Goal: Task Accomplishment & Management: Complete application form

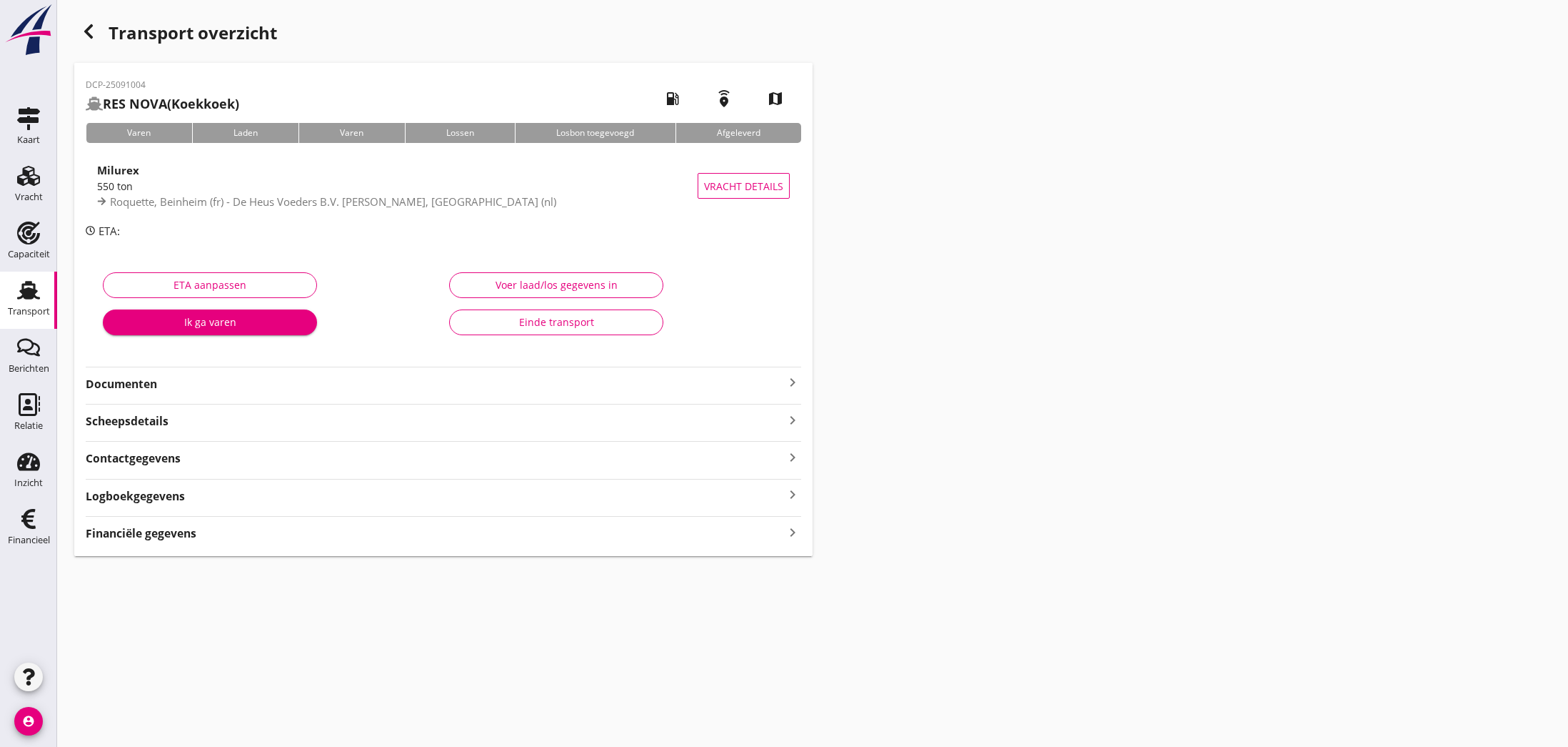
click at [789, 383] on icon "keyboard_arrow_right" at bounding box center [793, 382] width 17 height 17
click at [617, 355] on div "ETA aanpassen Ik ga varen Voer laad/los gegevens in Einde transport" at bounding box center [443, 307] width 715 height 113
click at [93, 33] on icon "button" at bounding box center [88, 31] width 17 height 17
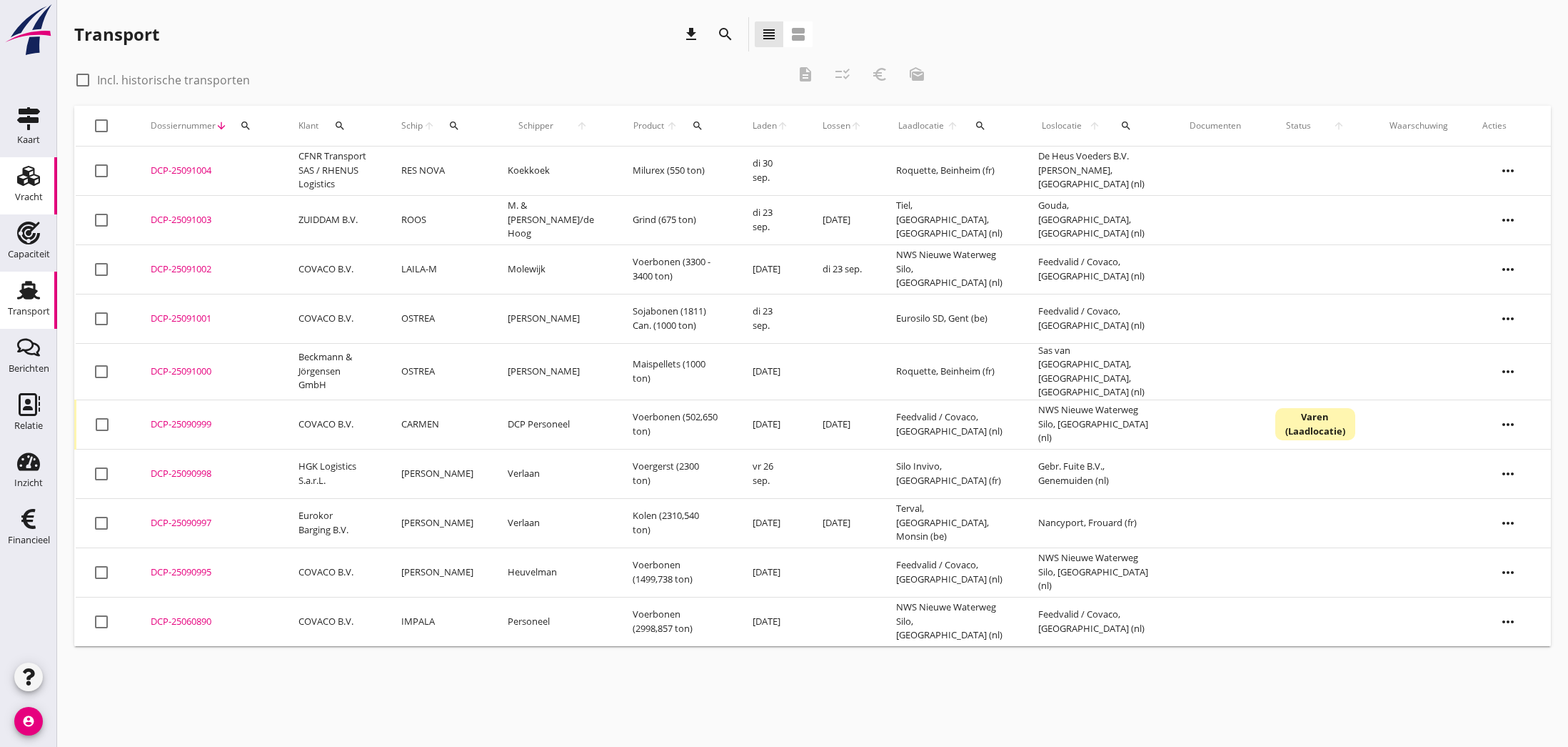
click at [25, 177] on icon "Vracht" at bounding box center [29, 176] width 23 height 23
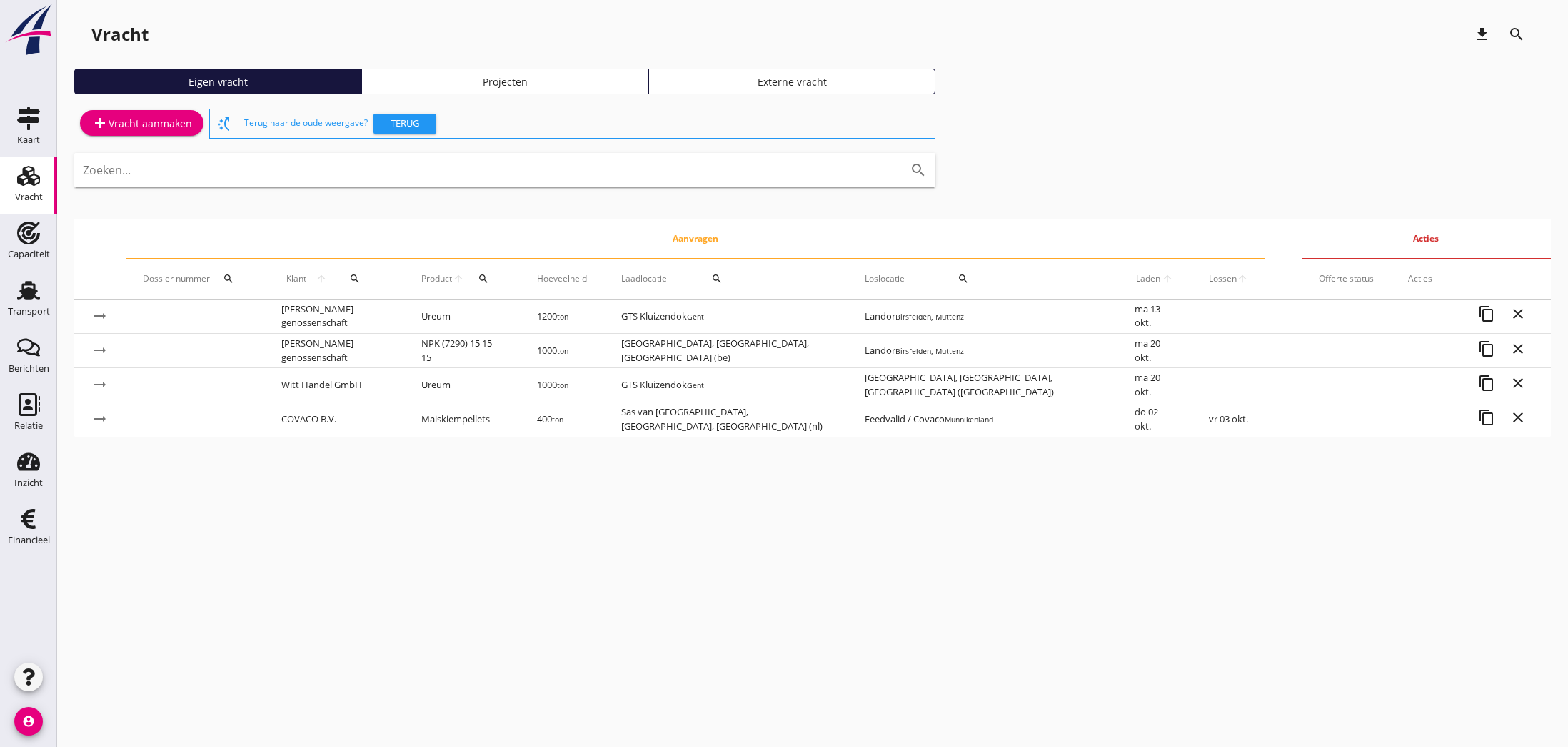
click at [150, 123] on div "add Vracht aanmaken" at bounding box center [141, 123] width 100 height 17
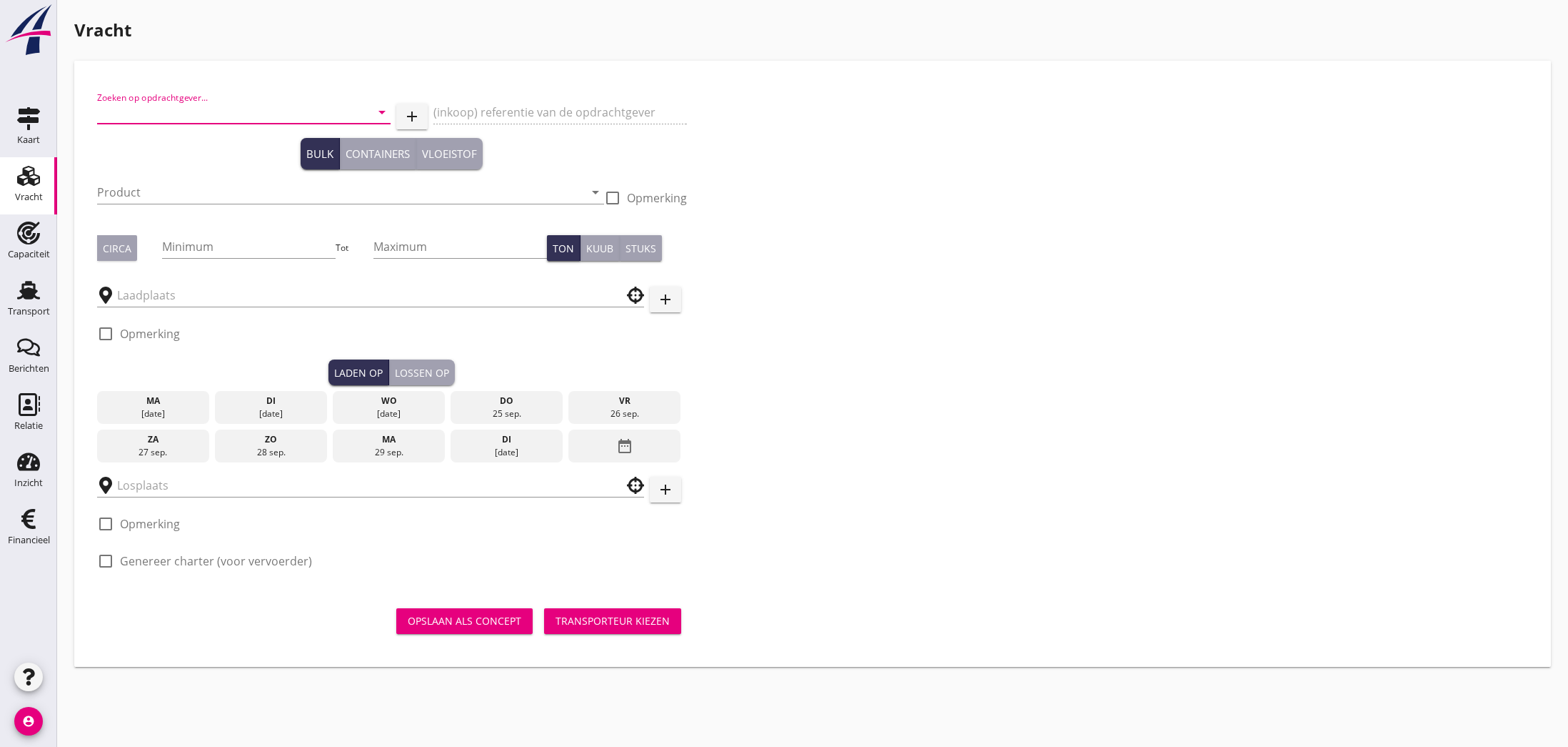
click at [177, 114] on input "Zoeken op opdrachtgever..." at bounding box center [224, 112] width 253 height 23
click at [152, 148] on div "MARUNA Bevrachting B.V." at bounding box center [244, 146] width 271 height 17
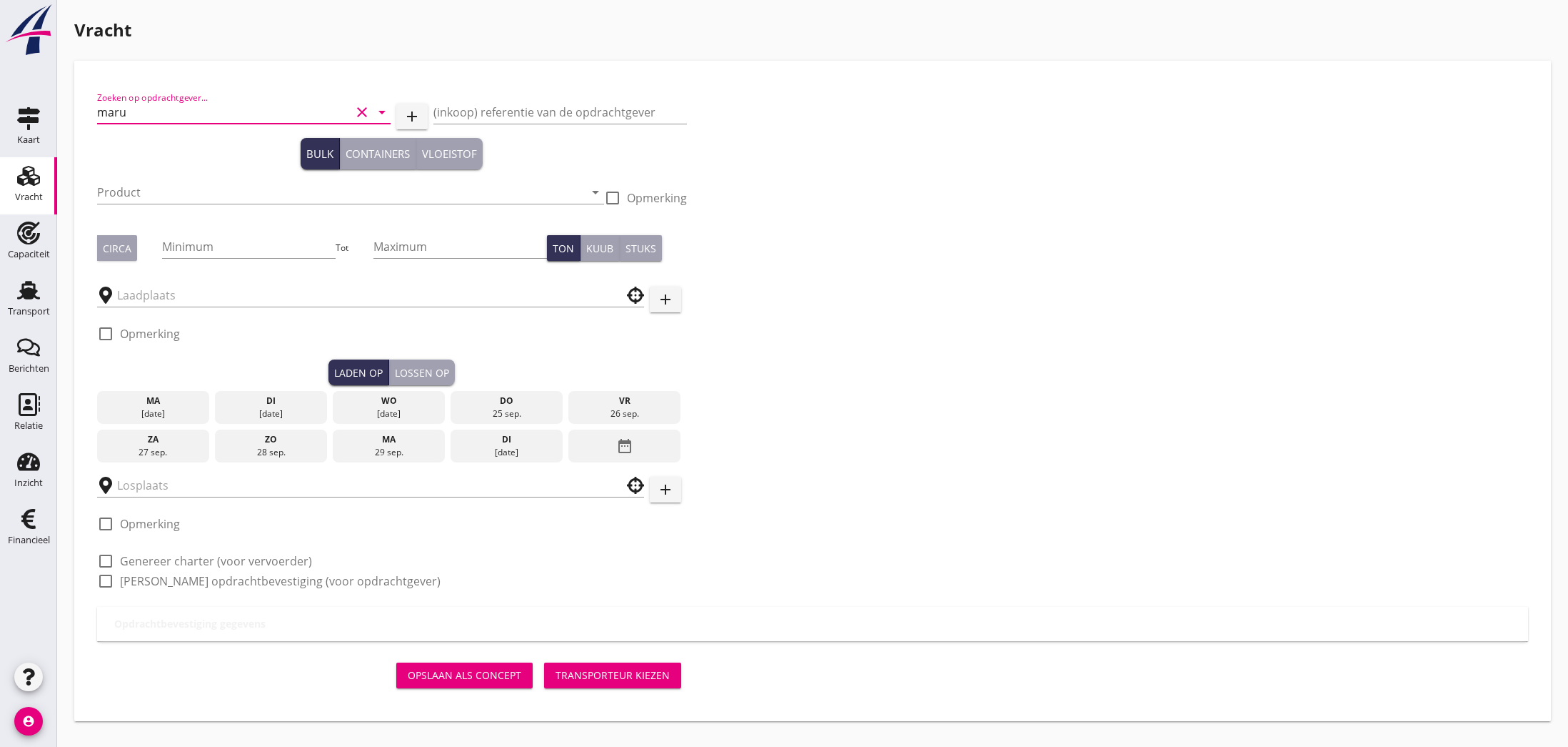
type input "MARUNA Bevrachting B.V."
click at [173, 197] on input "Product" at bounding box center [340, 193] width 487 height 23
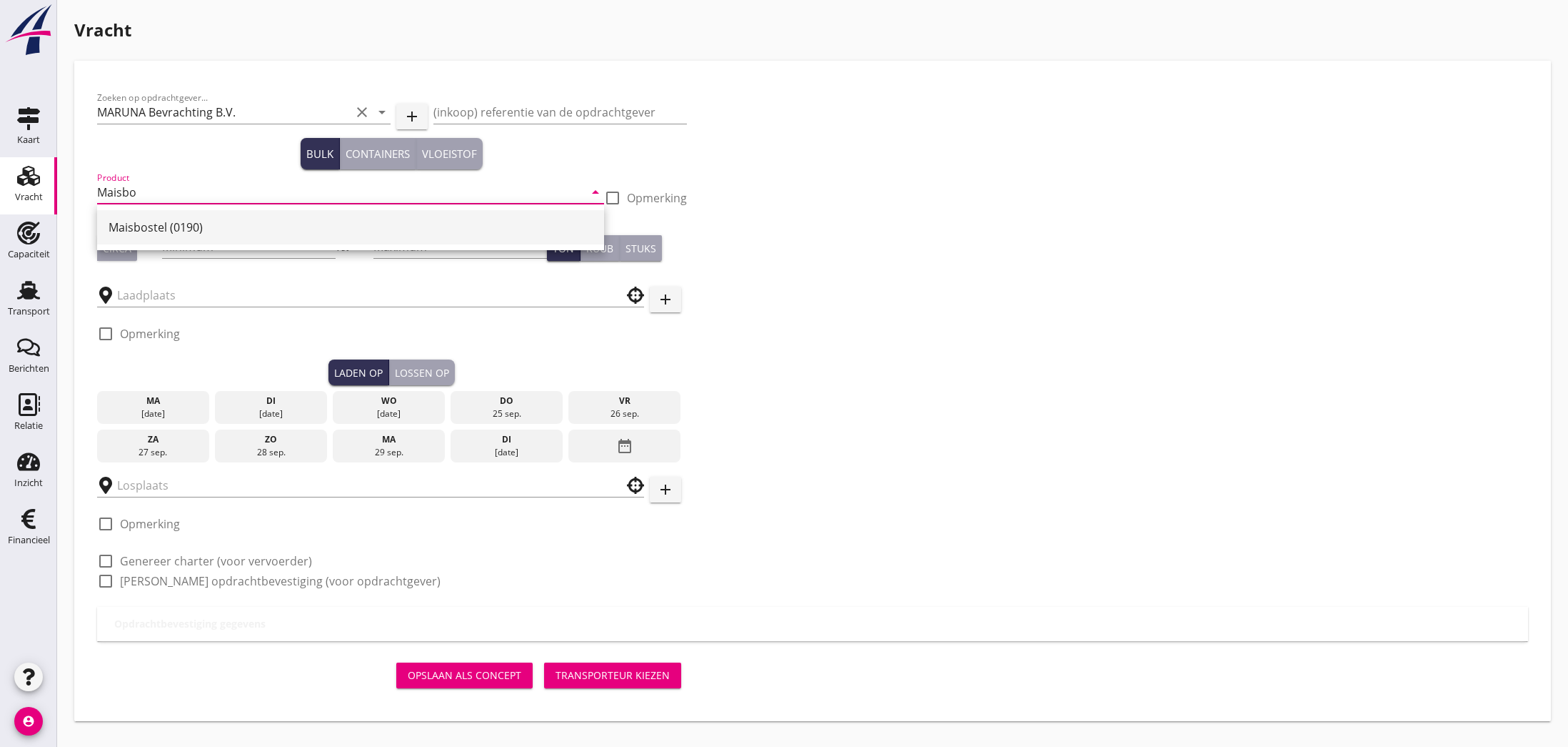
click at [152, 228] on div "Maisbostel (0190)" at bounding box center [350, 227] width 484 height 17
type input "Maisbostel (0190)"
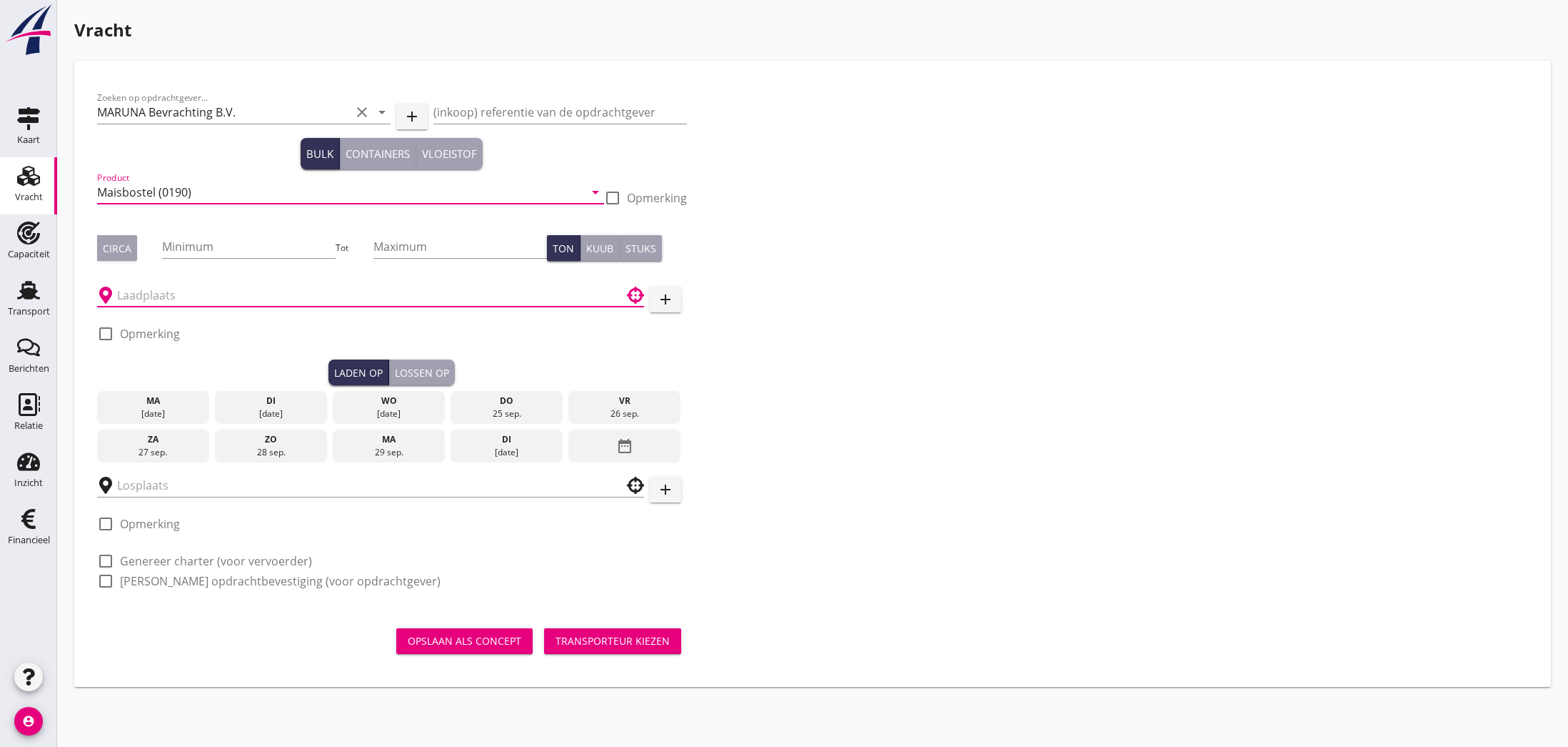
click at [146, 293] on input "text" at bounding box center [360, 295] width 487 height 23
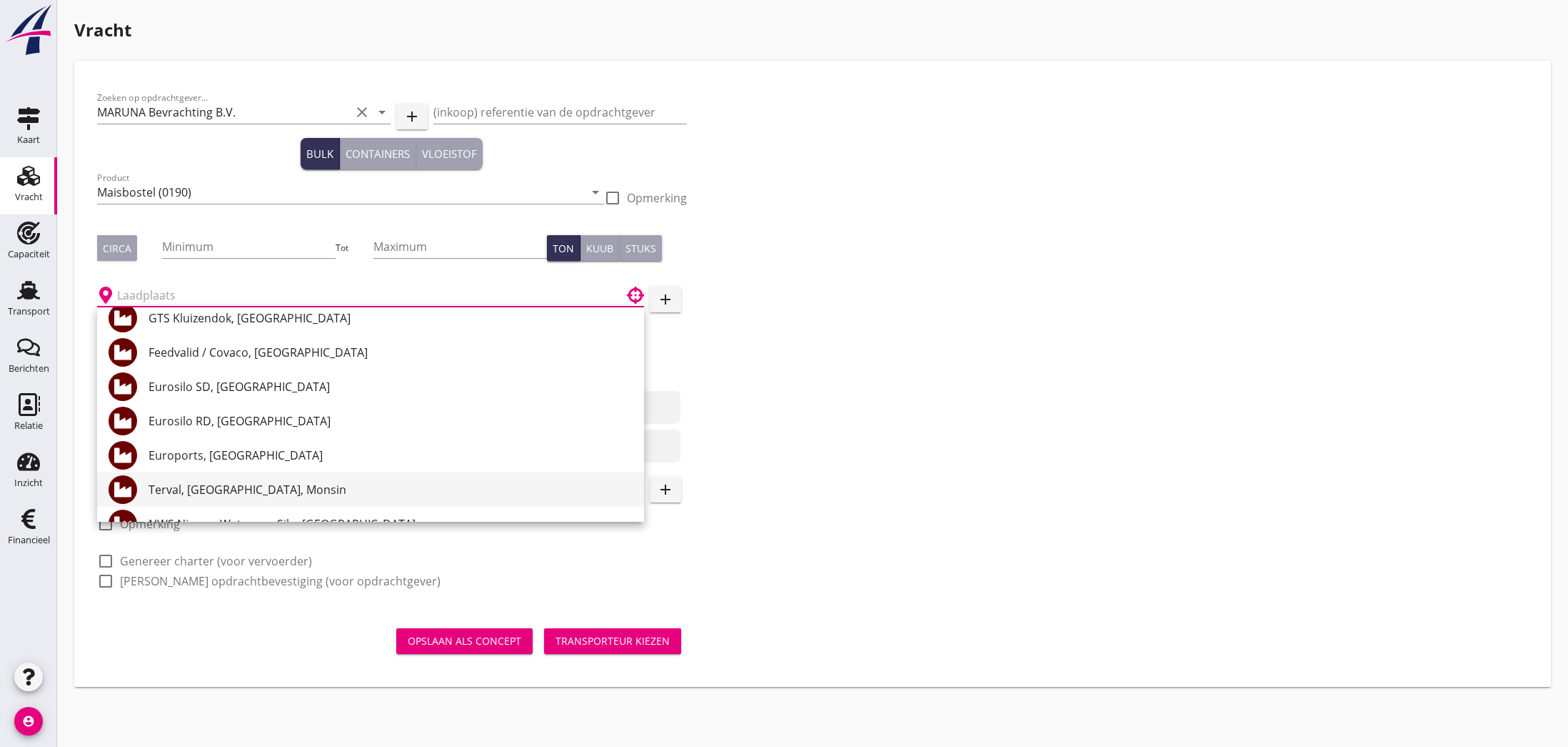
scroll to position [73, 0]
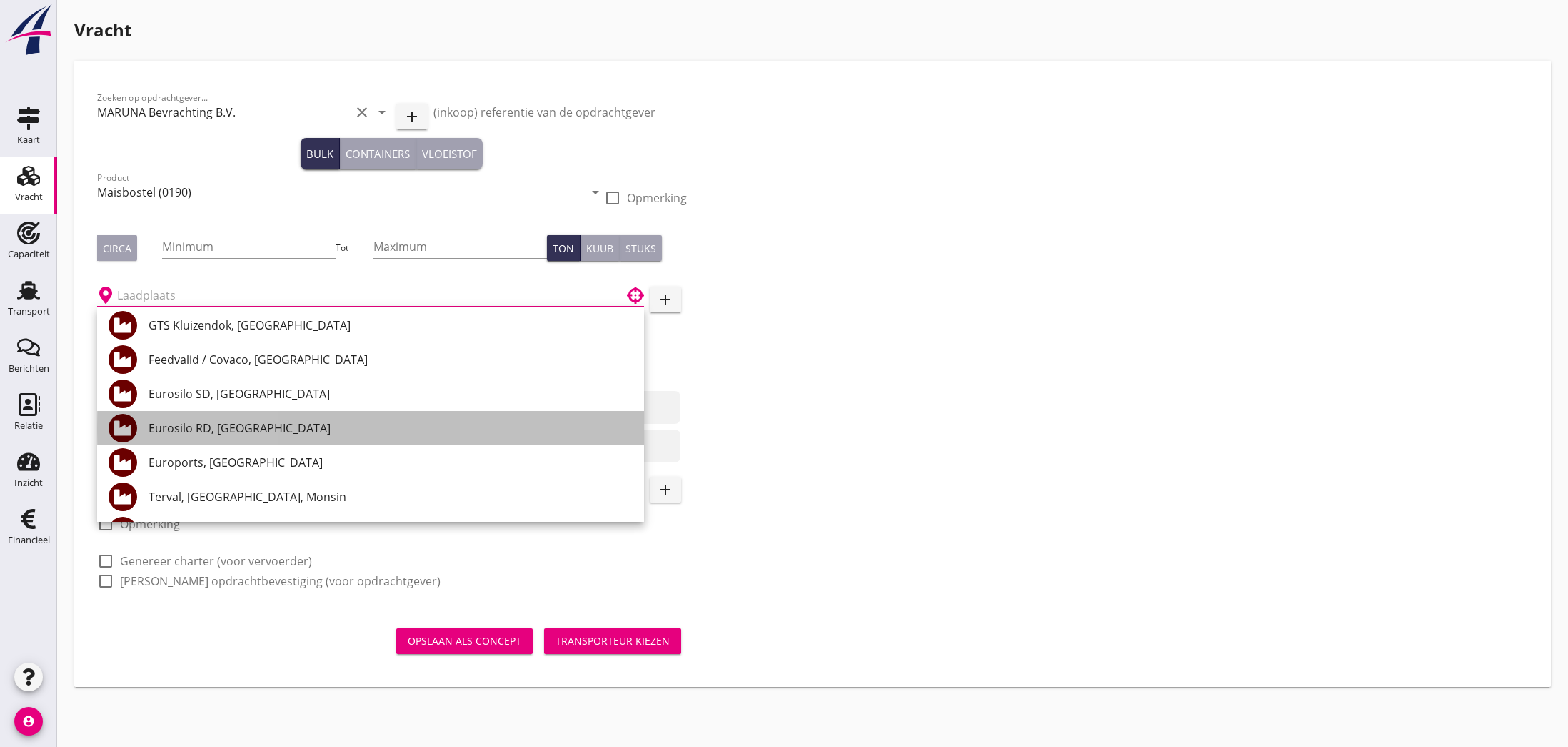
click at [232, 432] on div "Eurosilo RD, [GEOGRAPHIC_DATA]" at bounding box center [391, 428] width 484 height 17
type input "Eurosilo RD, [GEOGRAPHIC_DATA]"
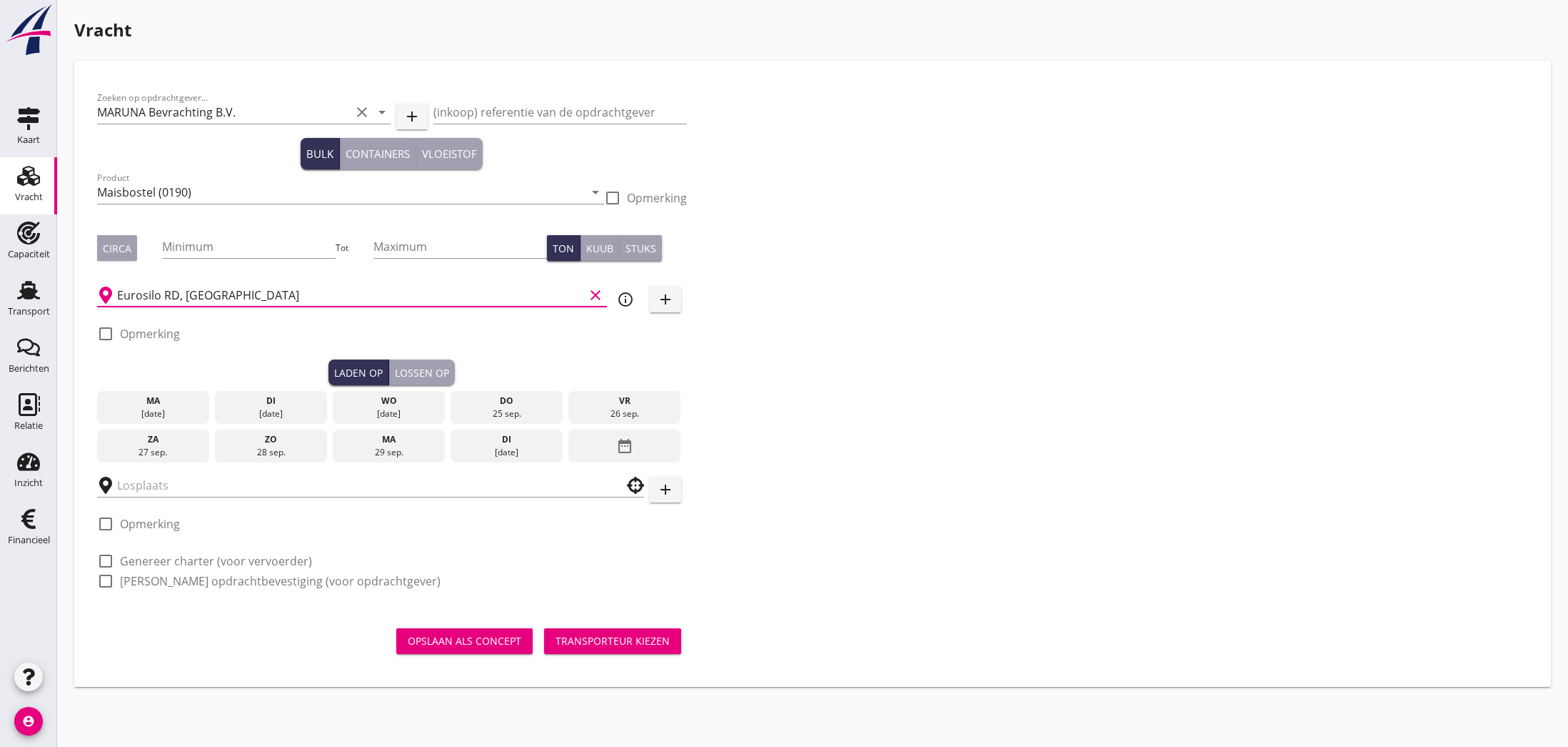
click at [272, 448] on div "28 sep." at bounding box center [271, 452] width 105 height 13
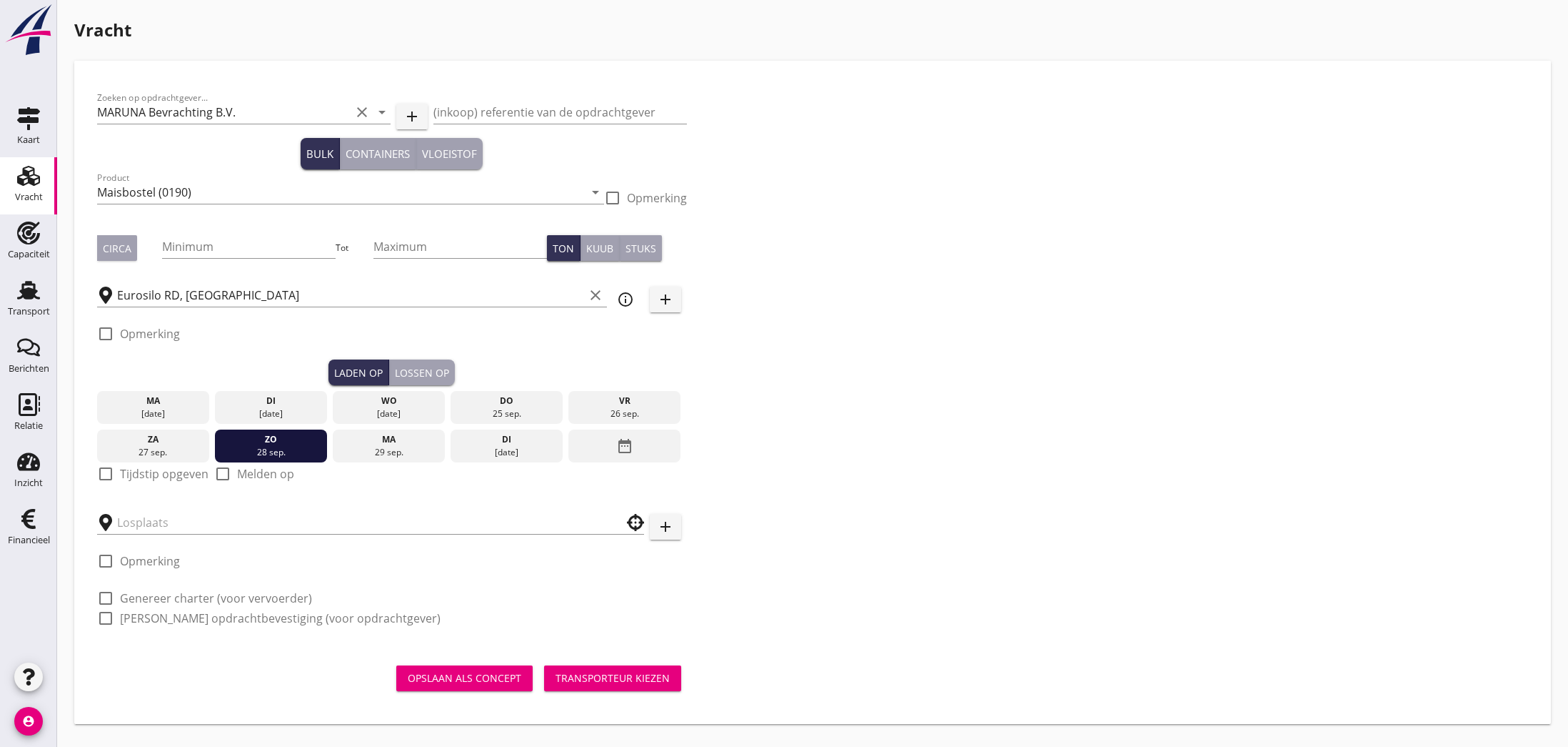
click at [109, 480] on div at bounding box center [106, 474] width 25 height 25
checkbox input "true"
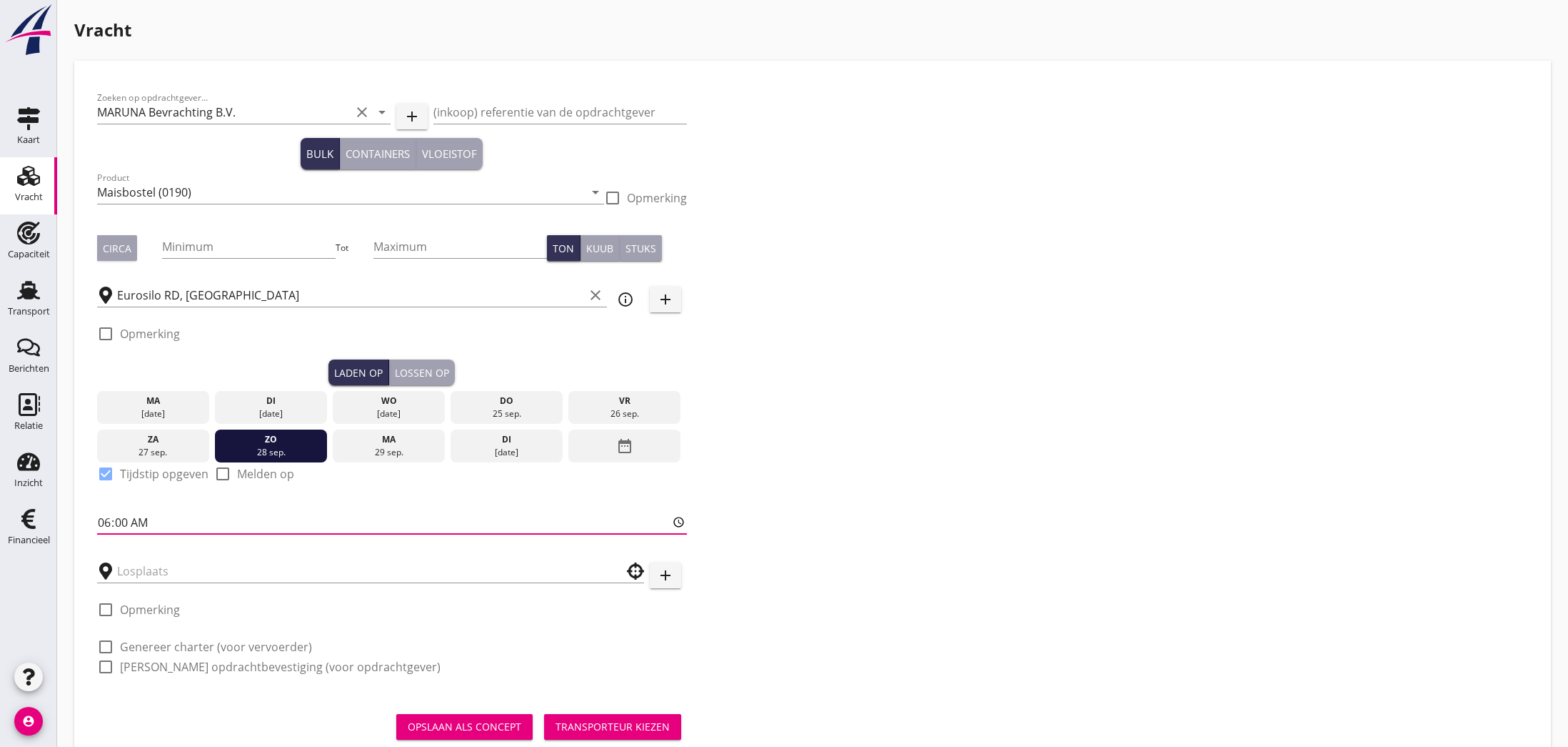
click at [107, 518] on input "06:00" at bounding box center [391, 522] width 590 height 23
type input "13:00"
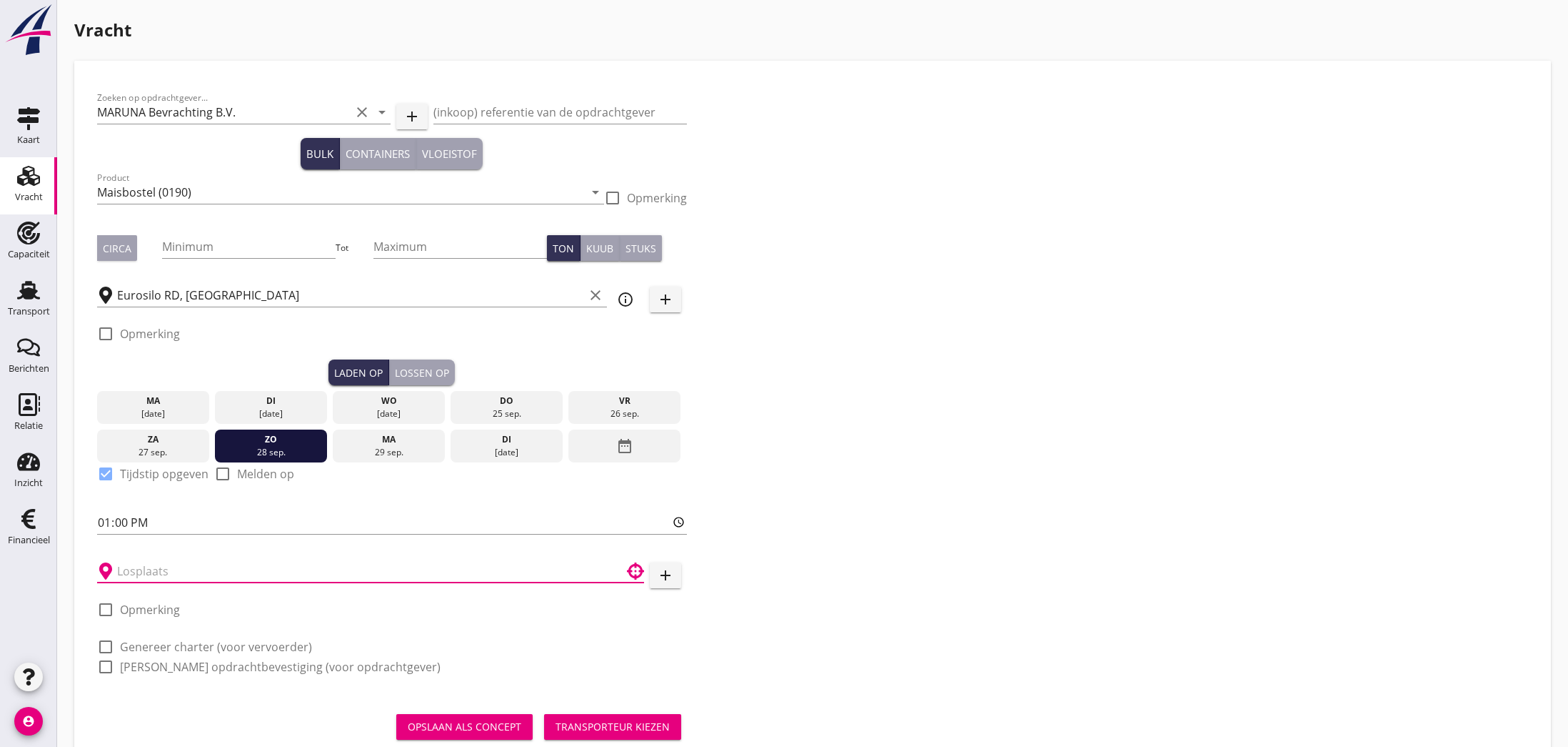
click at [133, 570] on input "text" at bounding box center [360, 571] width 487 height 23
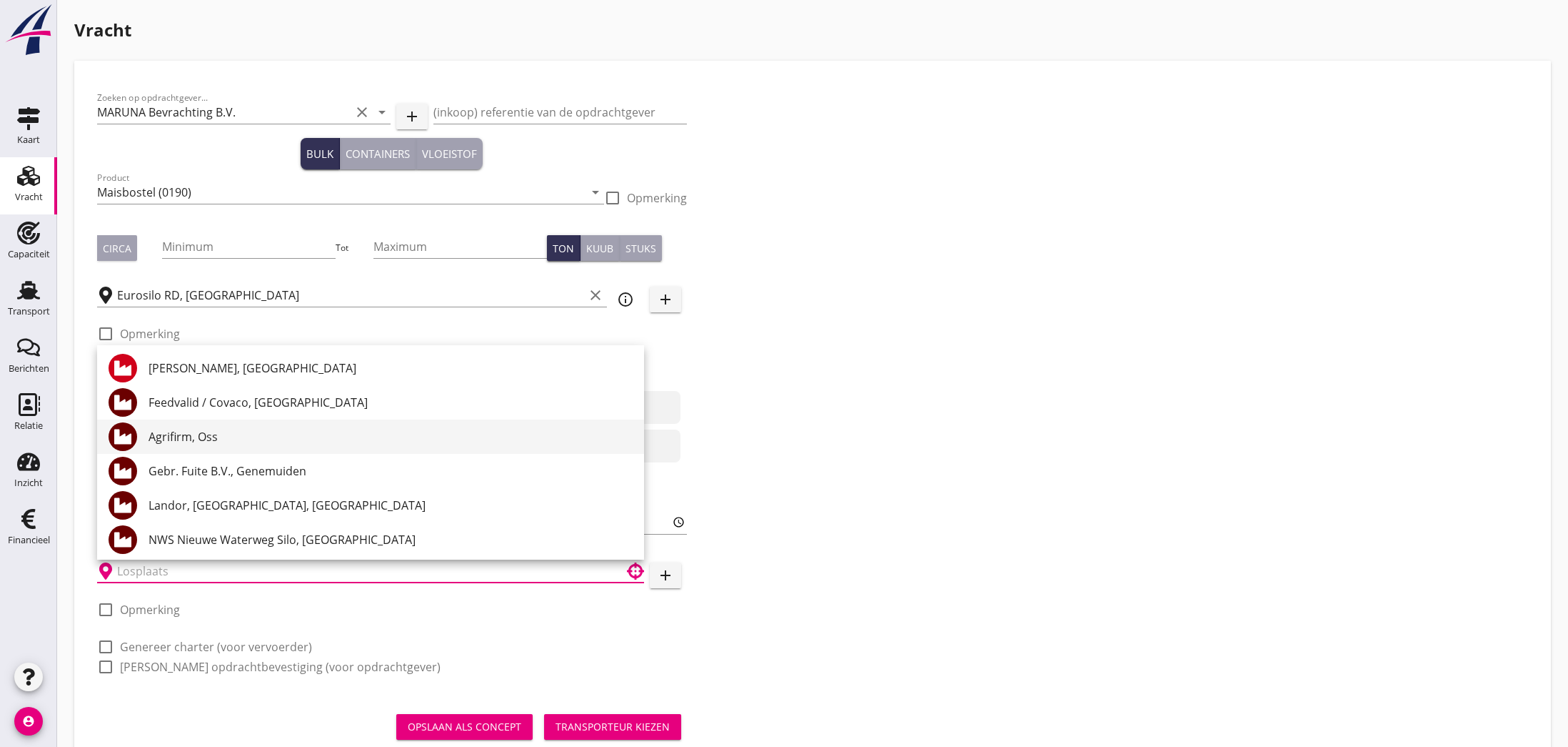
click at [209, 438] on div "Agrifirm, Oss" at bounding box center [391, 436] width 484 height 17
type input "Agrifirm, Oss"
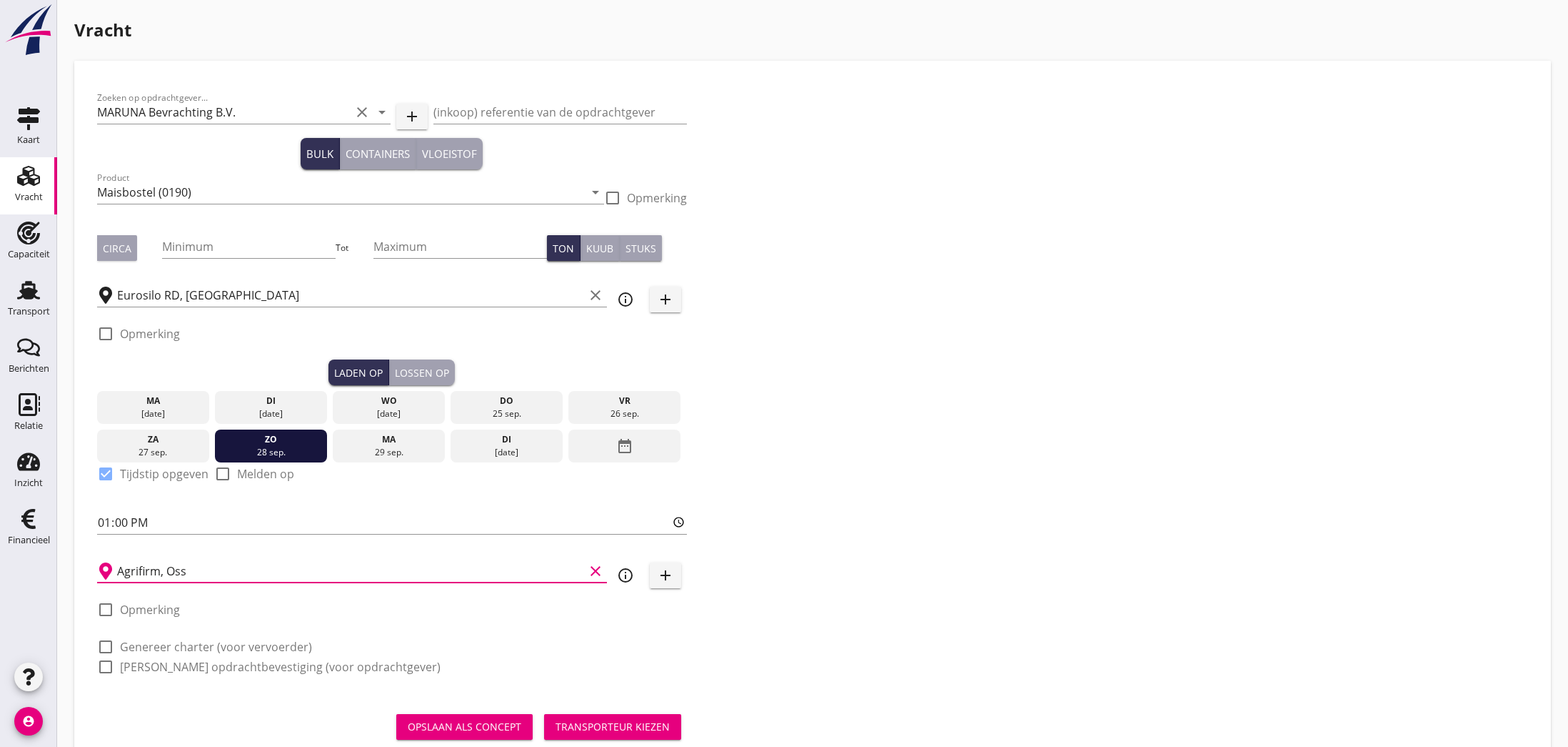
click at [508, 443] on div "di" at bounding box center [506, 439] width 105 height 13
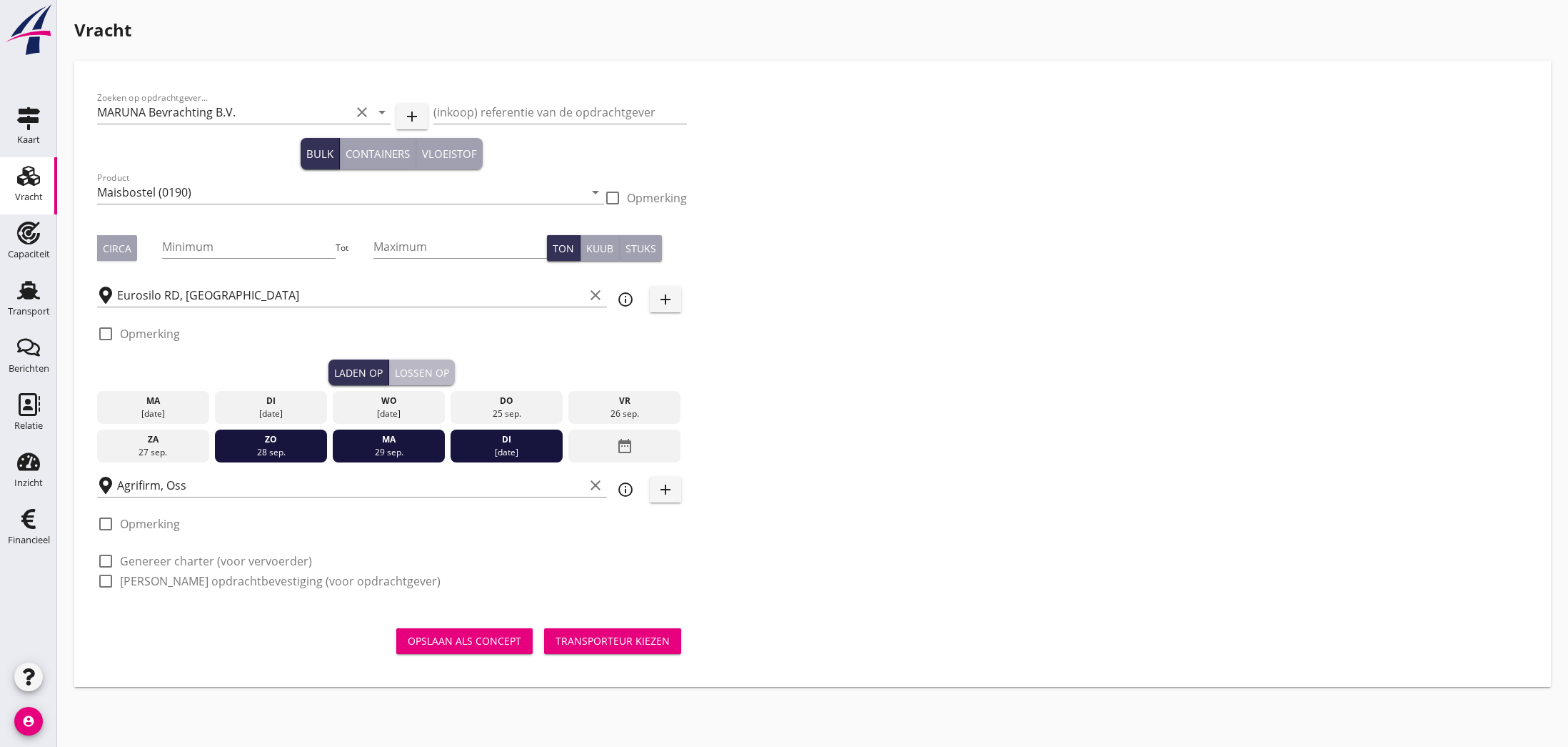
click at [432, 371] on div "Lossen op" at bounding box center [422, 373] width 54 height 15
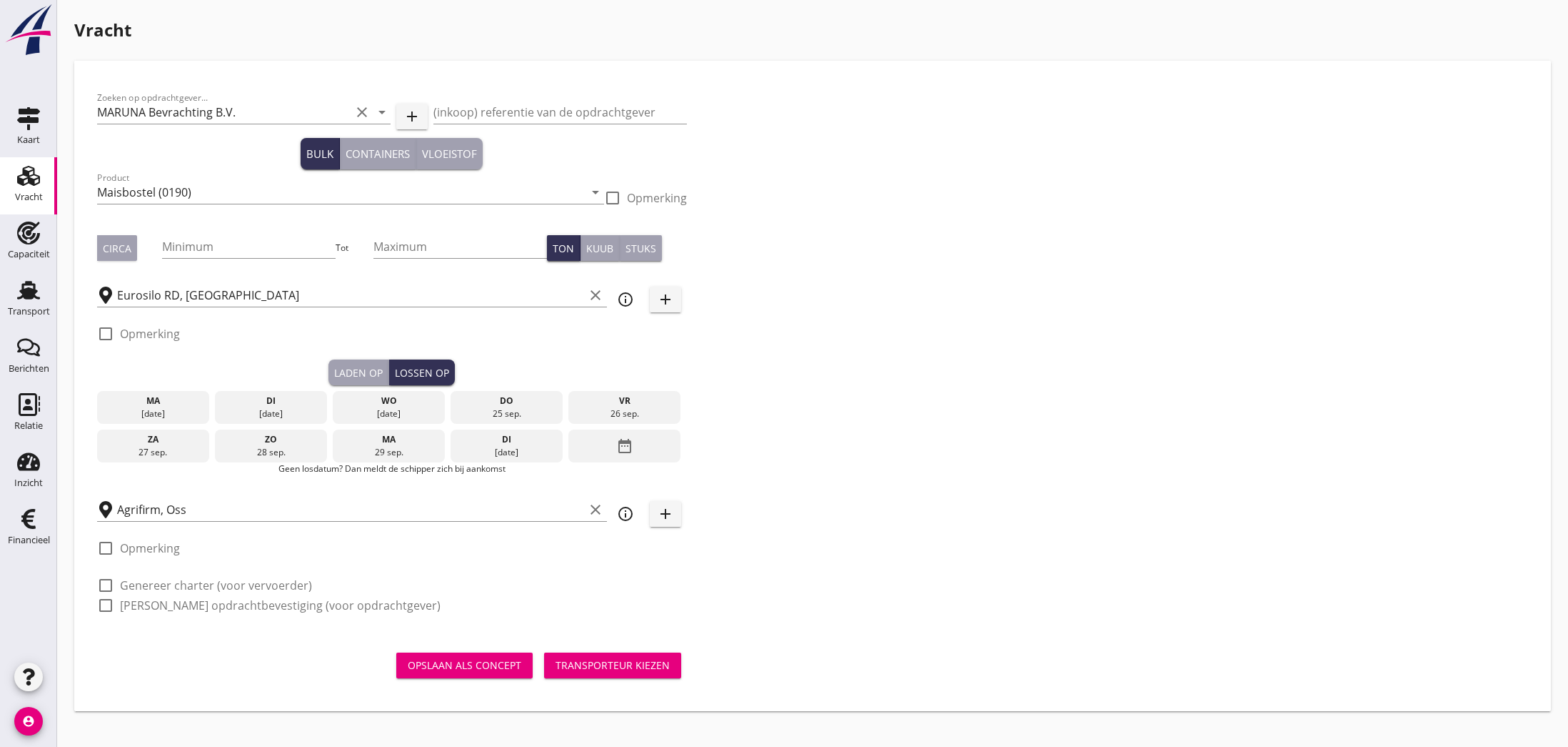
click at [498, 448] on div "[DATE]" at bounding box center [506, 452] width 105 height 13
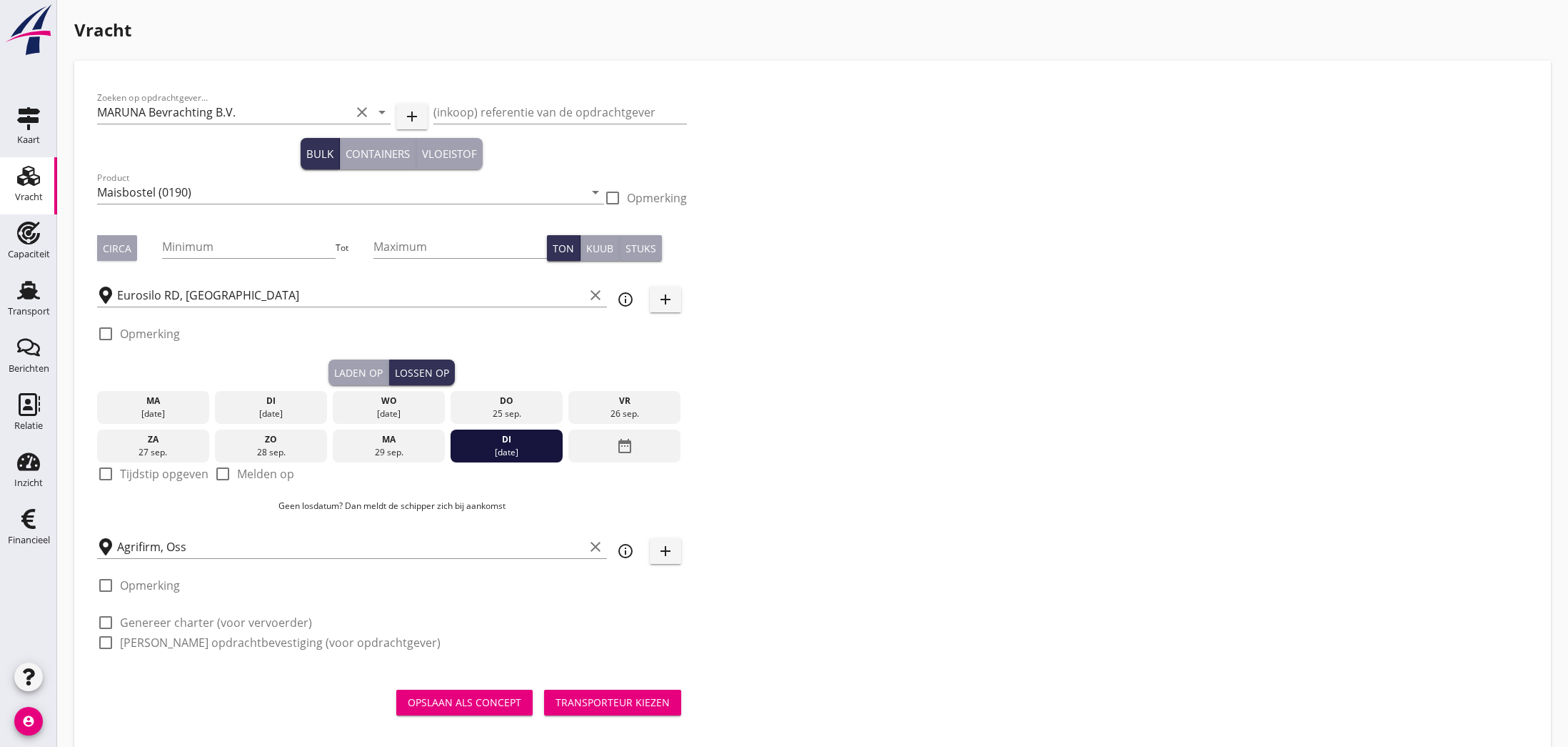
click at [118, 477] on div "check_box_outline_blank Tijdstip opgeven" at bounding box center [152, 473] width 111 height 17
click at [106, 474] on div at bounding box center [106, 474] width 25 height 25
checkbox input "true"
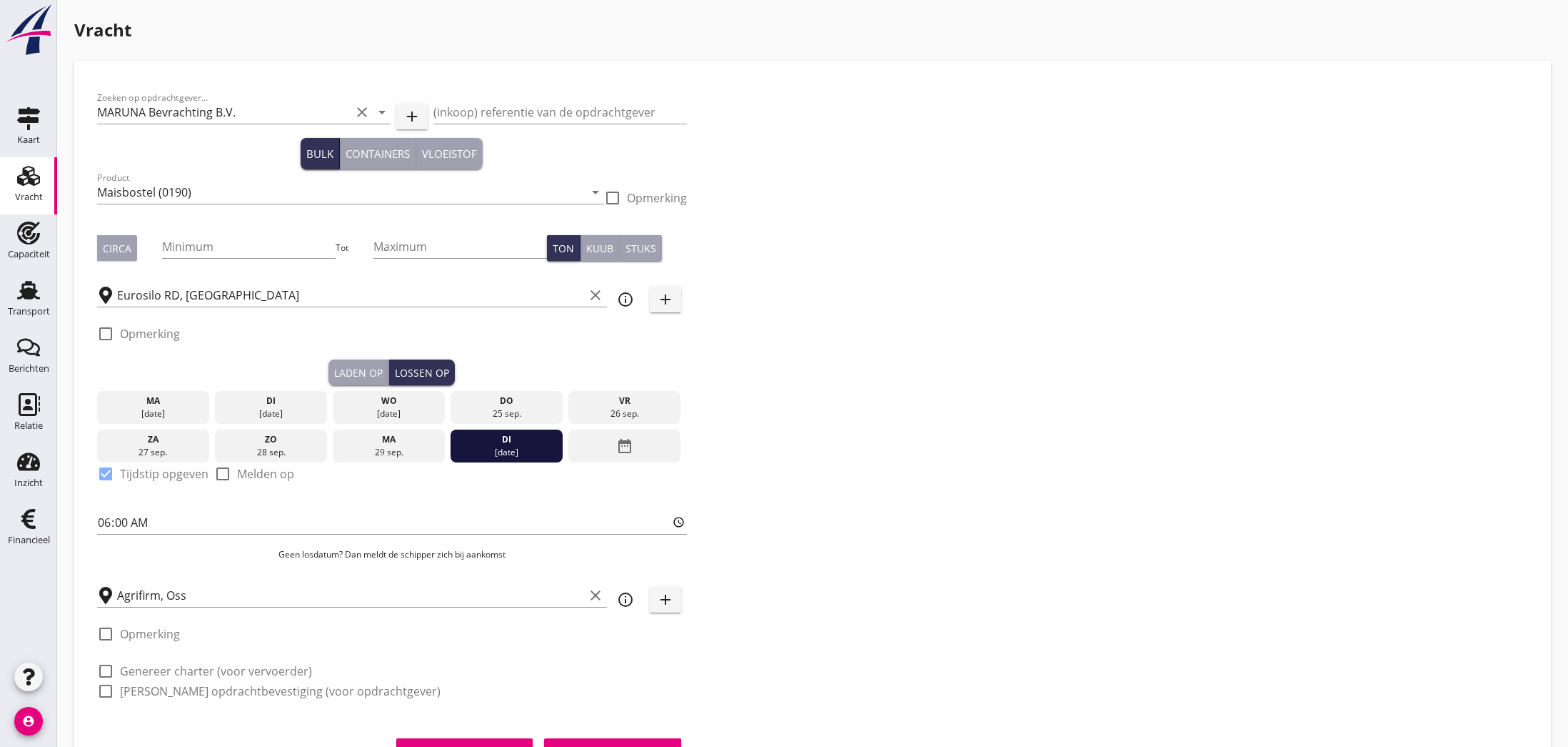
click at [358, 378] on div "Laden op" at bounding box center [358, 373] width 49 height 15
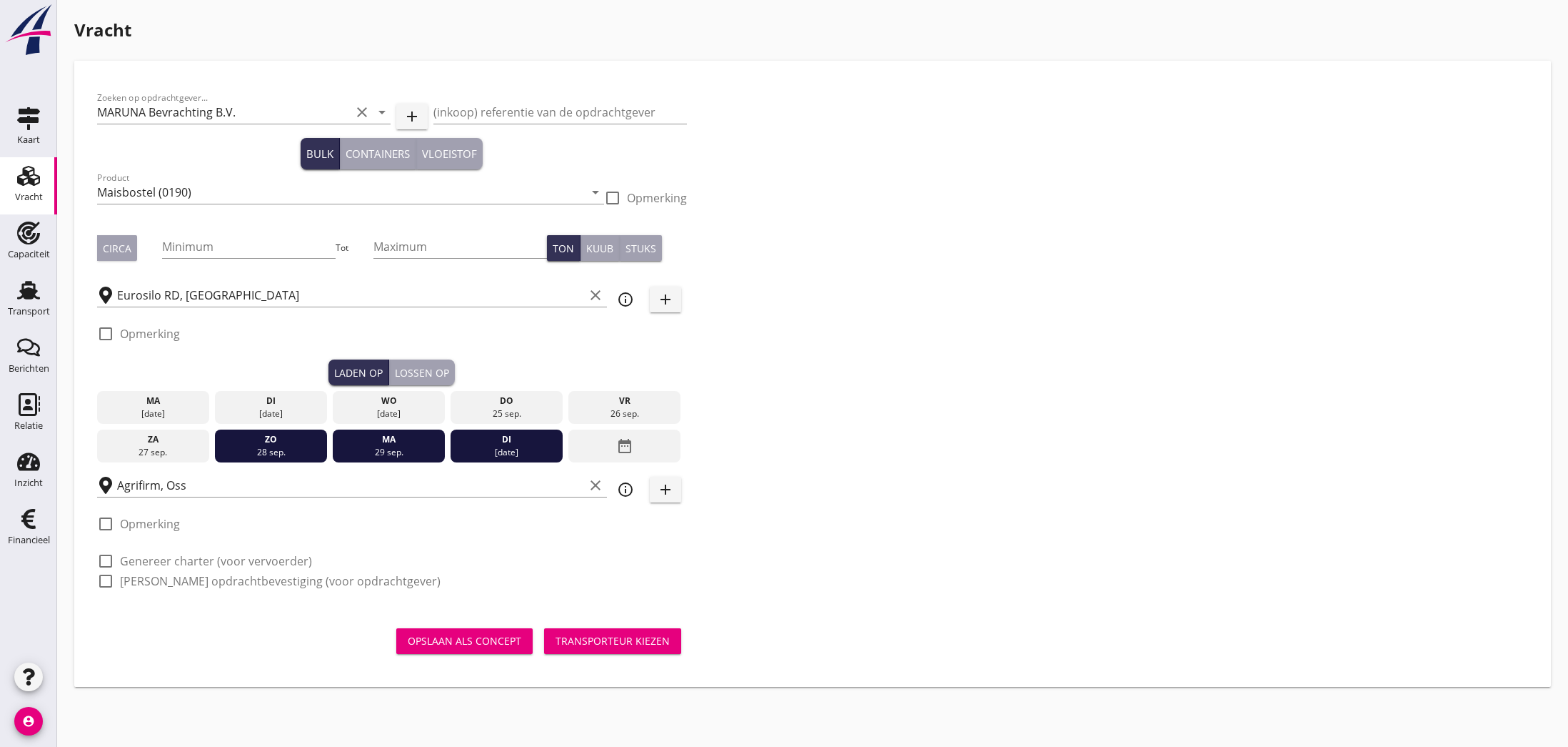
click at [371, 448] on div "29 sep." at bounding box center [389, 452] width 105 height 13
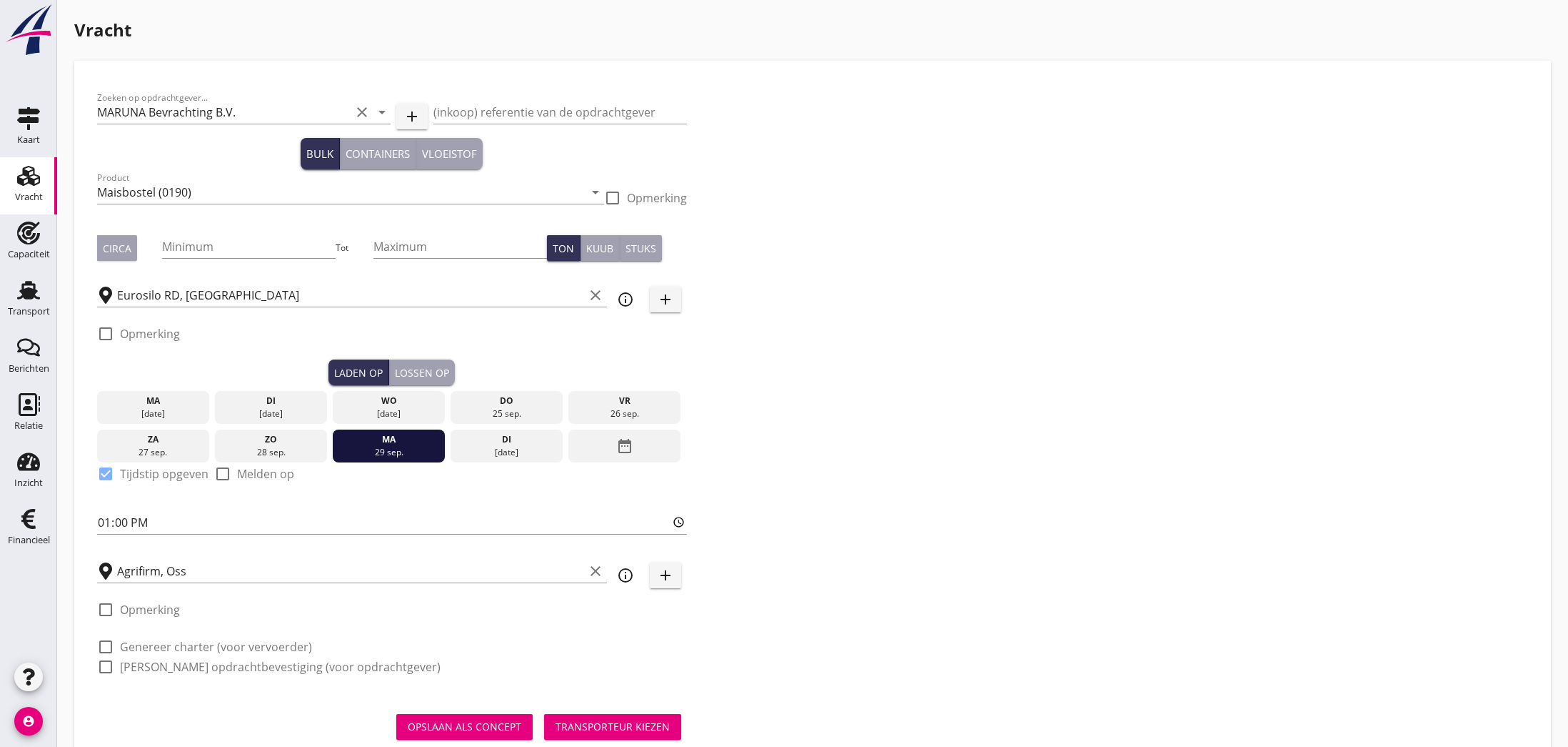
click at [295, 448] on div "28 sep." at bounding box center [271, 452] width 105 height 13
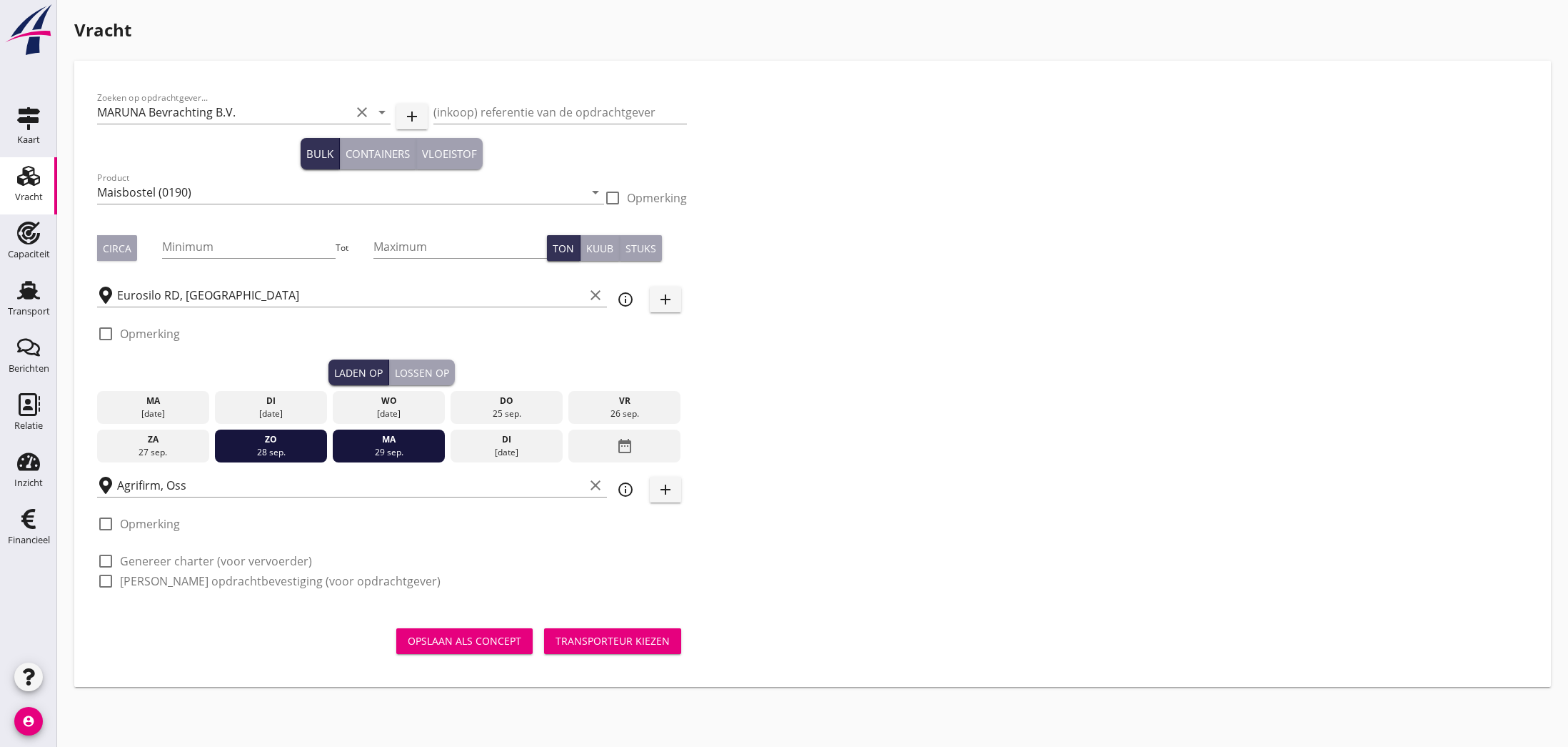
click at [295, 448] on div "28 sep." at bounding box center [271, 452] width 105 height 13
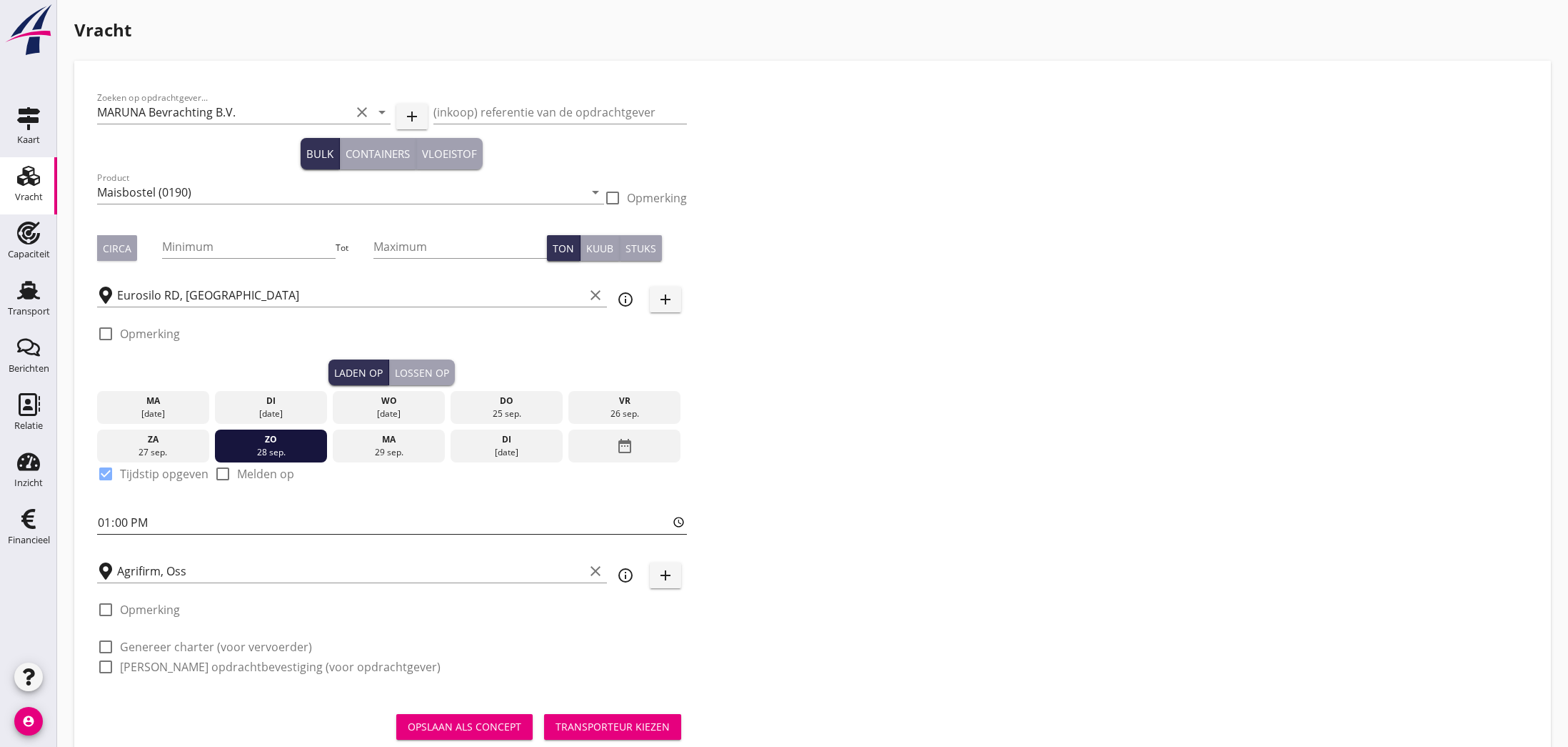
scroll to position [1, 0]
click at [428, 367] on div "Lossen op" at bounding box center [422, 372] width 54 height 15
type input "06:00"
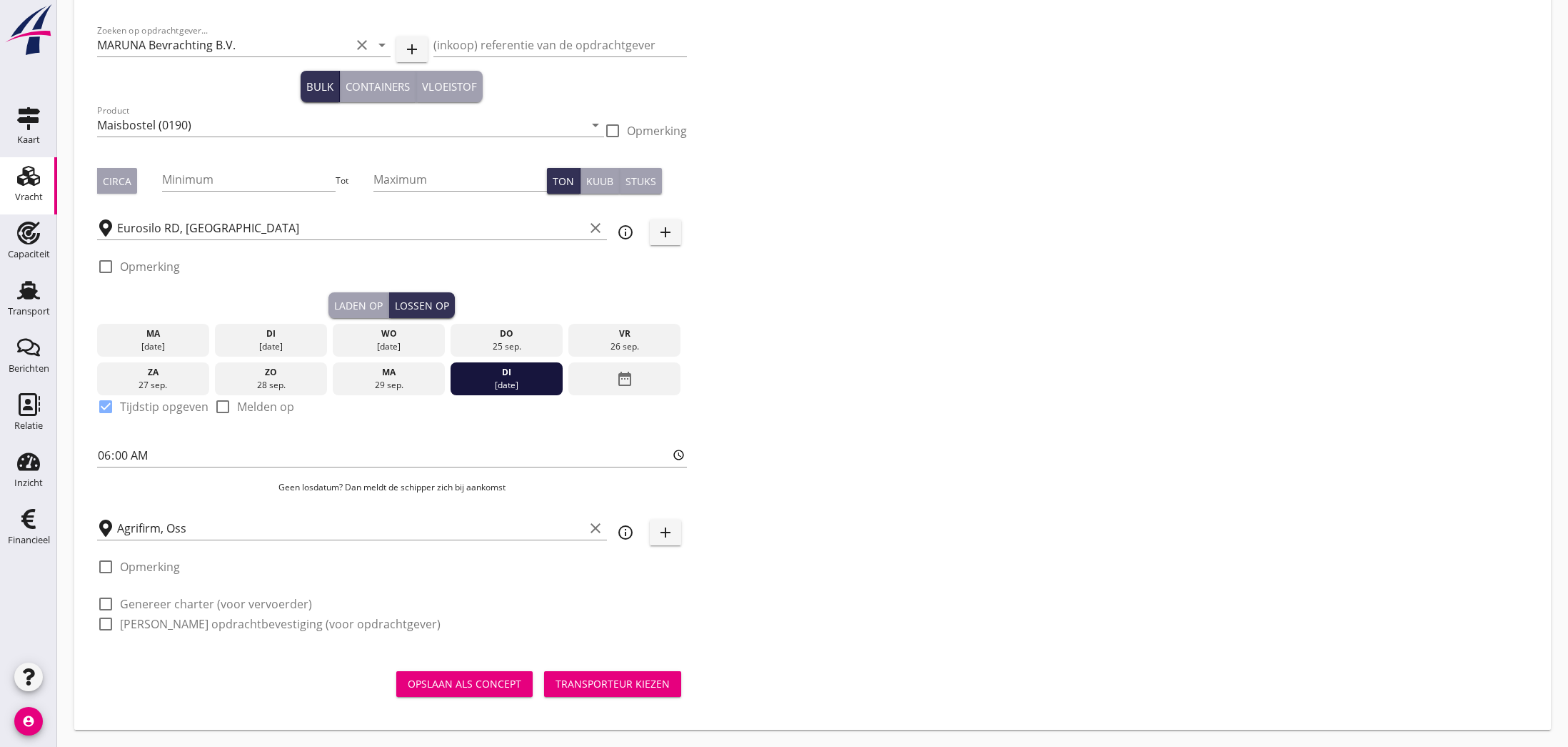
scroll to position [67, 0]
click at [613, 684] on div "Transporteur kiezen" at bounding box center [613, 684] width 114 height 15
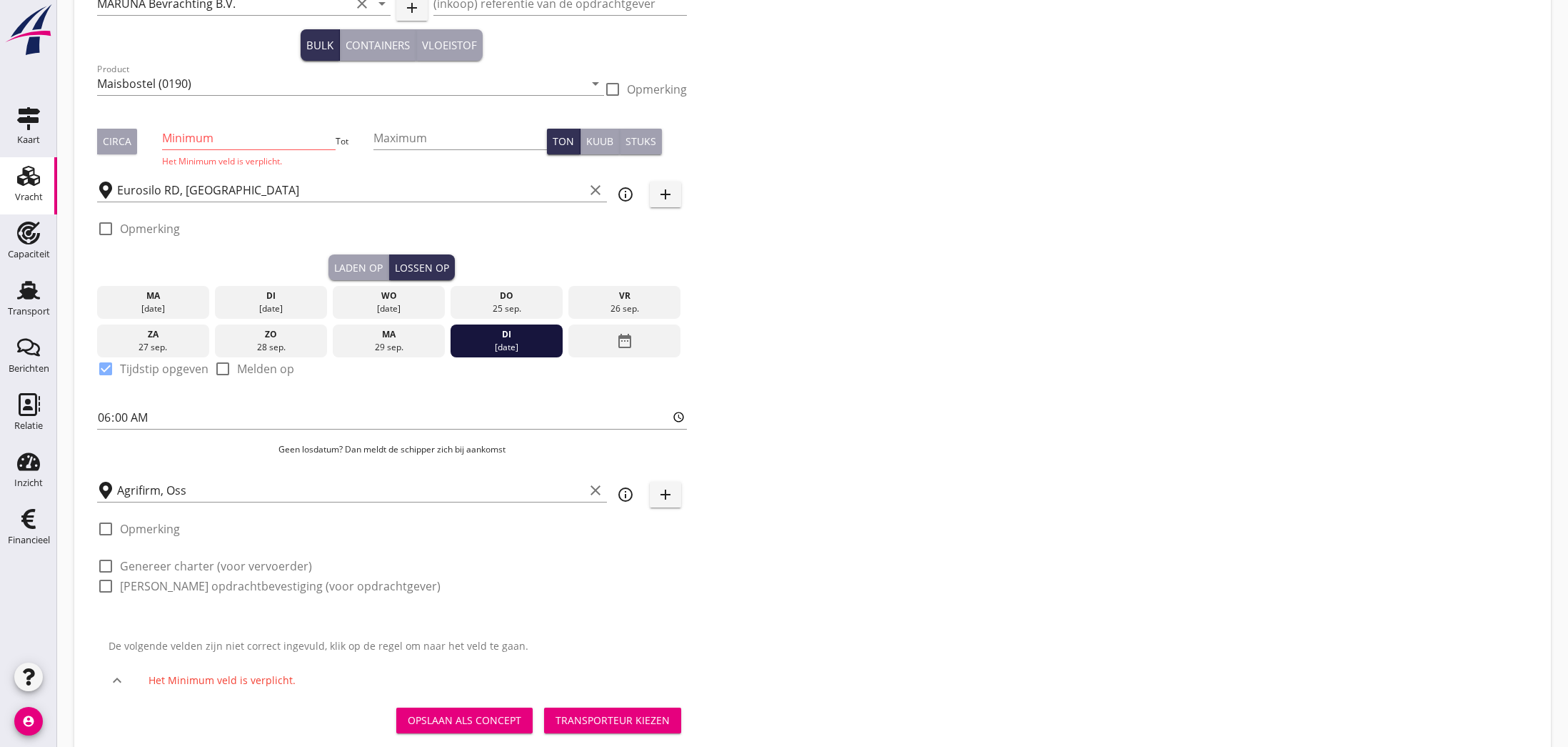
scroll to position [111, 0]
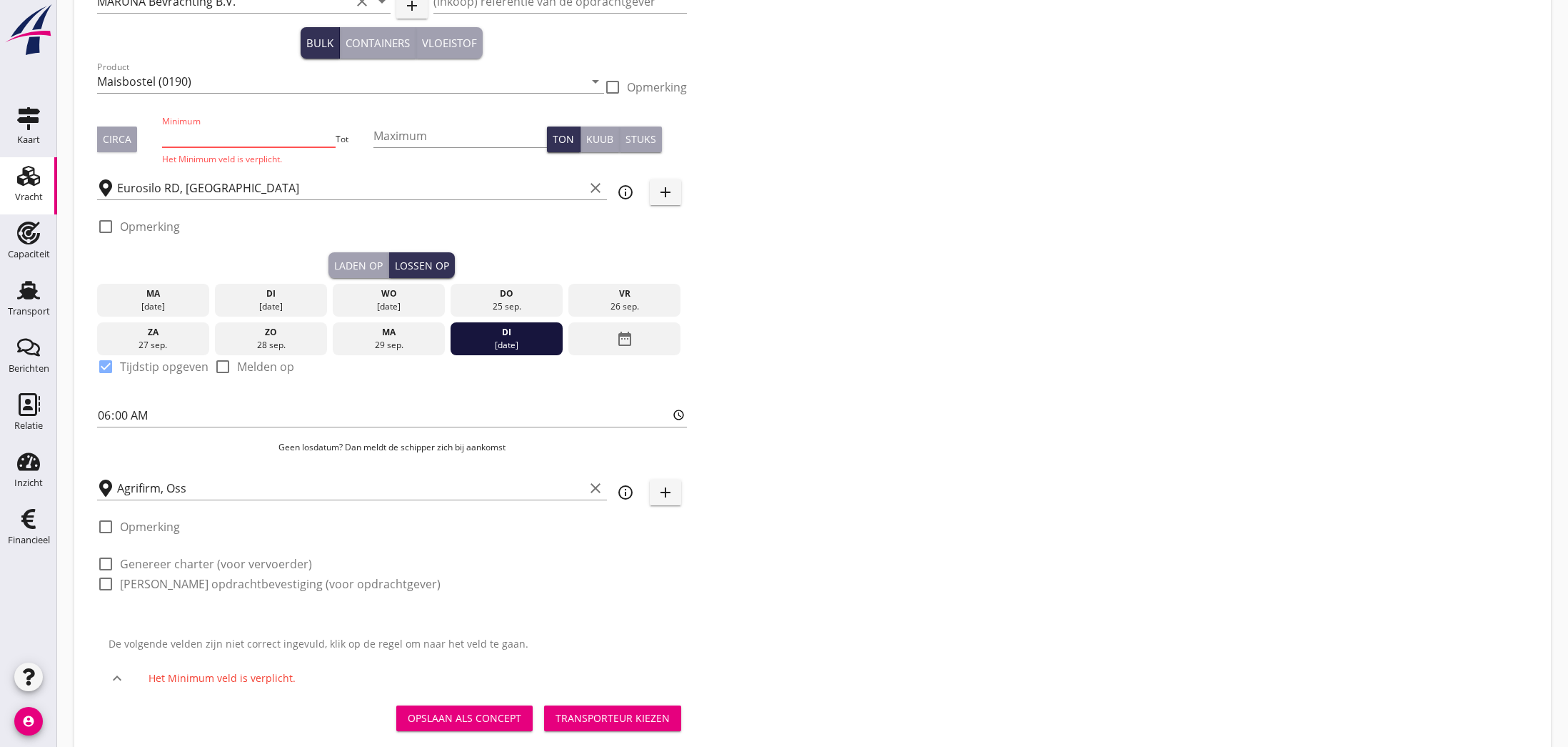
click at [200, 140] on input "Minimum" at bounding box center [248, 136] width 173 height 23
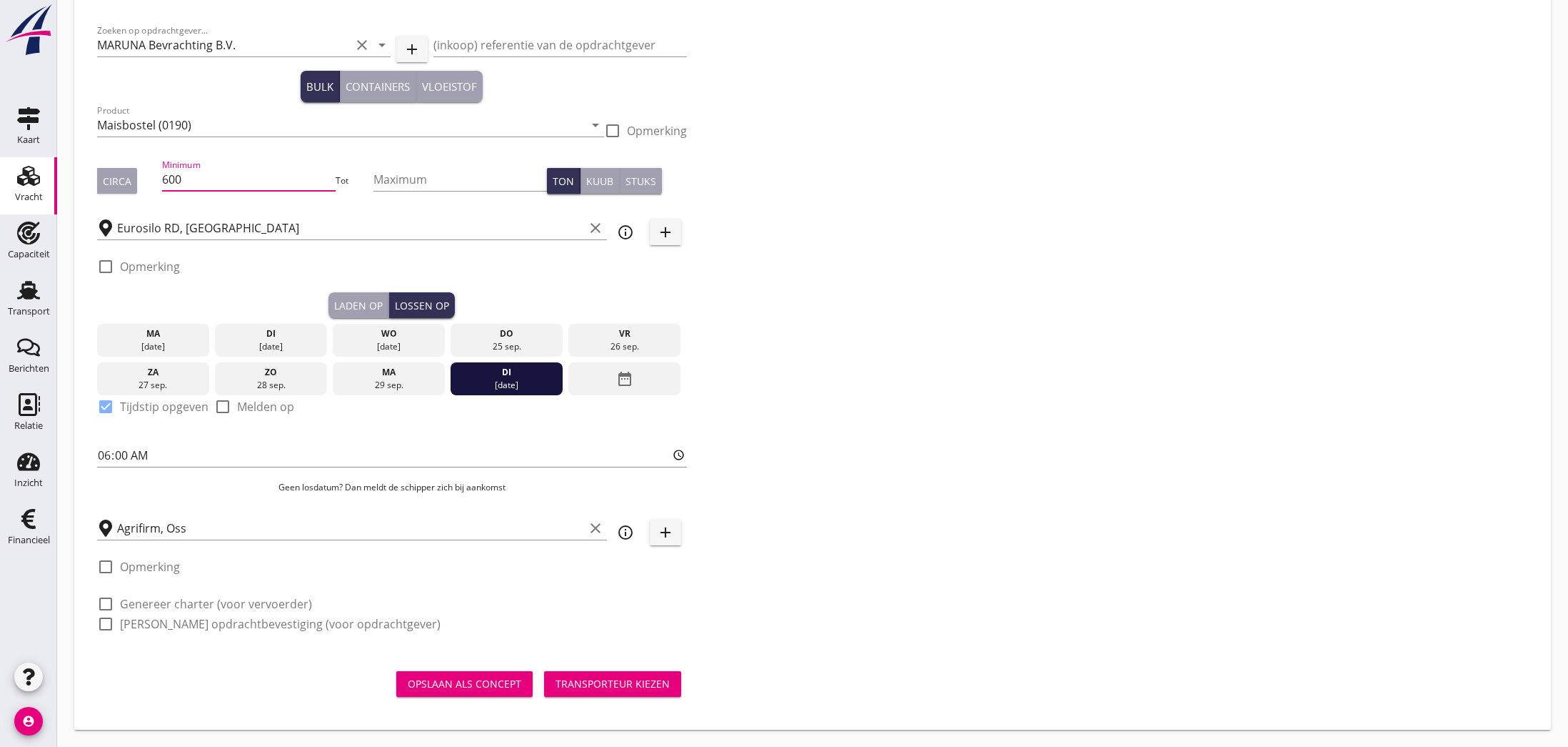
scroll to position [67, 0]
type input "600"
click at [604, 688] on div "Transporteur kiezen" at bounding box center [613, 684] width 114 height 15
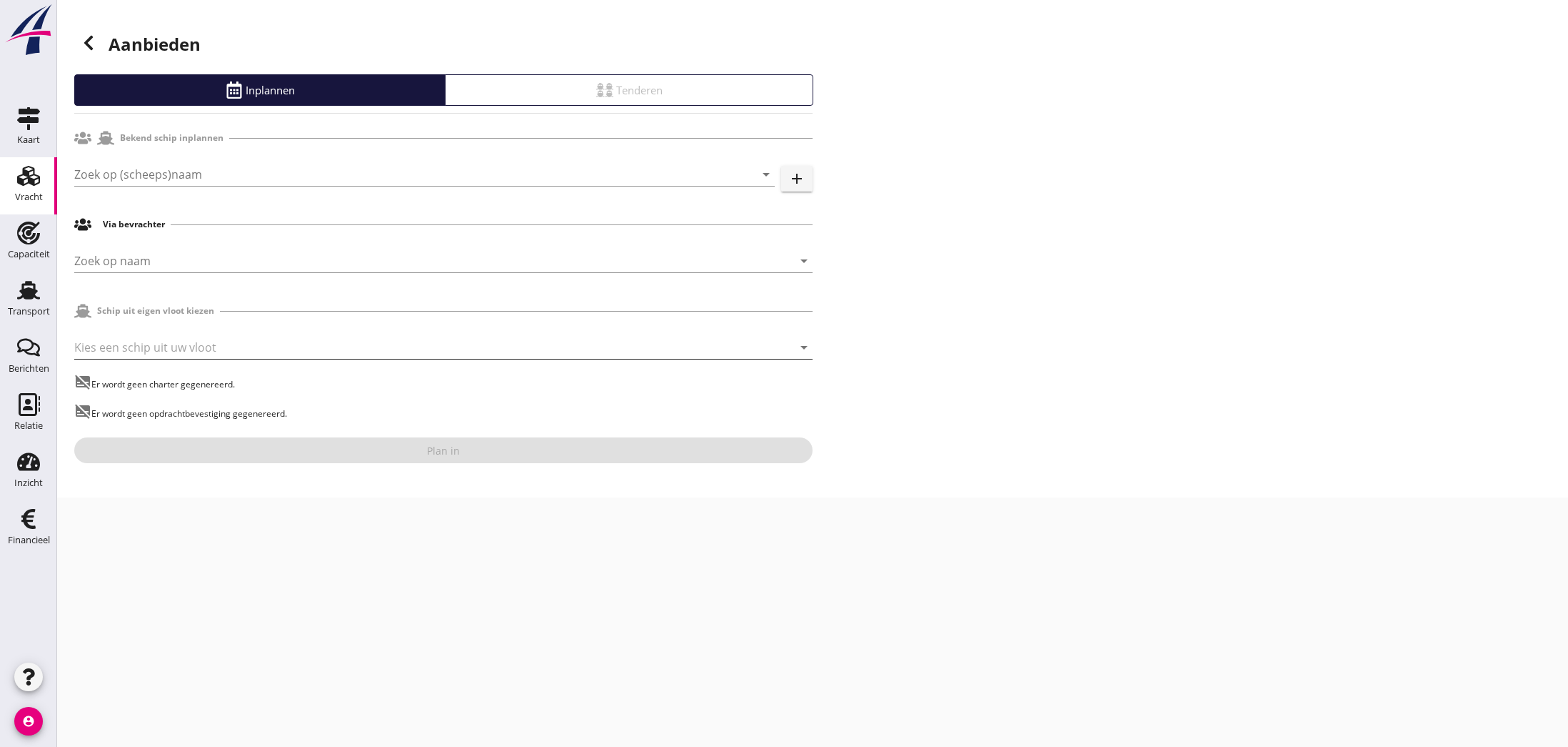
click at [179, 350] on div at bounding box center [423, 347] width 698 height 23
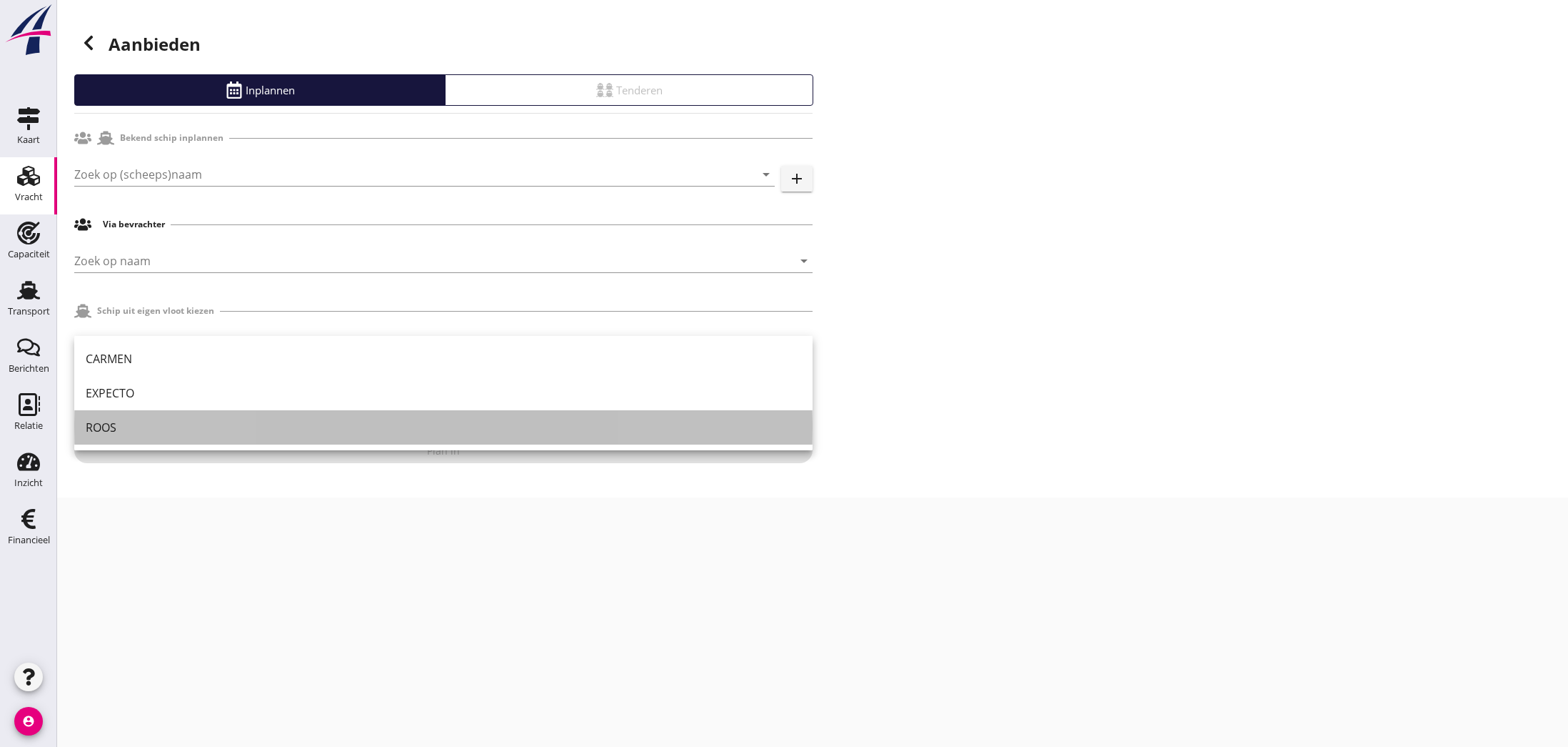
click at [155, 425] on div "ROOS" at bounding box center [443, 427] width 715 height 17
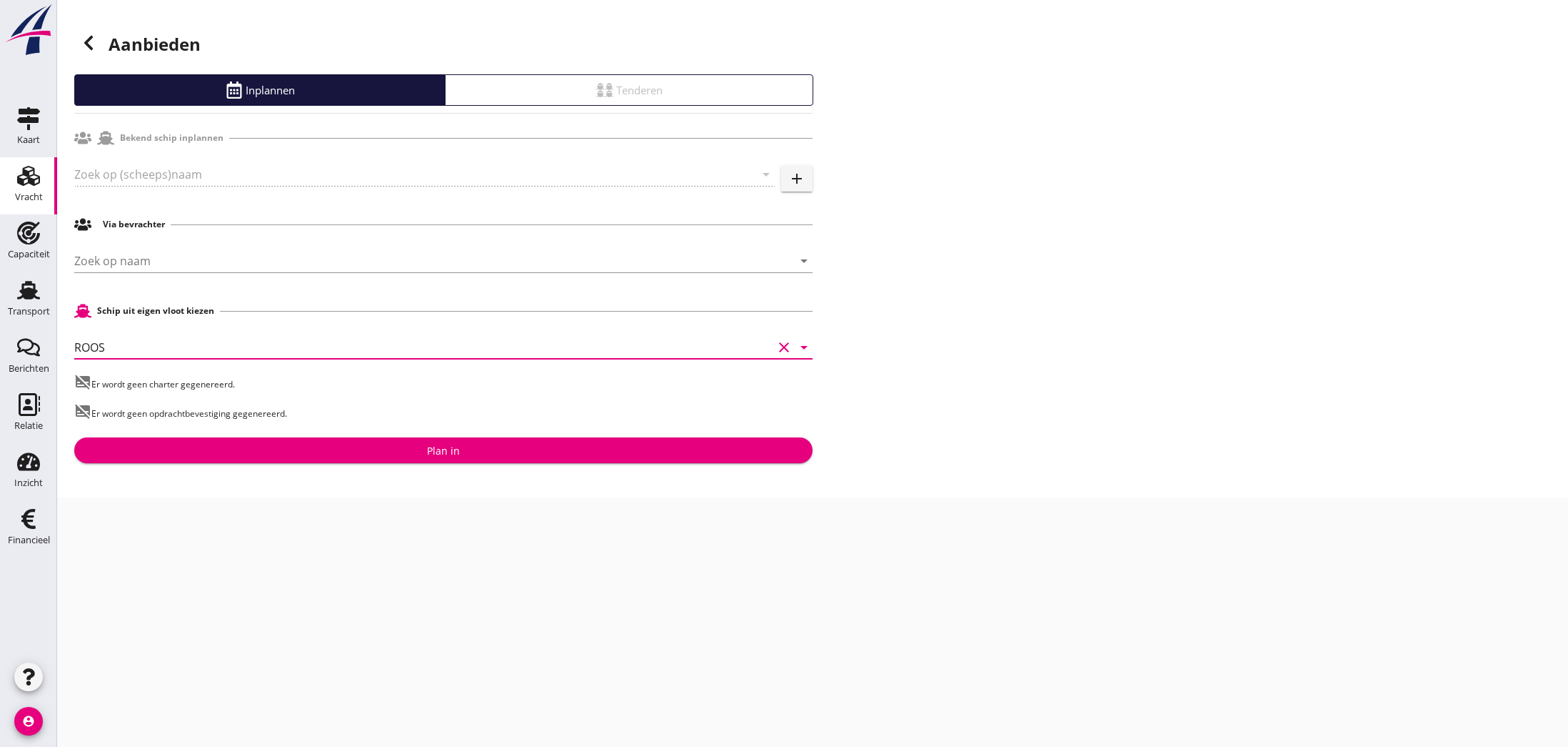
click at [442, 454] on div "Plan in" at bounding box center [443, 450] width 33 height 15
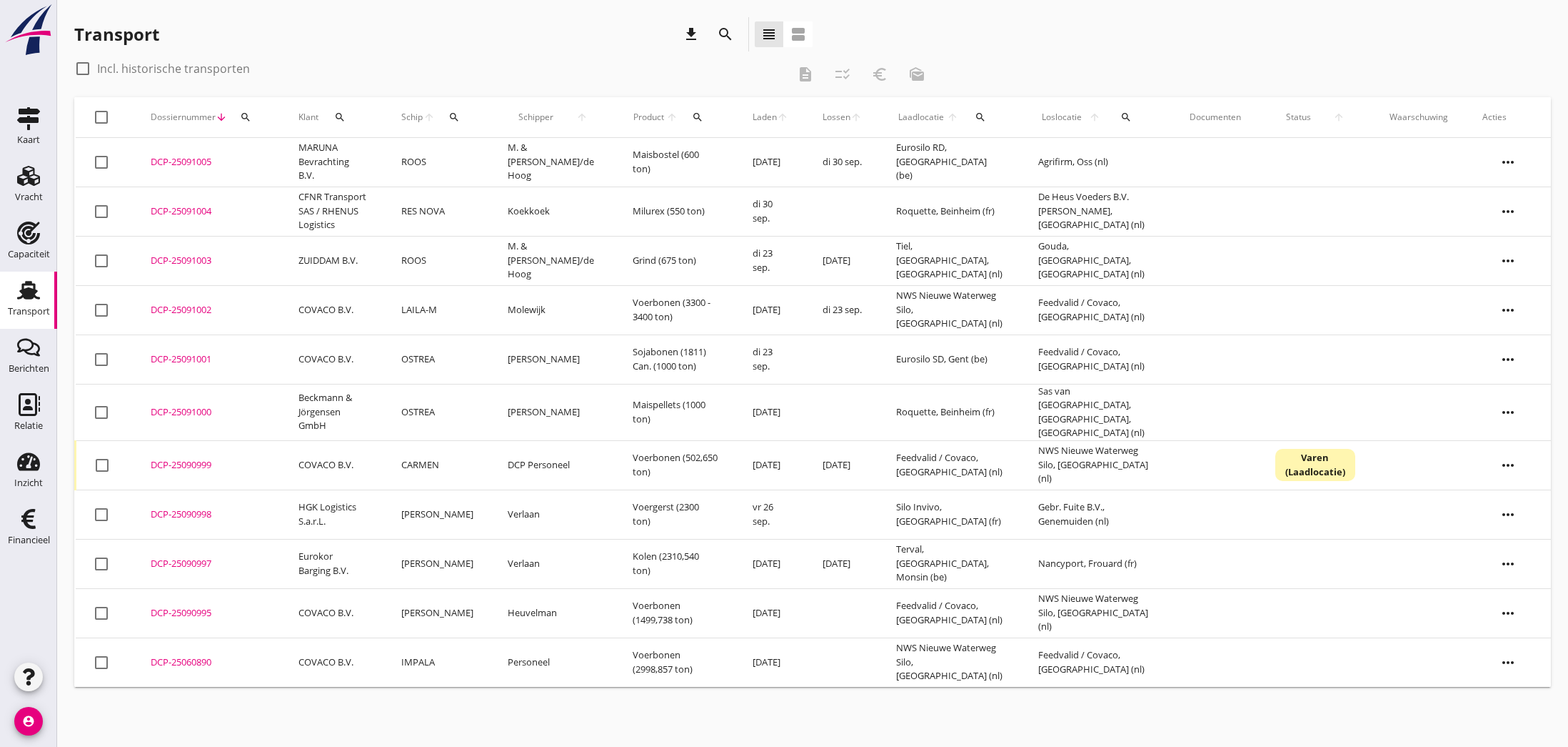
click at [187, 310] on div "DCP-25091002" at bounding box center [207, 309] width 113 height 14
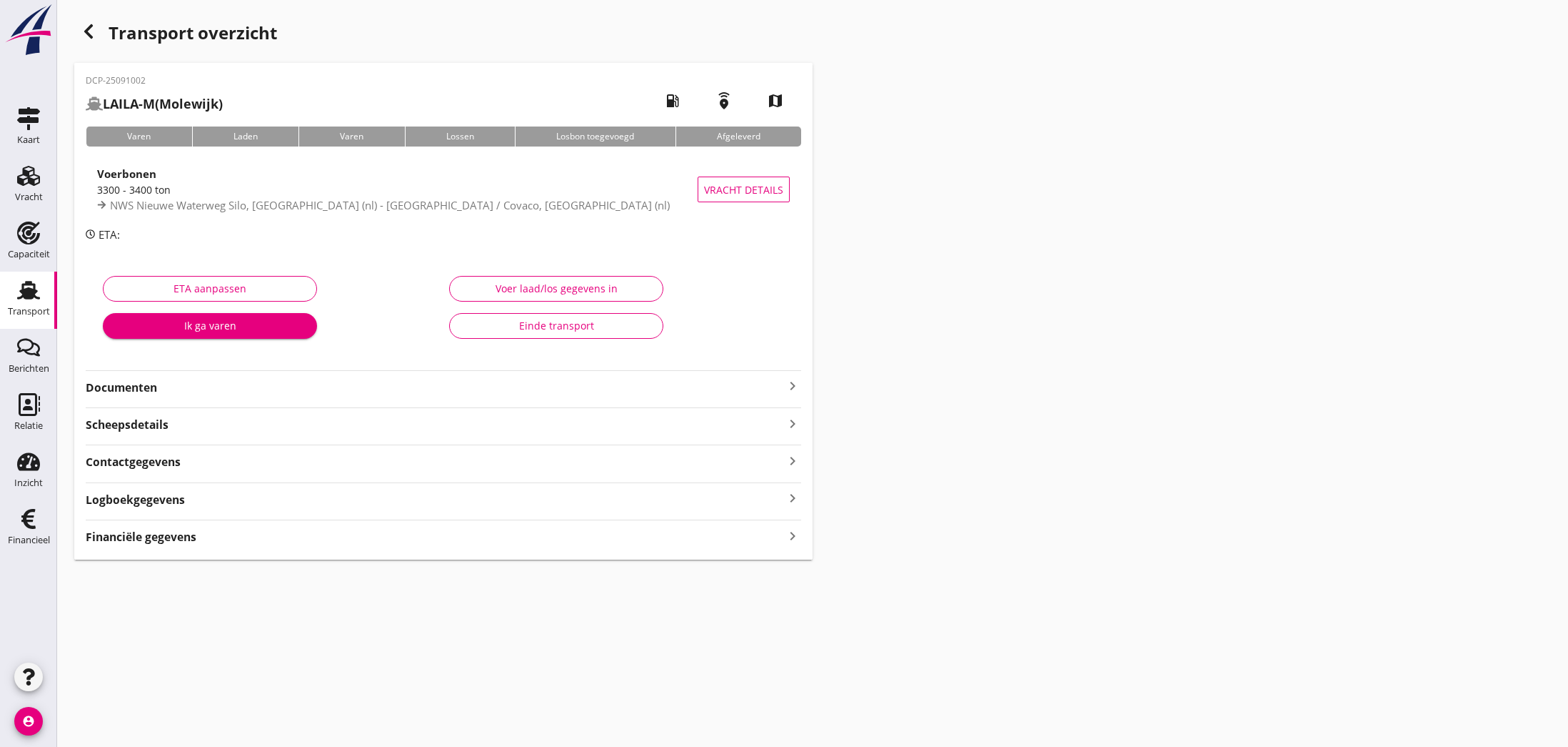
click at [794, 388] on icon "keyboard_arrow_right" at bounding box center [793, 386] width 17 height 17
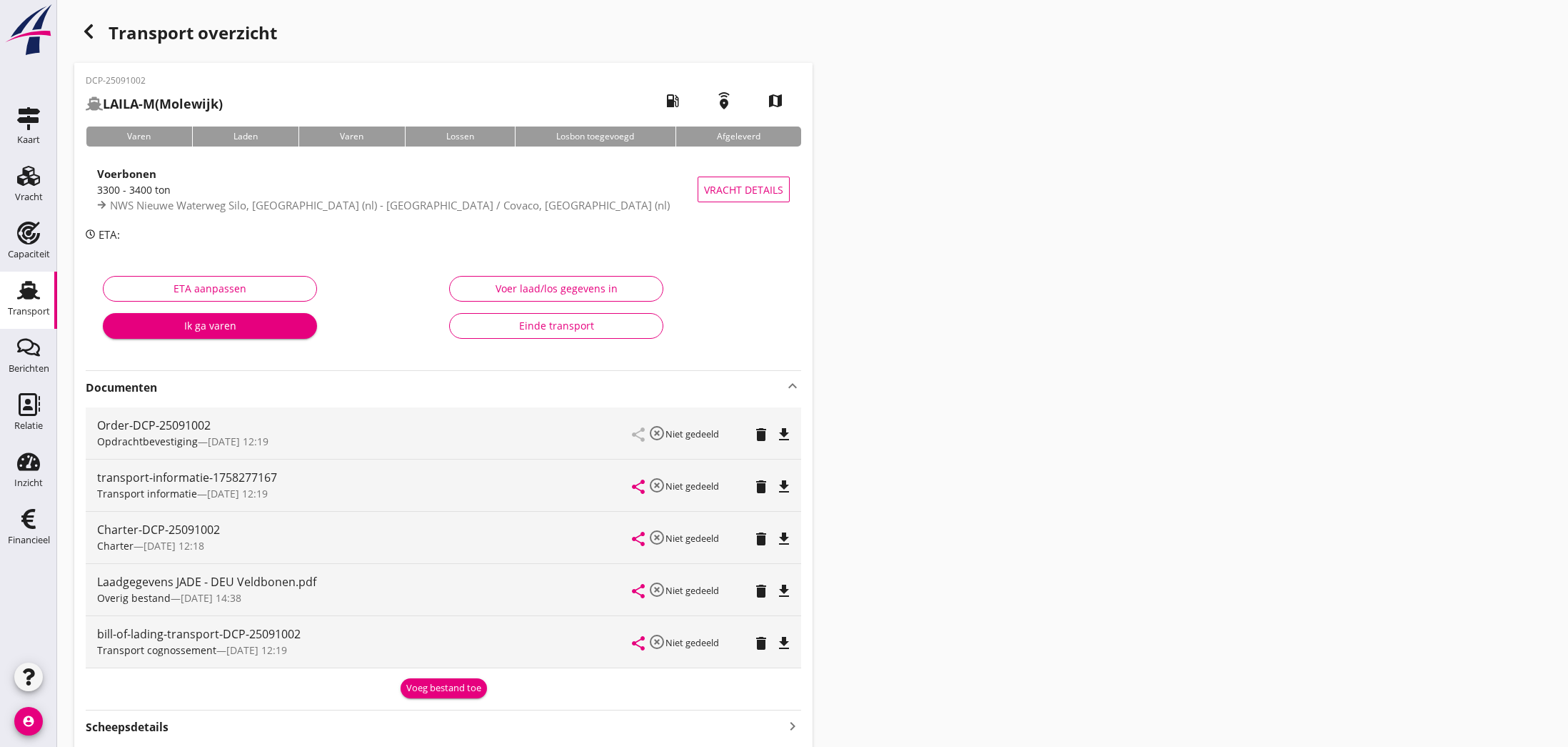
click at [784, 590] on icon "file_download" at bounding box center [784, 591] width 17 height 17
click at [784, 590] on icon "open_in_browser" at bounding box center [784, 591] width 17 height 17
click at [446, 684] on div "Voeg bestand toe" at bounding box center [443, 688] width 75 height 14
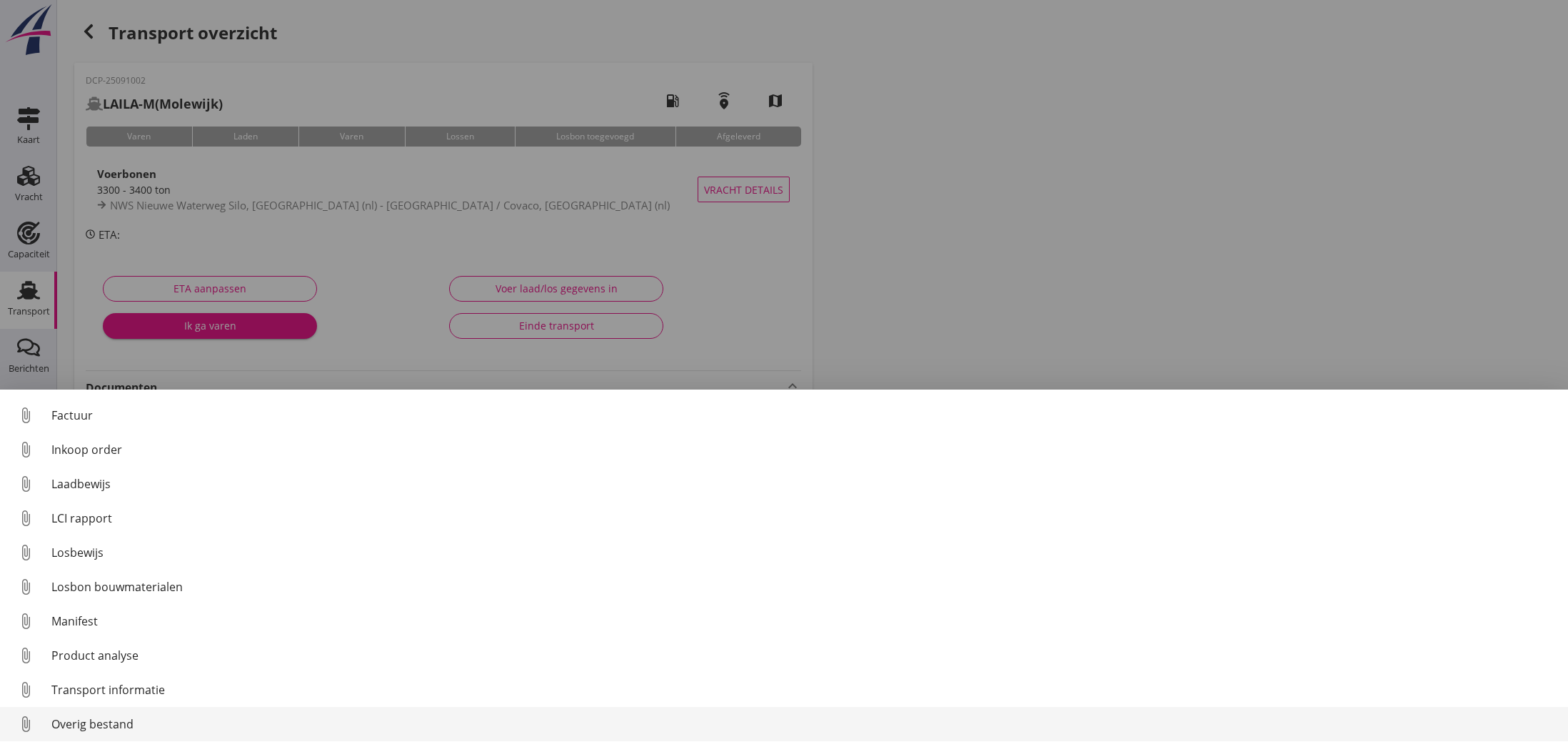
scroll to position [100, 0]
click at [119, 727] on div "Overig bestand" at bounding box center [804, 723] width 1506 height 17
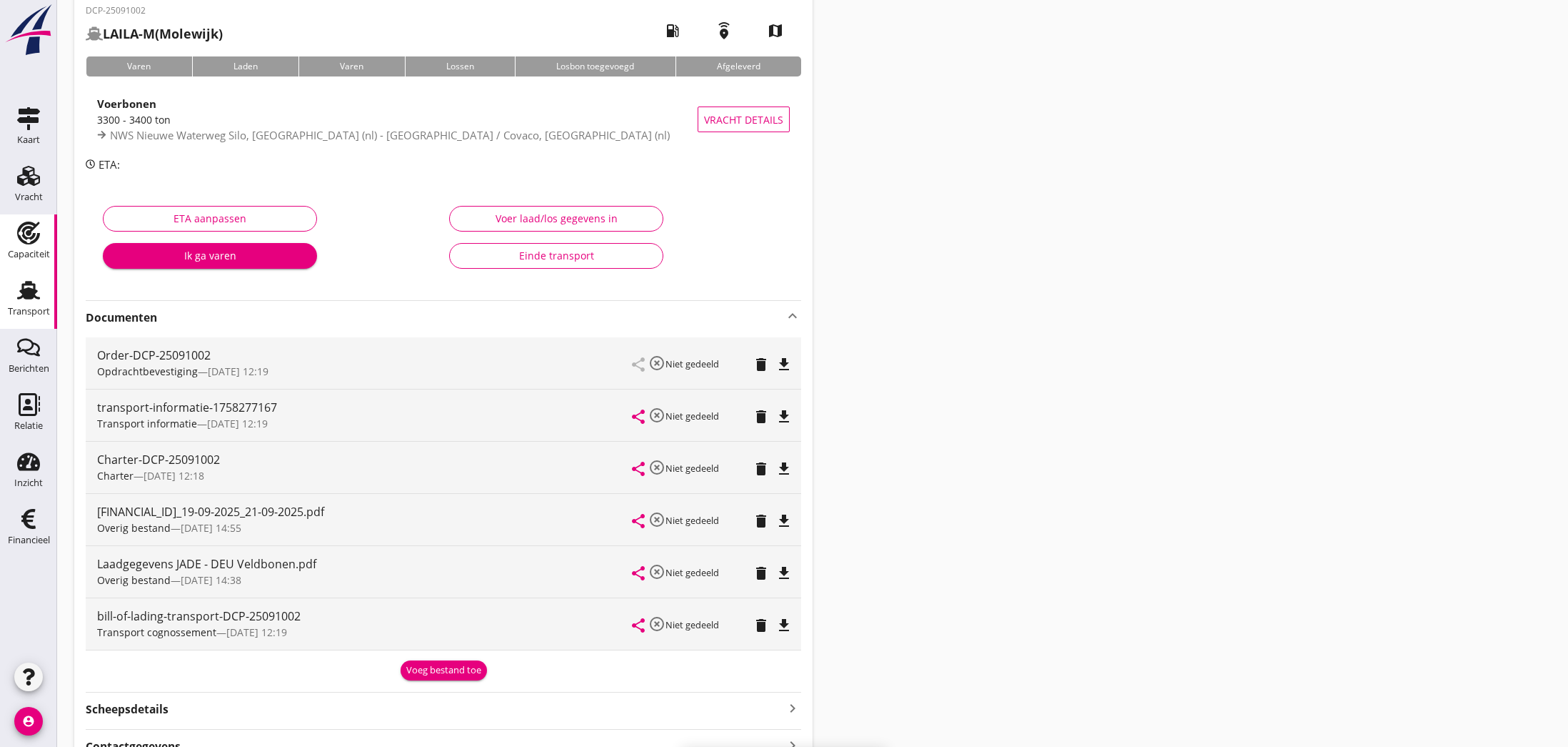
scroll to position [71, 0]
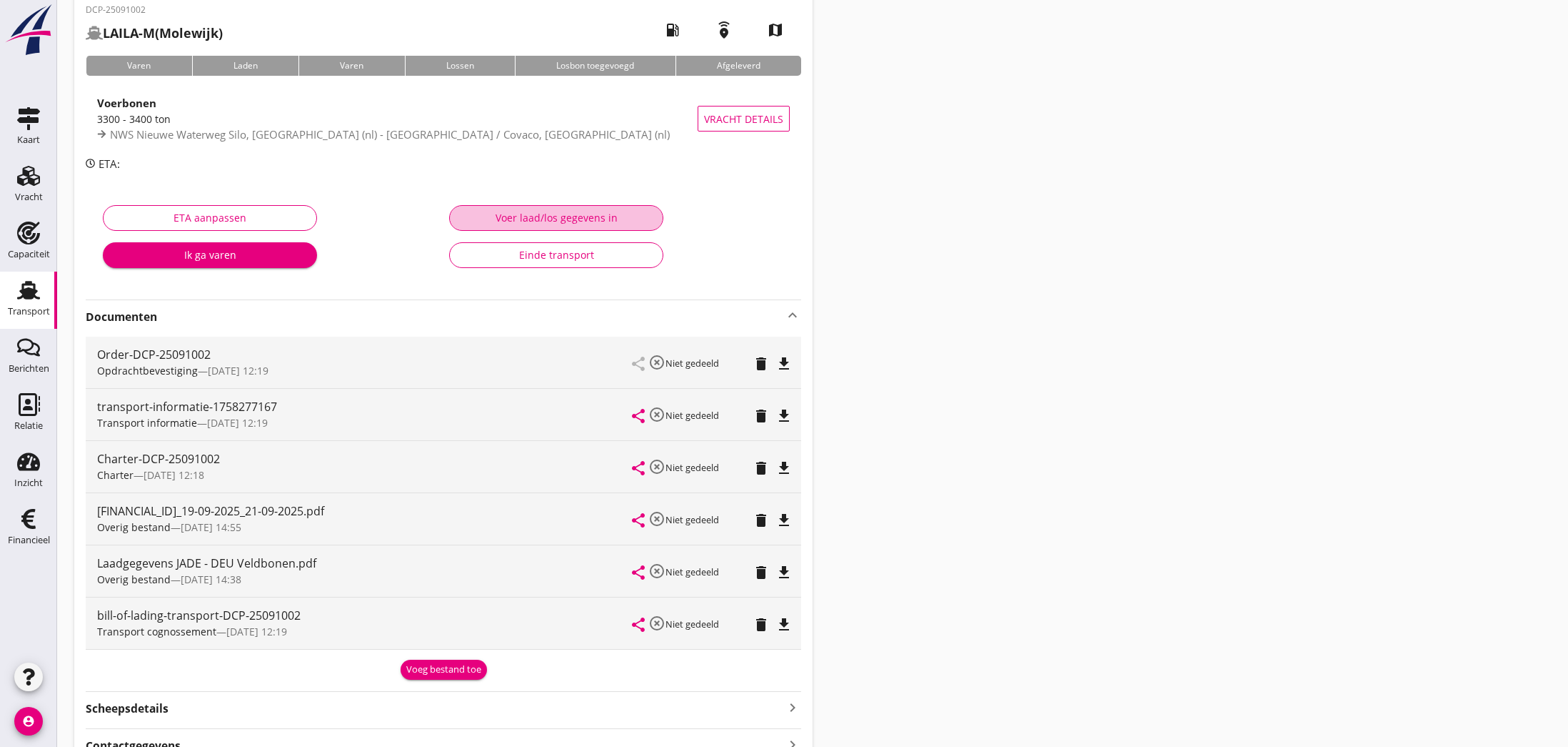
click at [567, 223] on div "Voer laad/los gegevens in" at bounding box center [556, 217] width 190 height 15
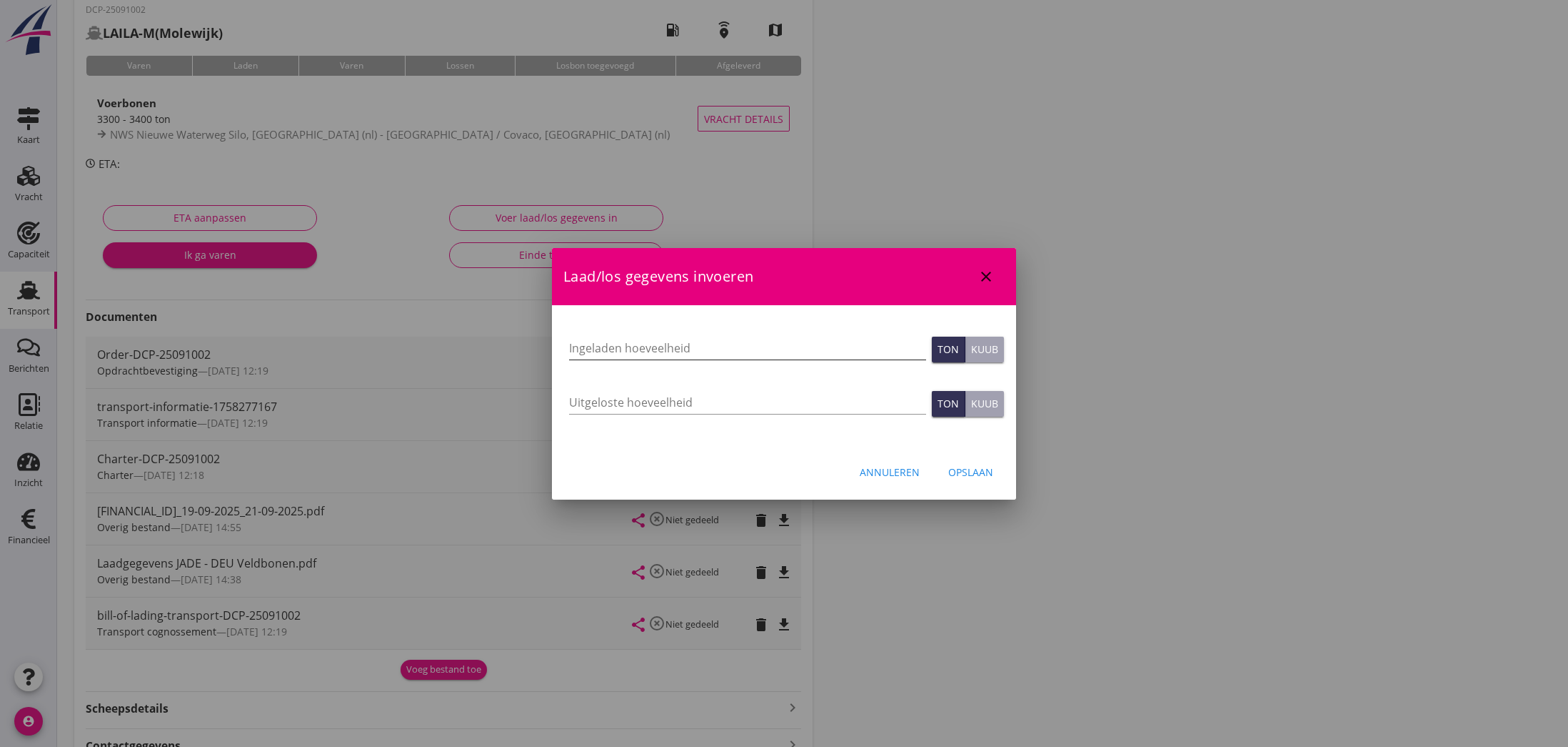
click at [610, 347] on input "Ingeladen hoeveelheid" at bounding box center [747, 348] width 357 height 23
type input "3359.589"
click at [957, 472] on div "Opslaan" at bounding box center [970, 472] width 45 height 15
type input "0"
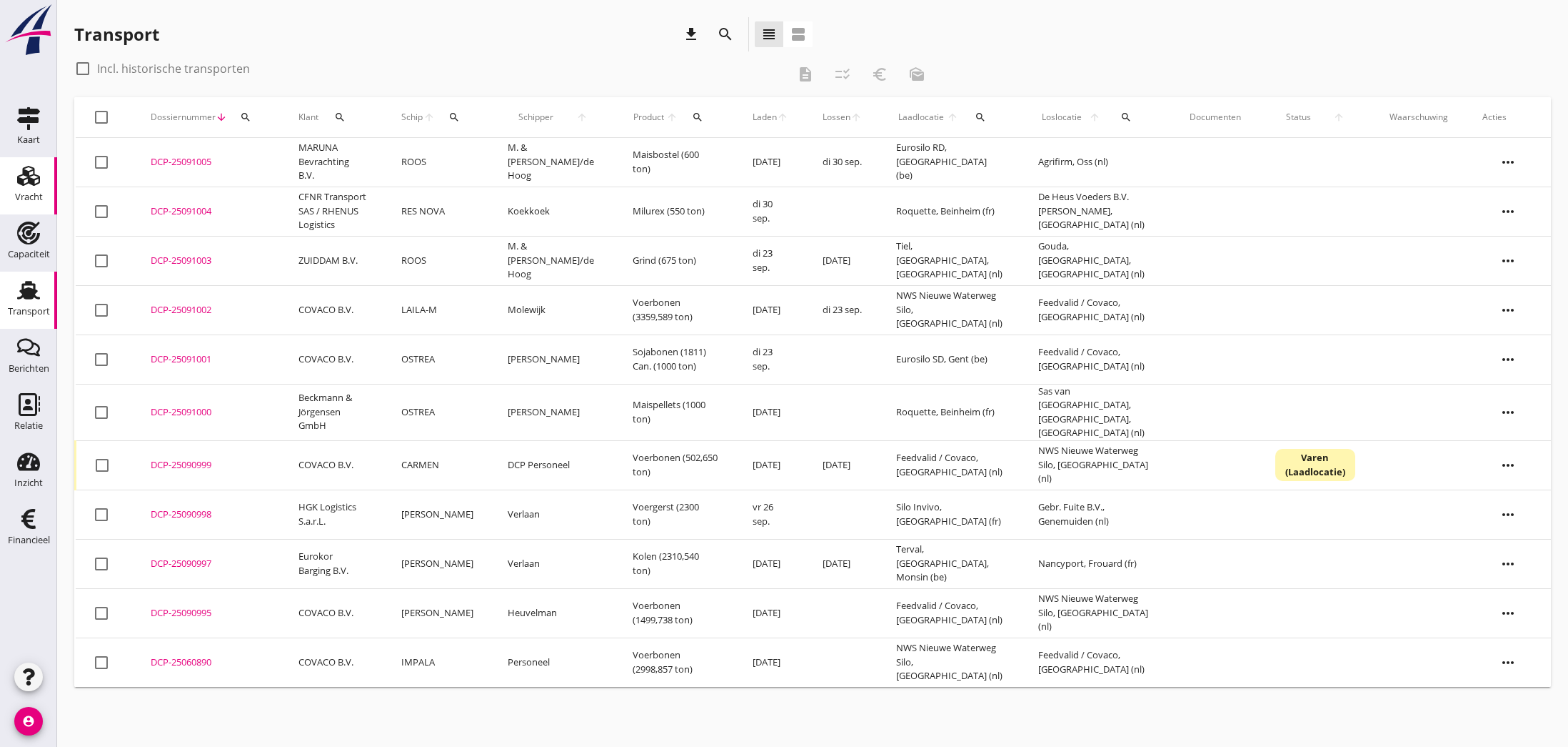
click at [30, 174] on use at bounding box center [29, 175] width 23 height 20
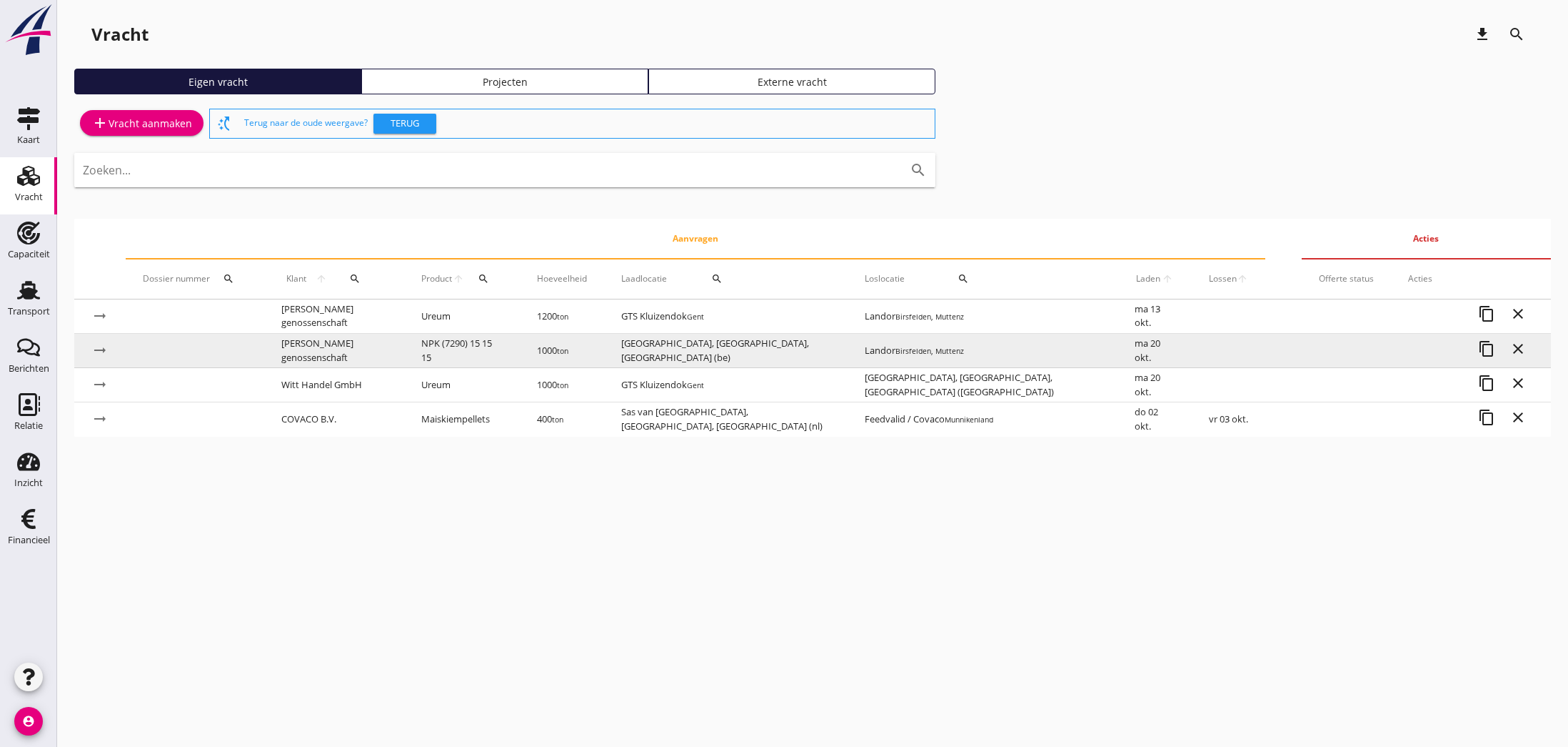
click at [396, 346] on td "[PERSON_NAME] genossenschaft" at bounding box center [334, 351] width 140 height 35
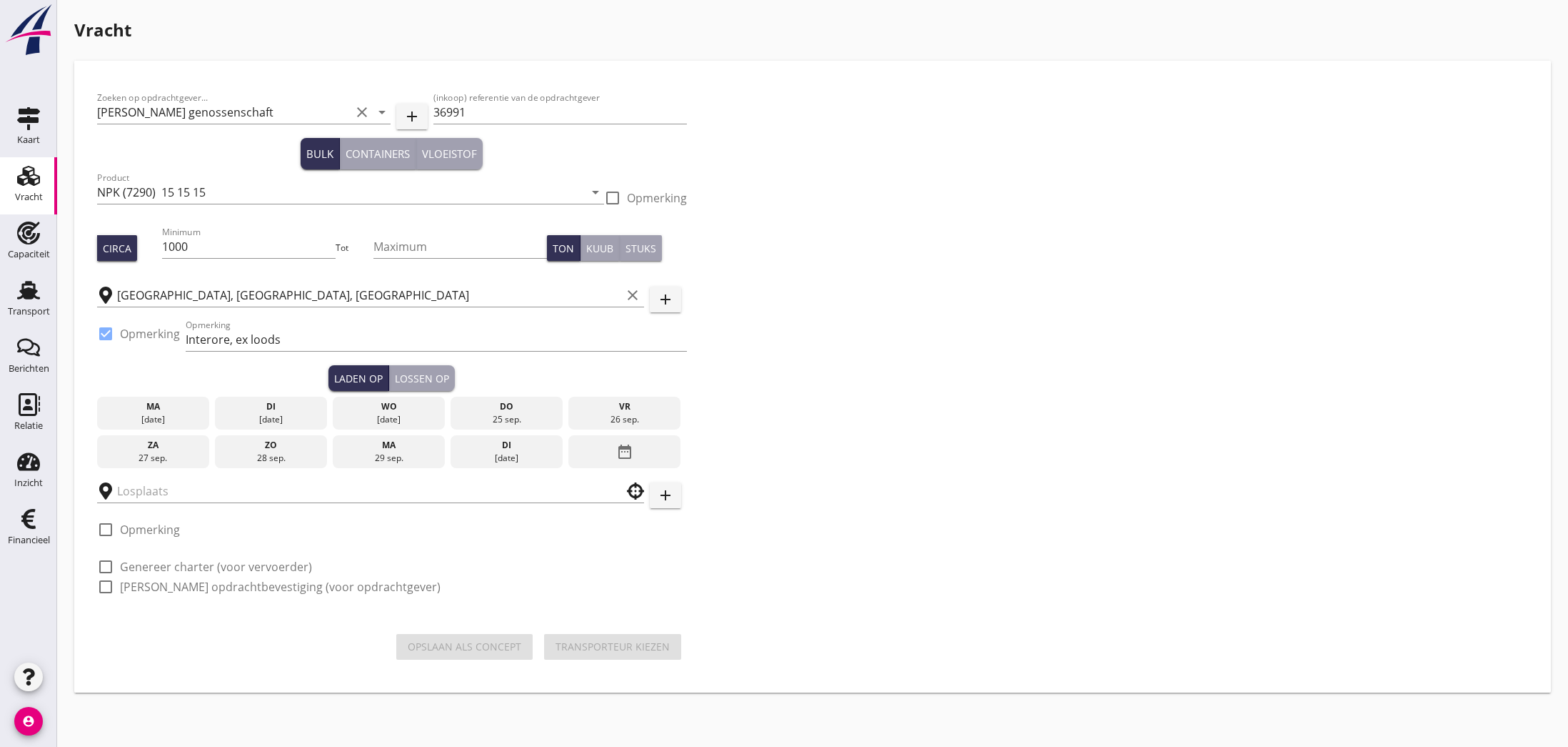
type input "Landor"
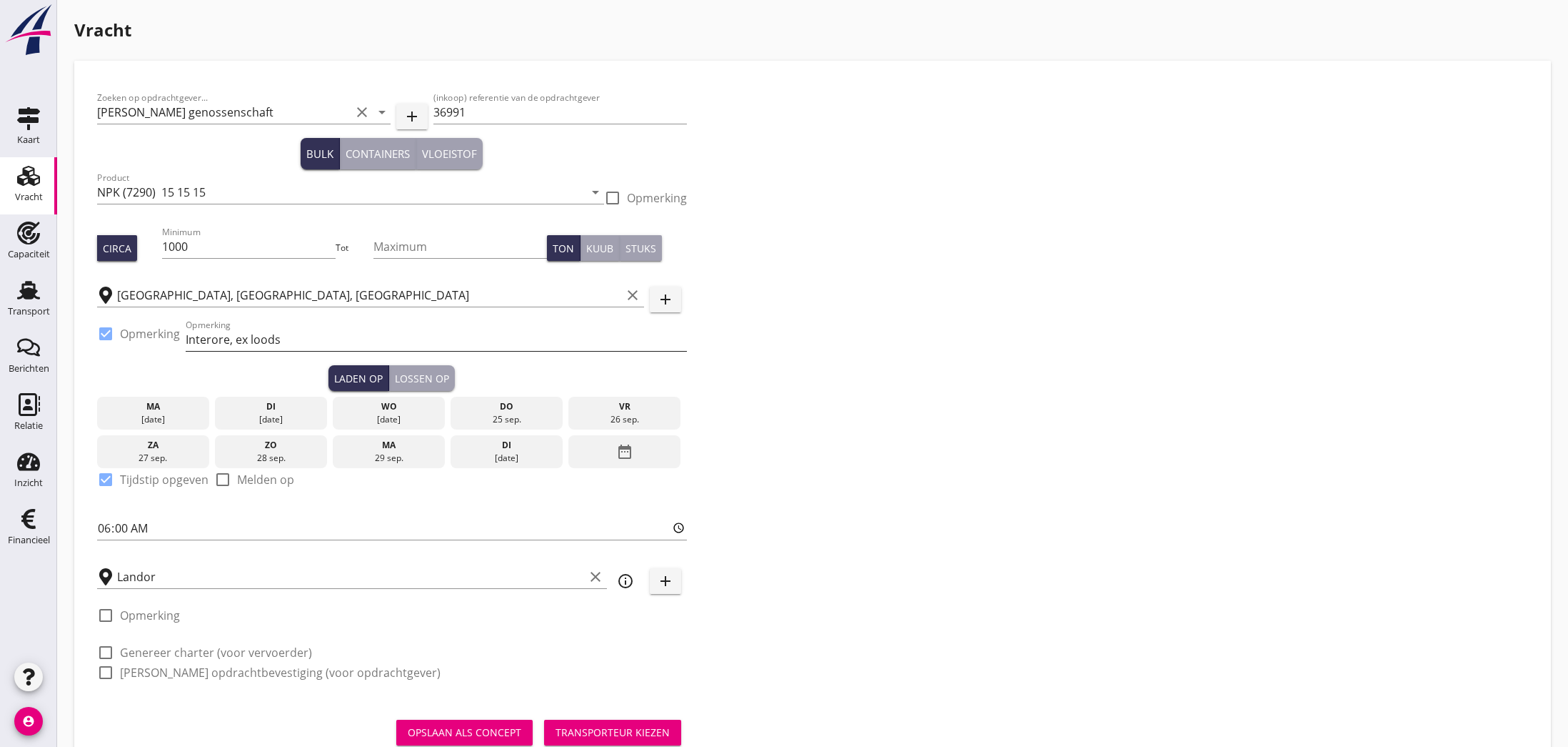
click at [323, 338] on input "Interore, ex loods" at bounding box center [437, 340] width 502 height 23
paste input "210 58 40"
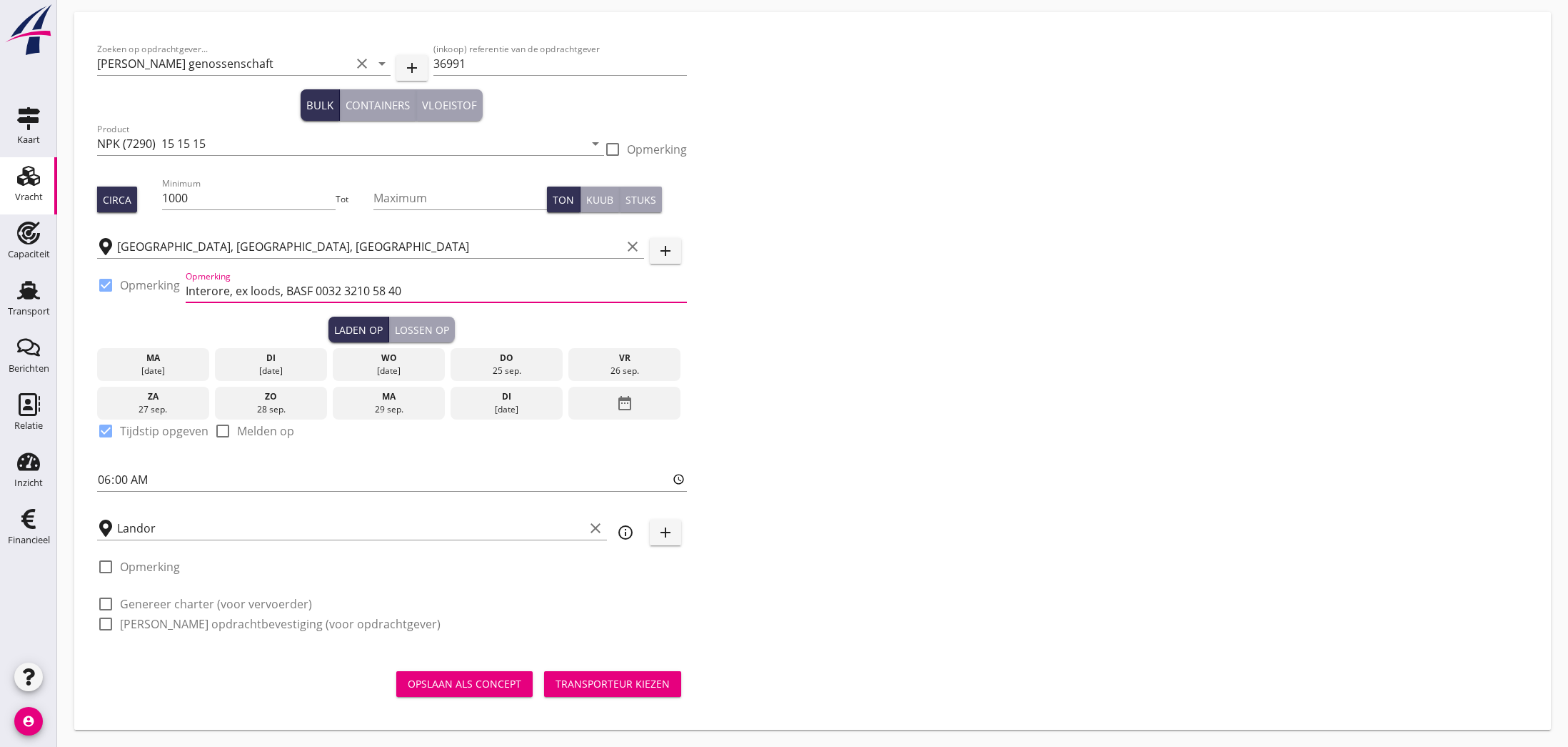
scroll to position [49, 0]
type input "Interore, ex loods, BASF 0032 3210 58 40"
click at [473, 681] on div "Opslaan als concept" at bounding box center [465, 684] width 113 height 15
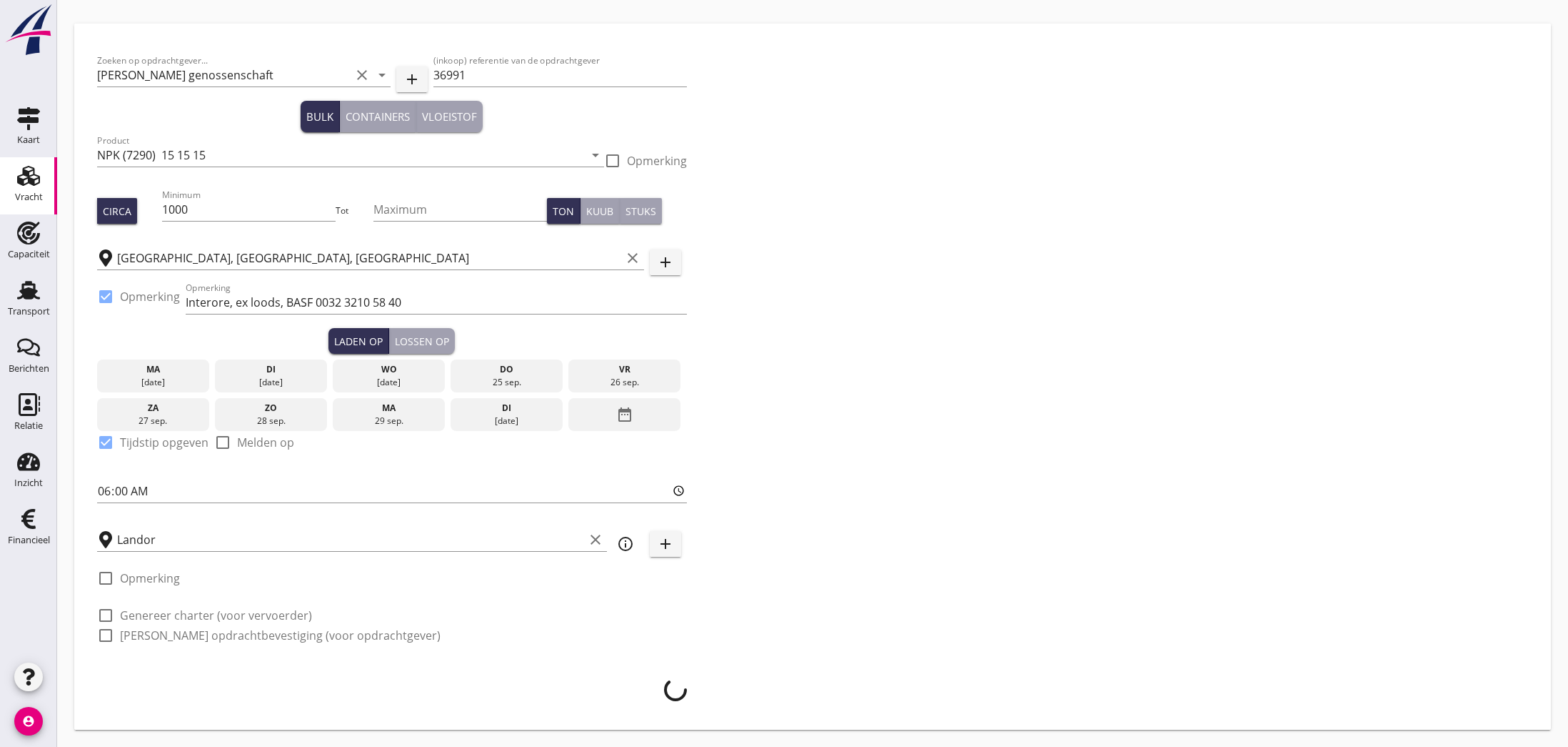
scroll to position [37, 0]
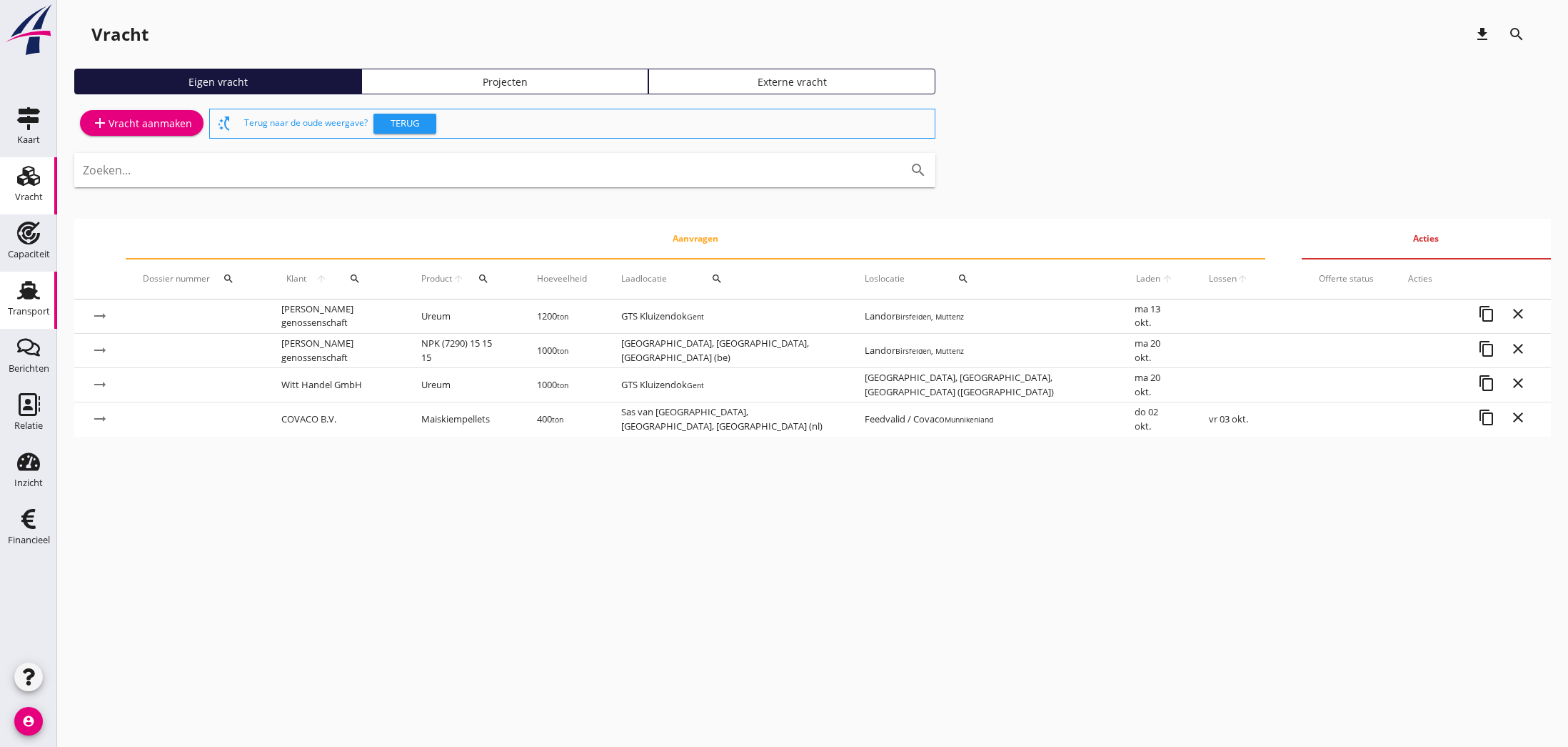
click at [24, 290] on use at bounding box center [29, 290] width 23 height 19
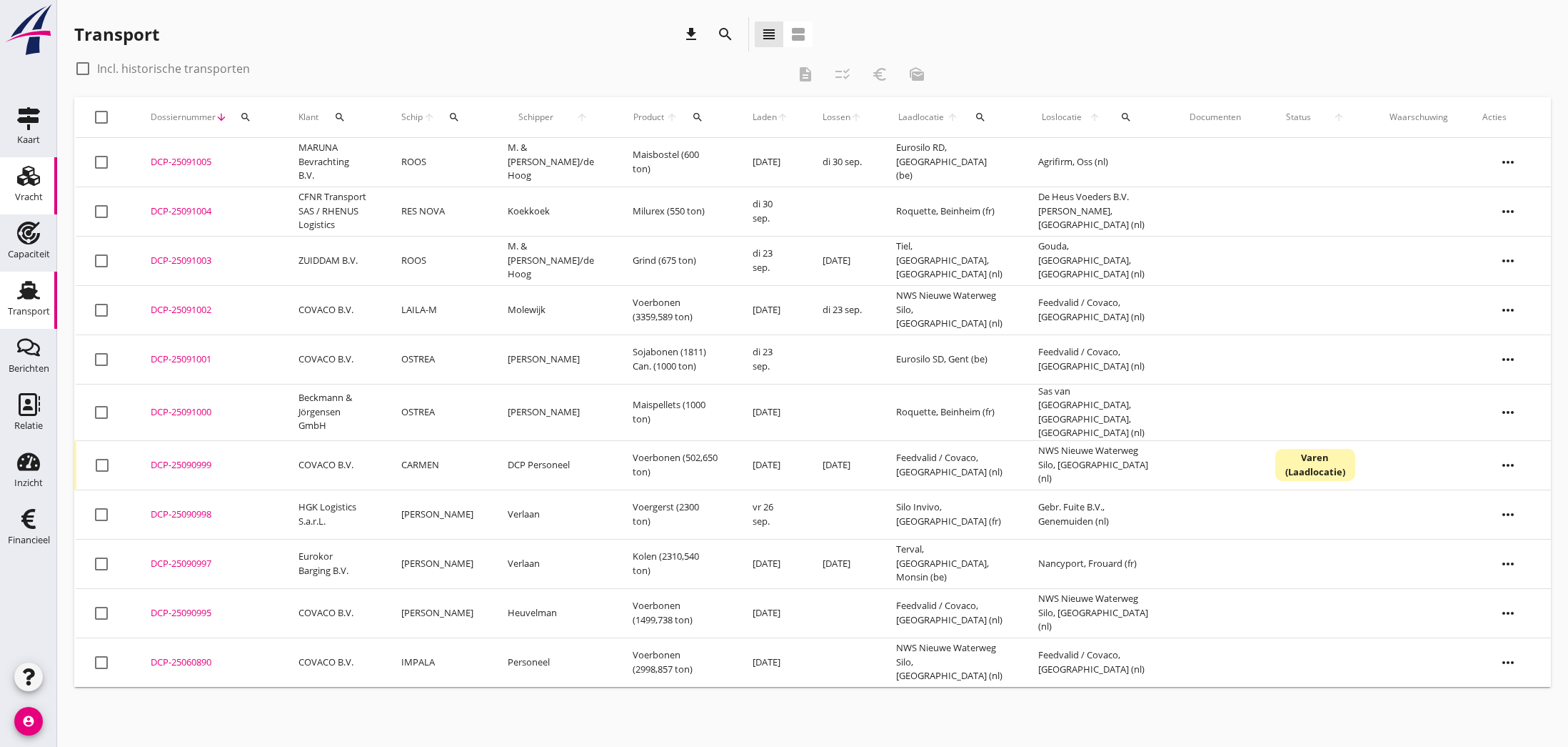
click at [25, 174] on use at bounding box center [29, 175] width 23 height 20
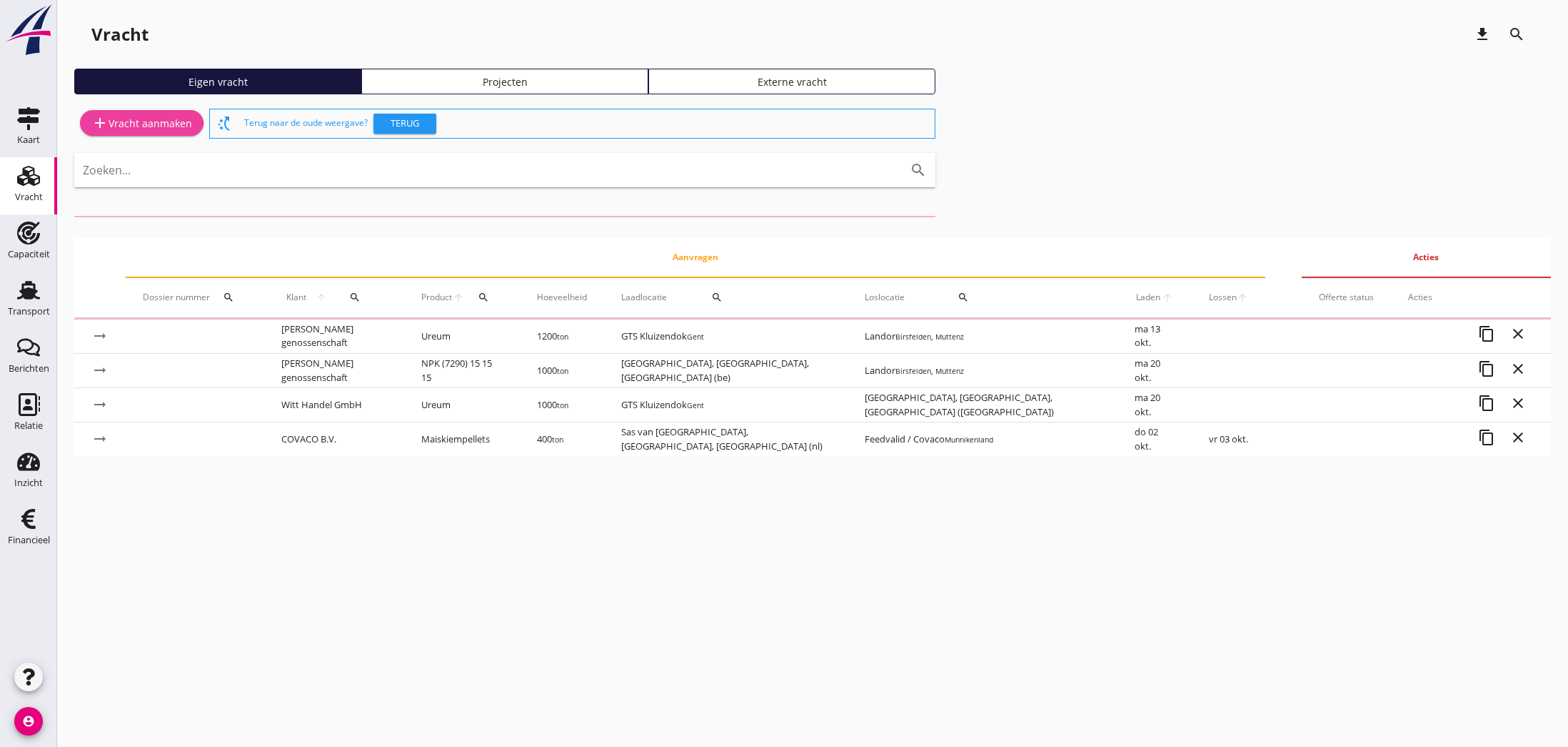
click at [133, 123] on div "add Vracht aanmaken" at bounding box center [141, 123] width 100 height 17
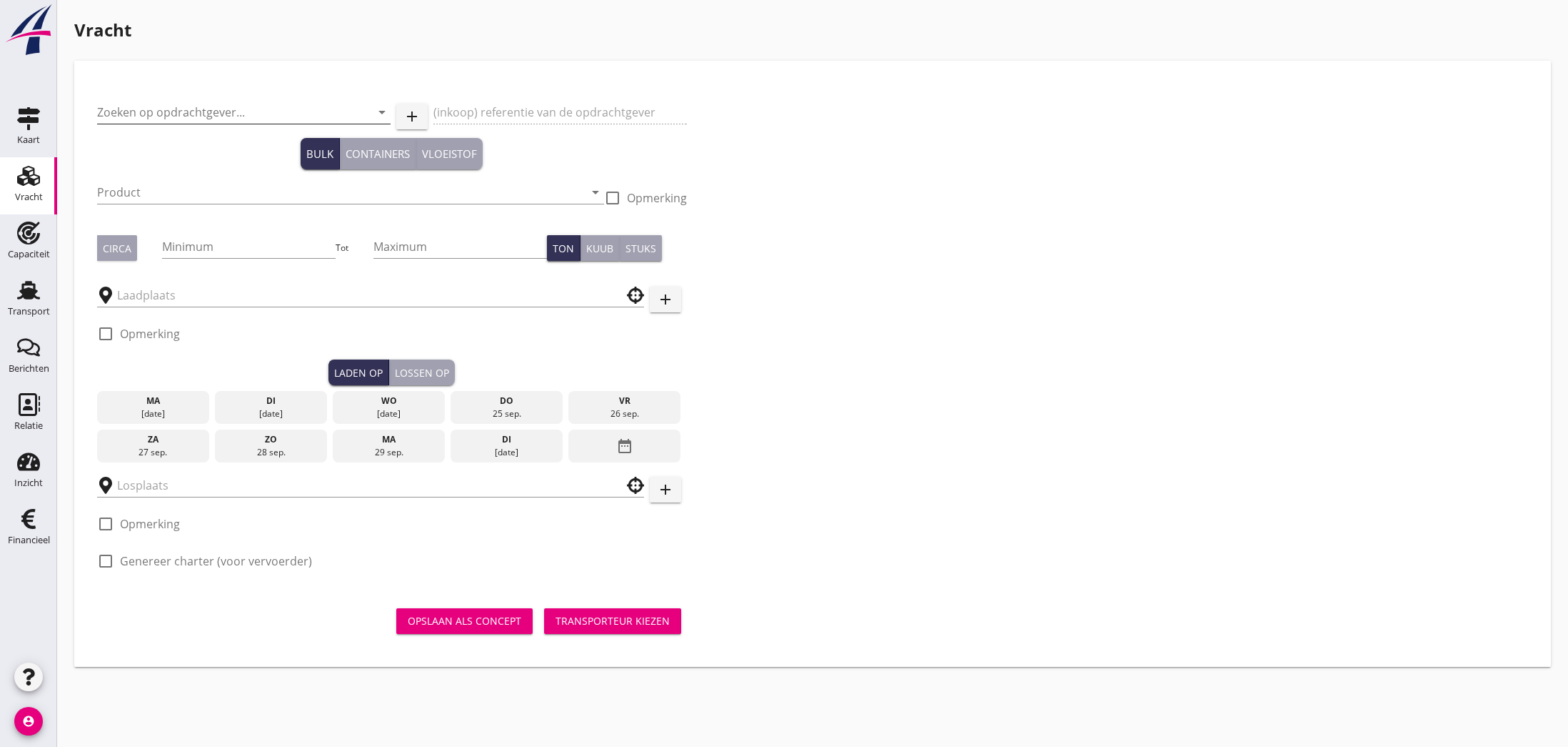
click at [143, 109] on input "Zoeken op opdrachtgever..." at bounding box center [224, 112] width 253 height 23
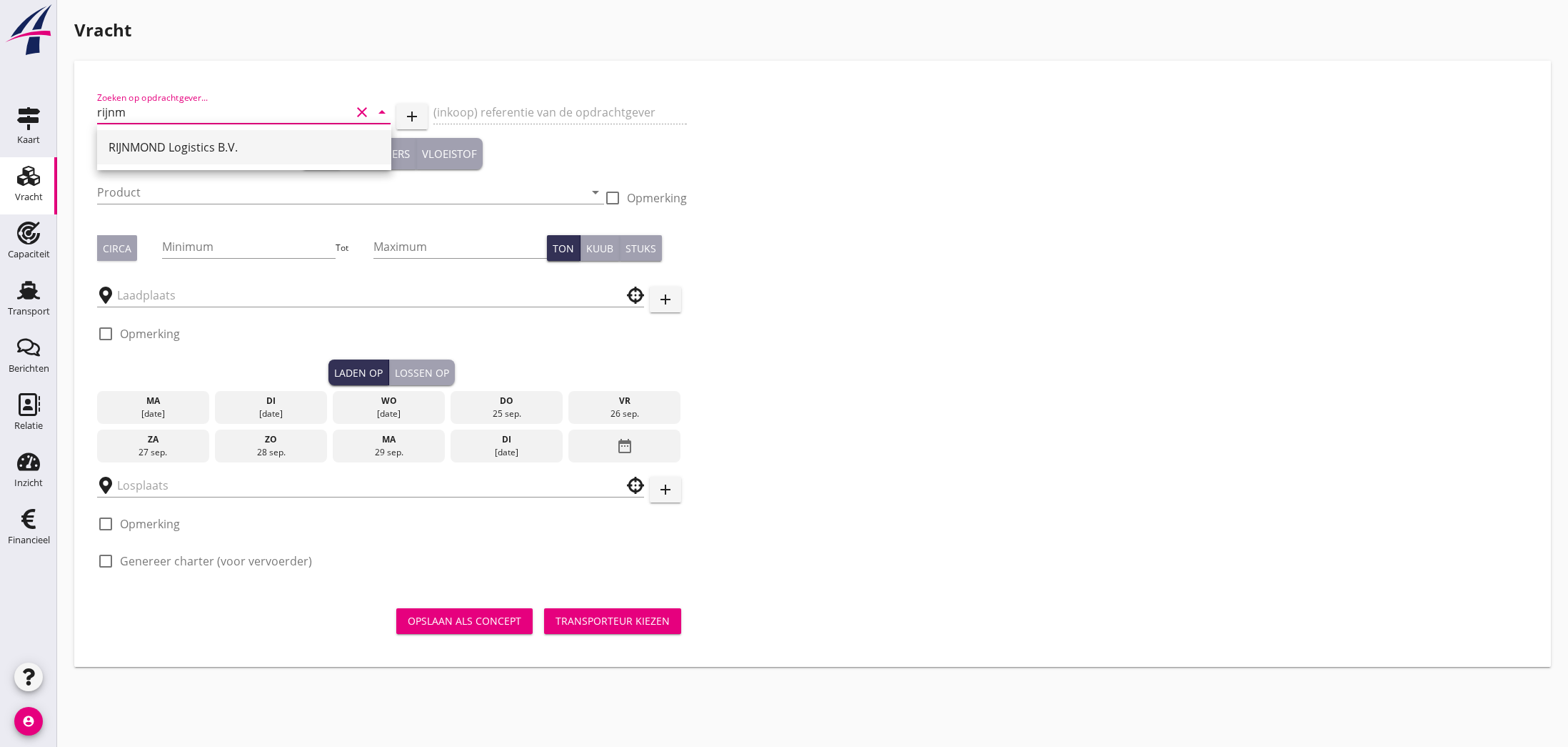
click at [152, 146] on div "RIJNMOND Logistics B.V." at bounding box center [244, 146] width 271 height 17
type input "RIJNMOND Logistics B.V."
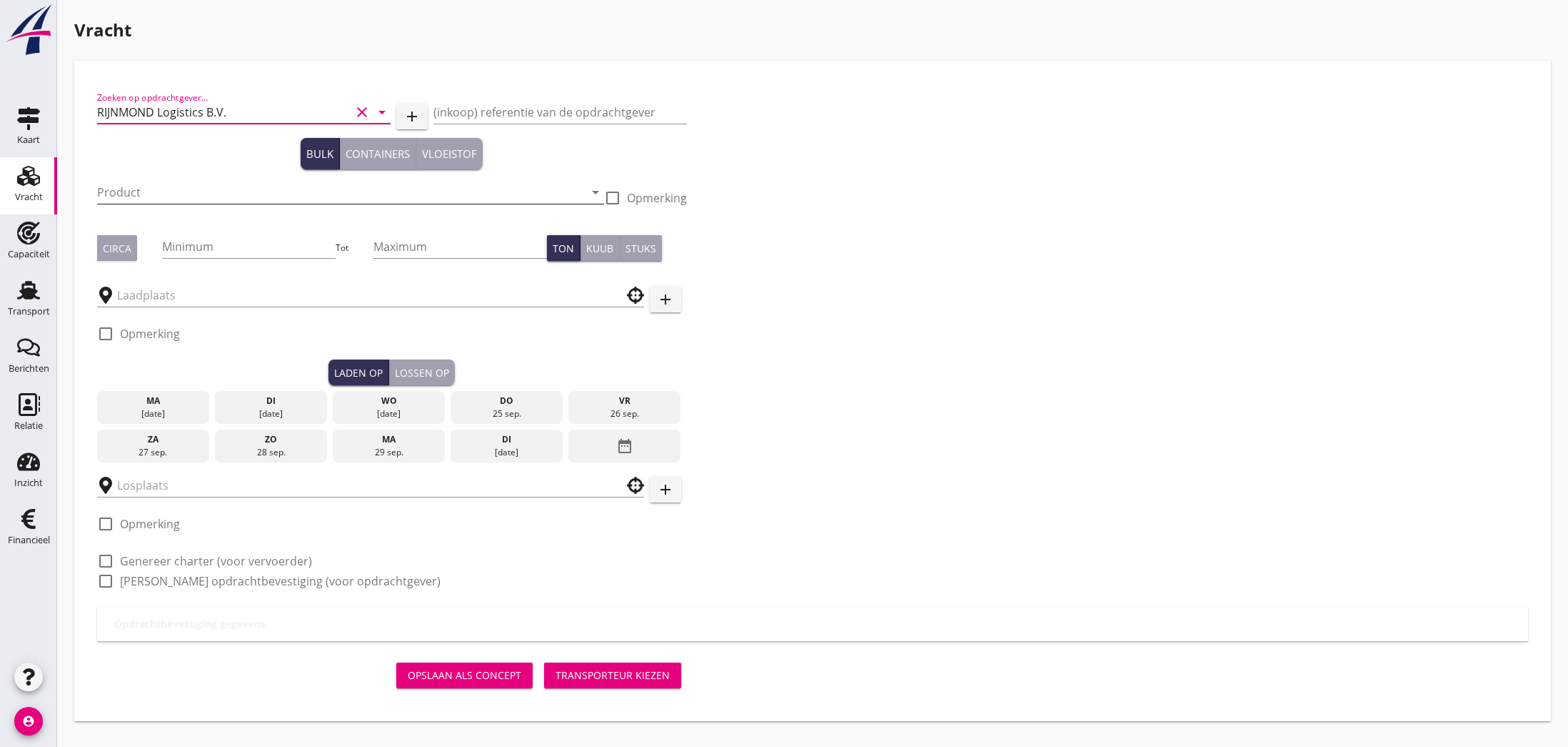
click at [272, 196] on input "Product" at bounding box center [340, 193] width 487 height 23
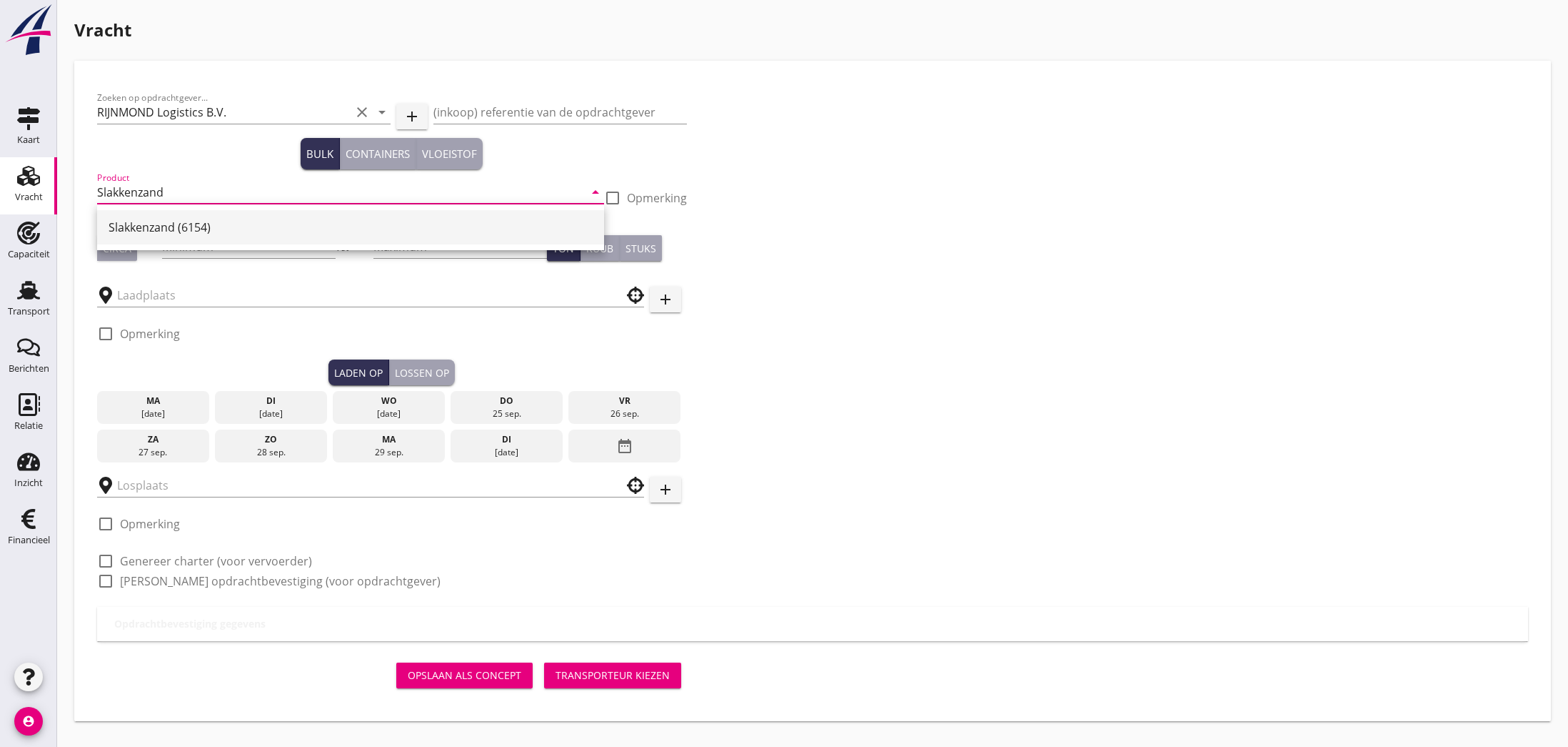
click at [255, 234] on div "Slakkenzand (6154)" at bounding box center [350, 227] width 484 height 17
type input "Slakkenzand (6154)"
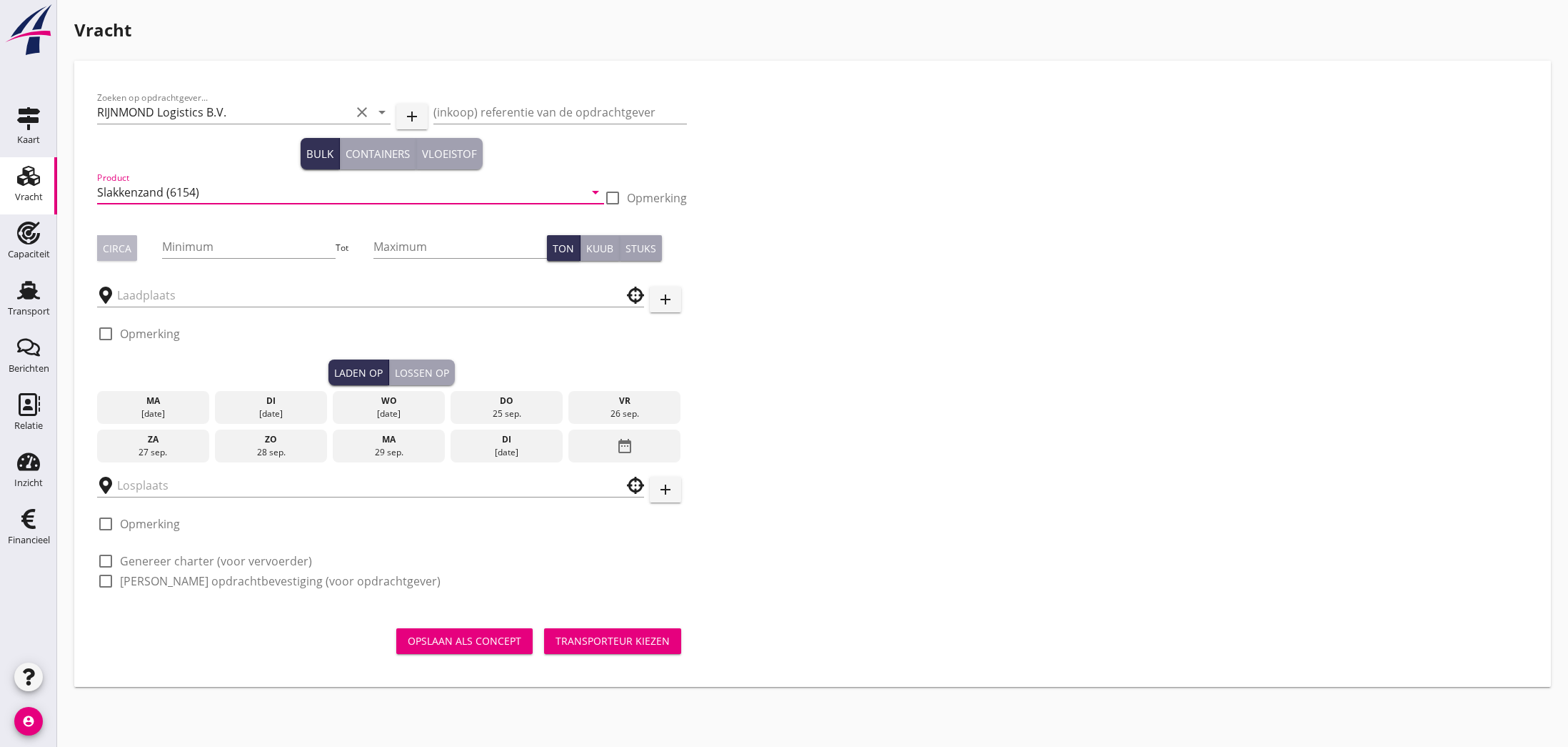
click at [127, 248] on div "Circa" at bounding box center [117, 248] width 29 height 15
click at [194, 243] on input "Minimum" at bounding box center [248, 247] width 173 height 23
type input "421"
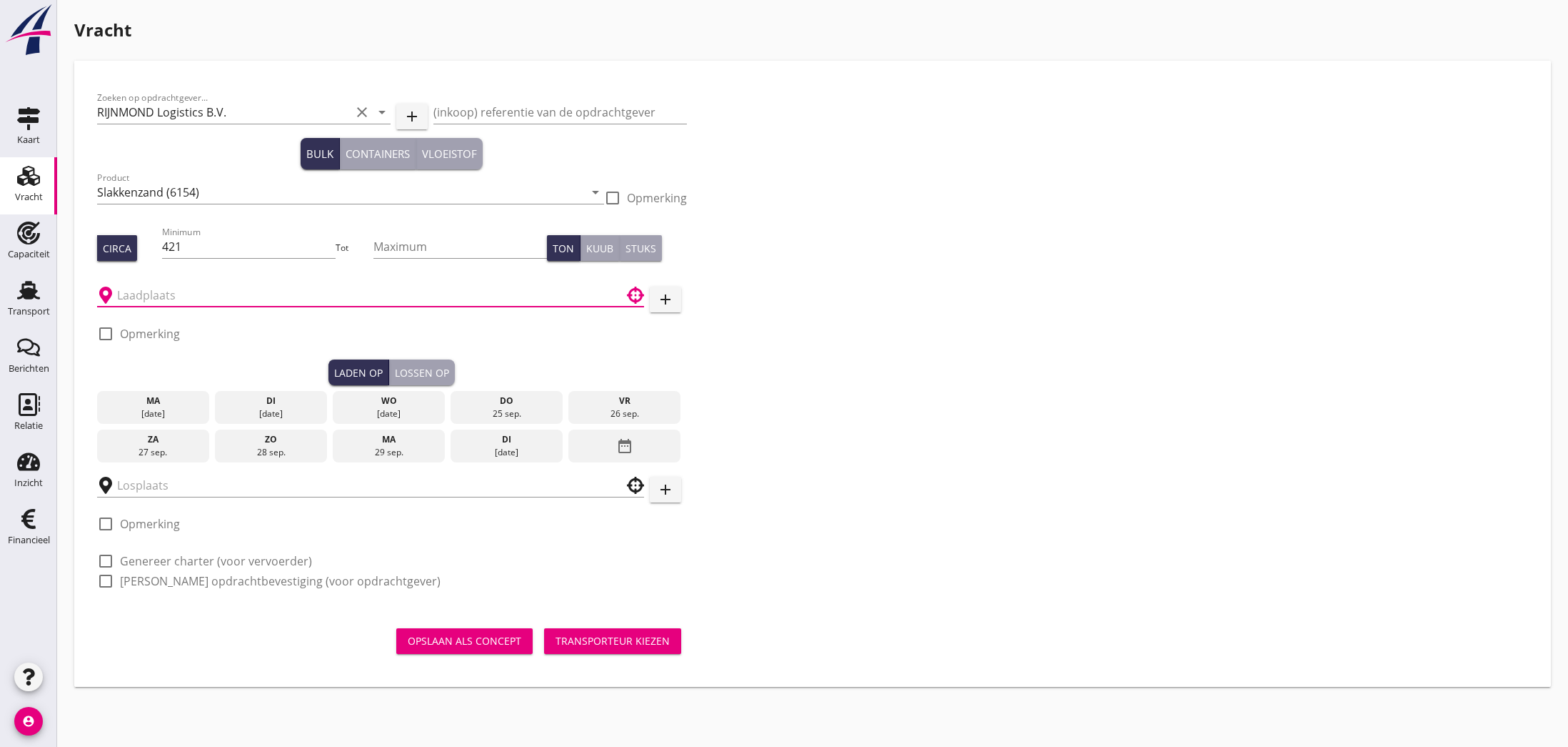
click at [150, 297] on input "text" at bounding box center [360, 295] width 487 height 23
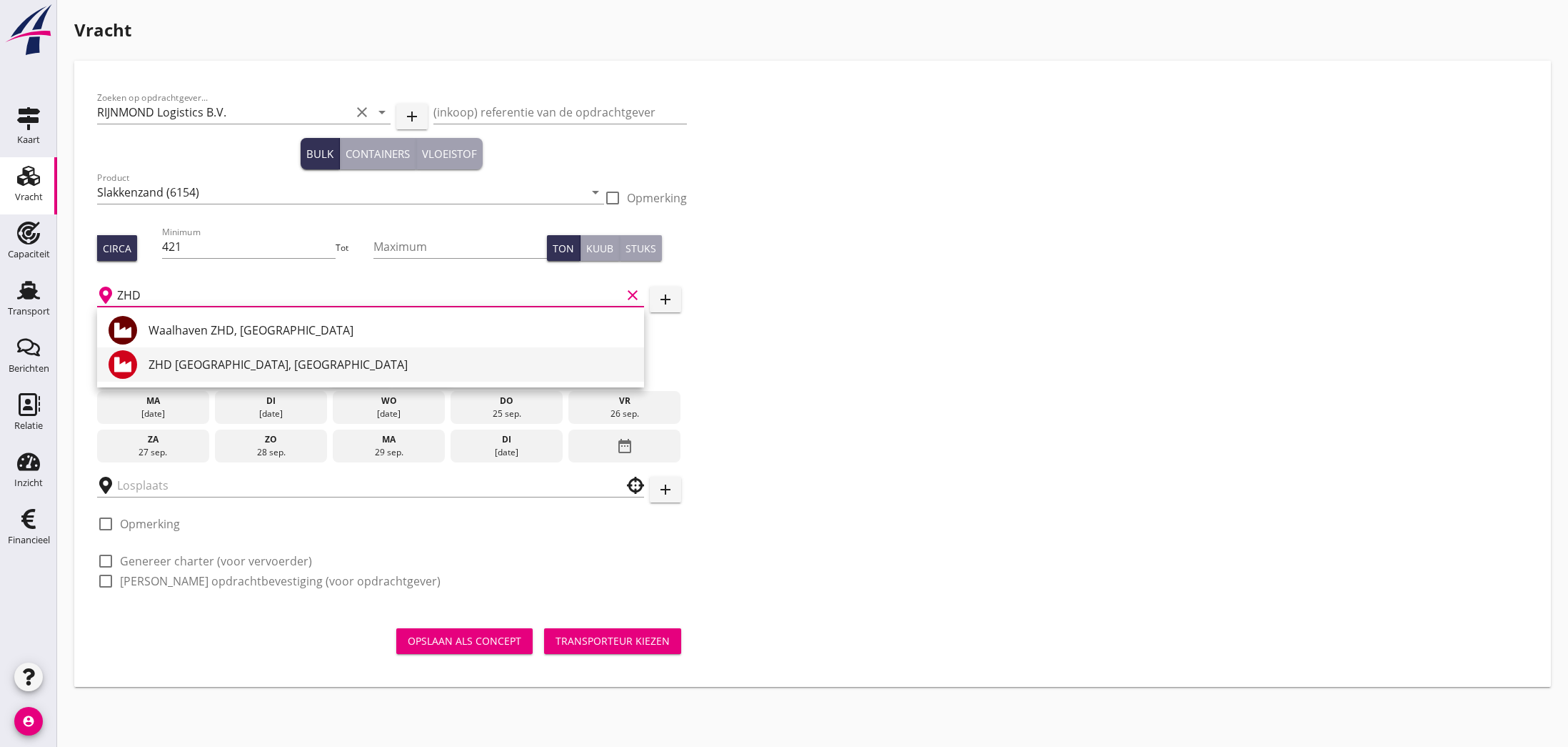
click at [232, 363] on div "ZHD [GEOGRAPHIC_DATA], [GEOGRAPHIC_DATA]" at bounding box center [391, 364] width 484 height 17
type input "ZHD [GEOGRAPHIC_DATA], [GEOGRAPHIC_DATA]"
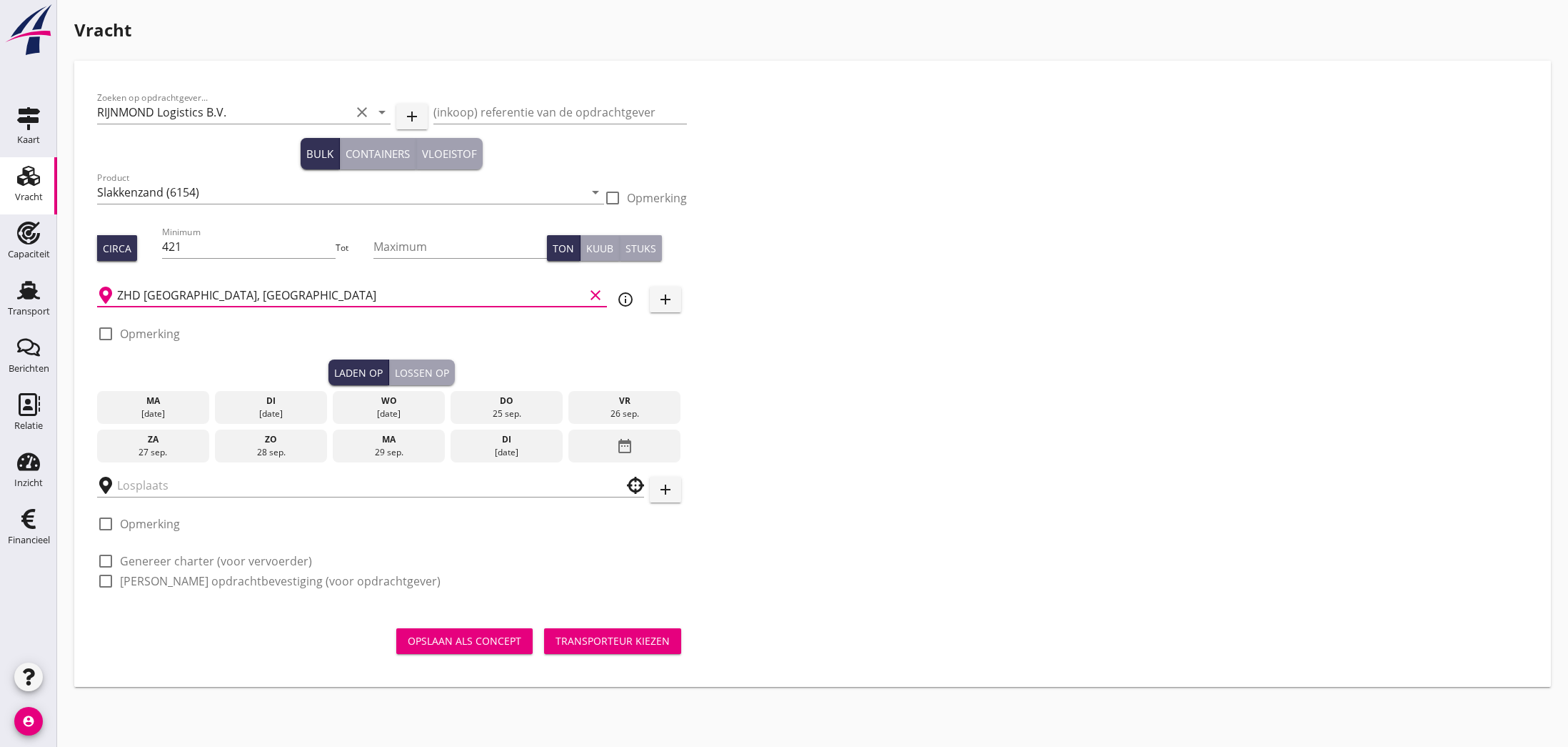
click at [507, 400] on div "do" at bounding box center [506, 401] width 105 height 13
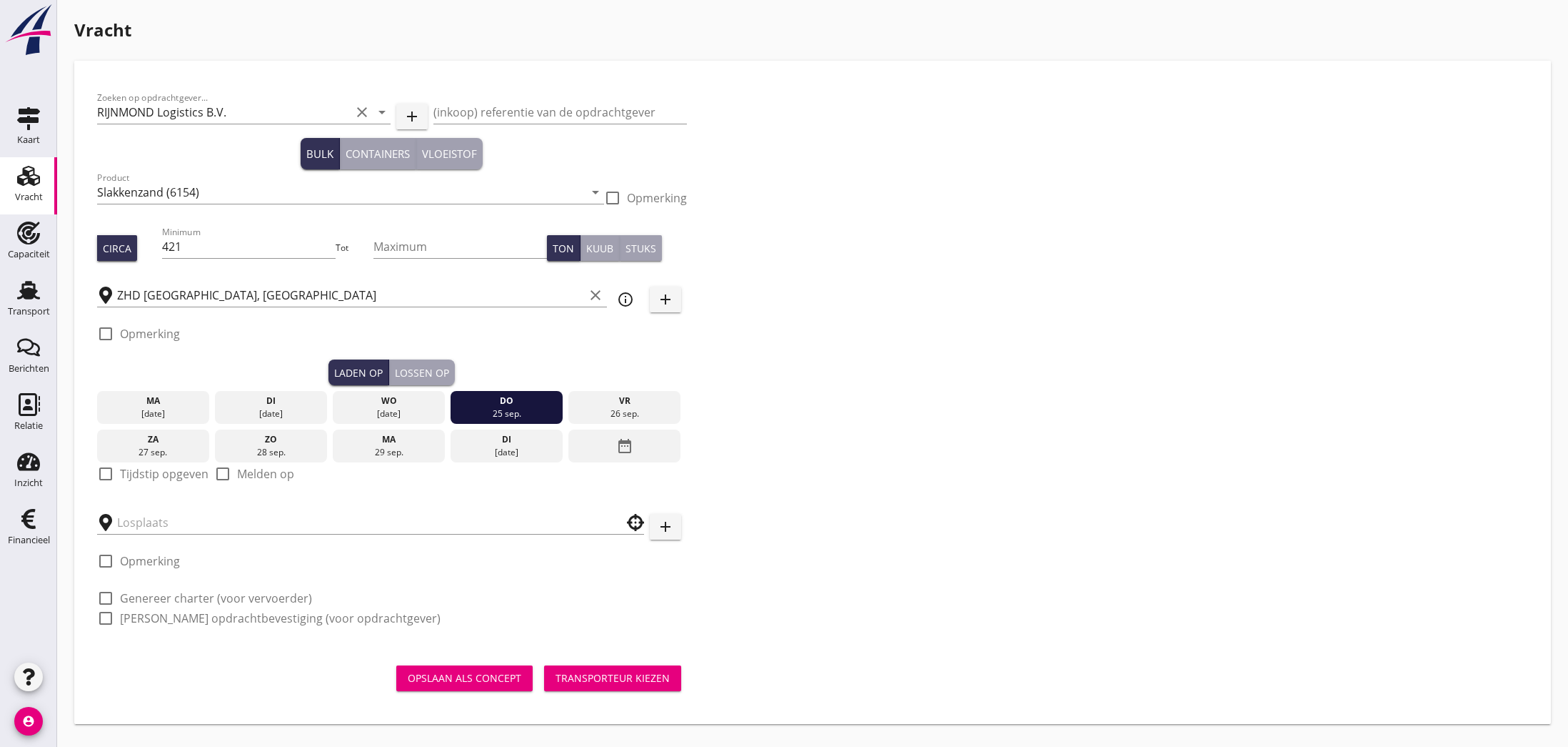
click at [146, 475] on label "Tijdstip opgeven" at bounding box center [164, 473] width 89 height 14
checkbox input "true"
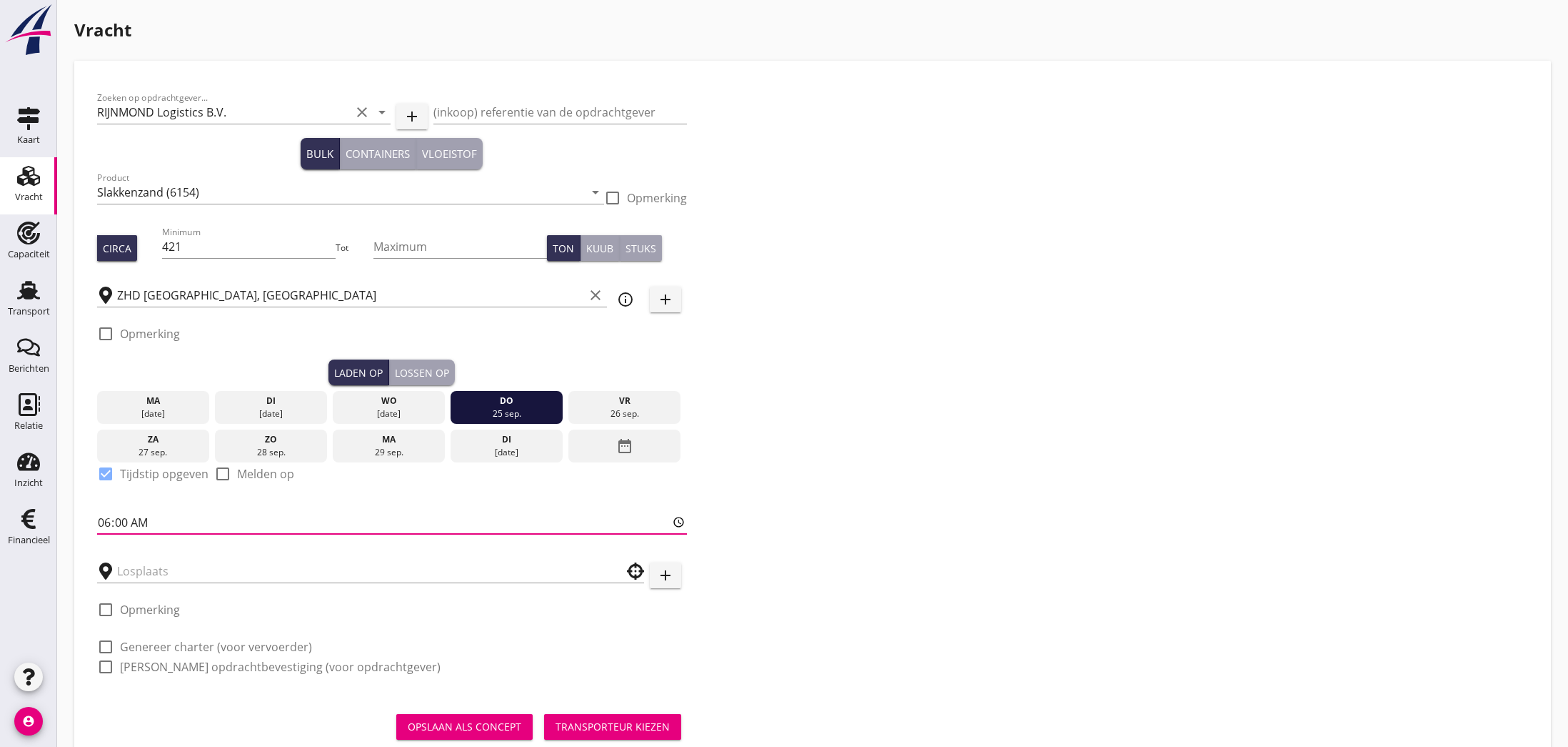
click at [108, 524] on input "06:00" at bounding box center [391, 522] width 590 height 23
type input "08:00"
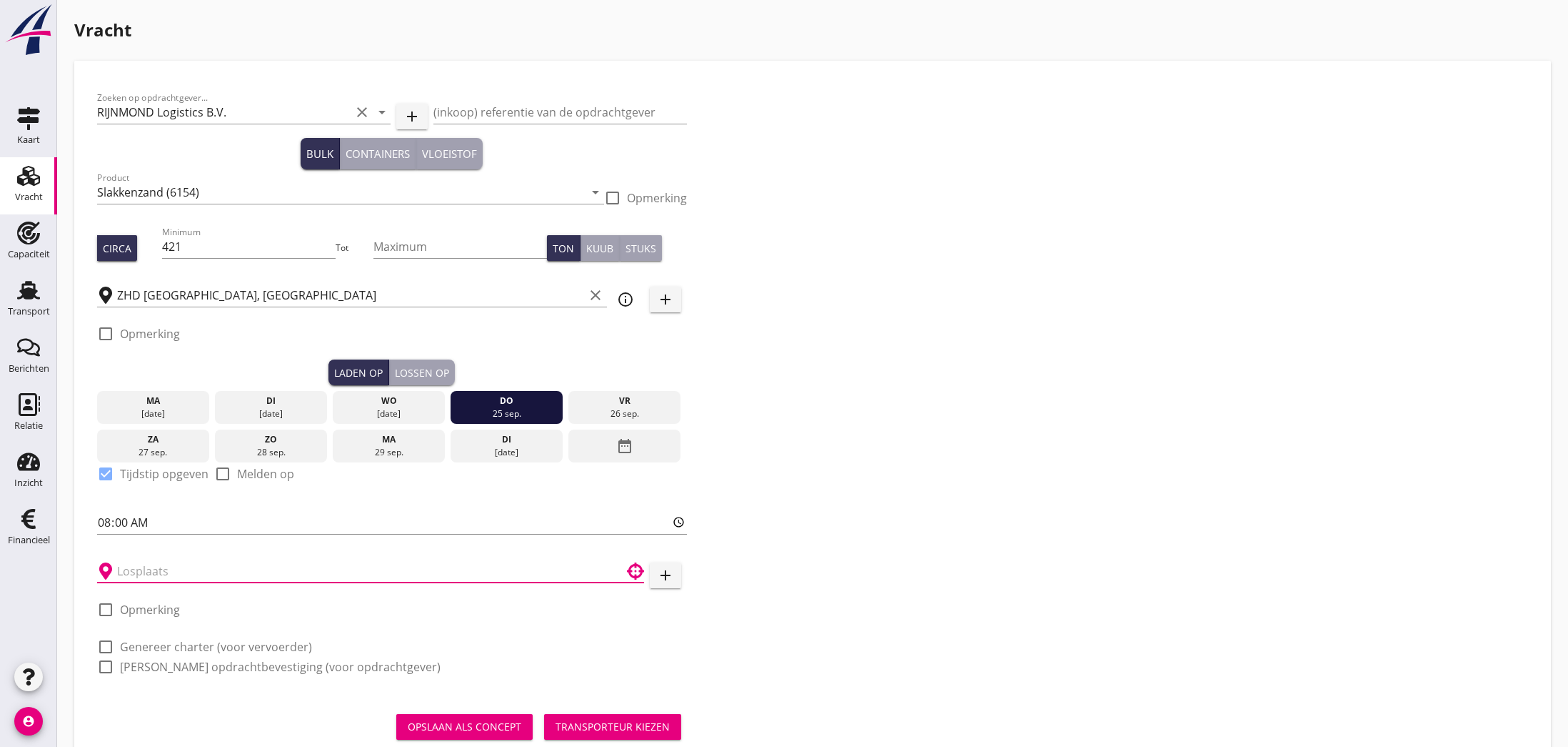
click at [161, 566] on input "text" at bounding box center [360, 571] width 487 height 23
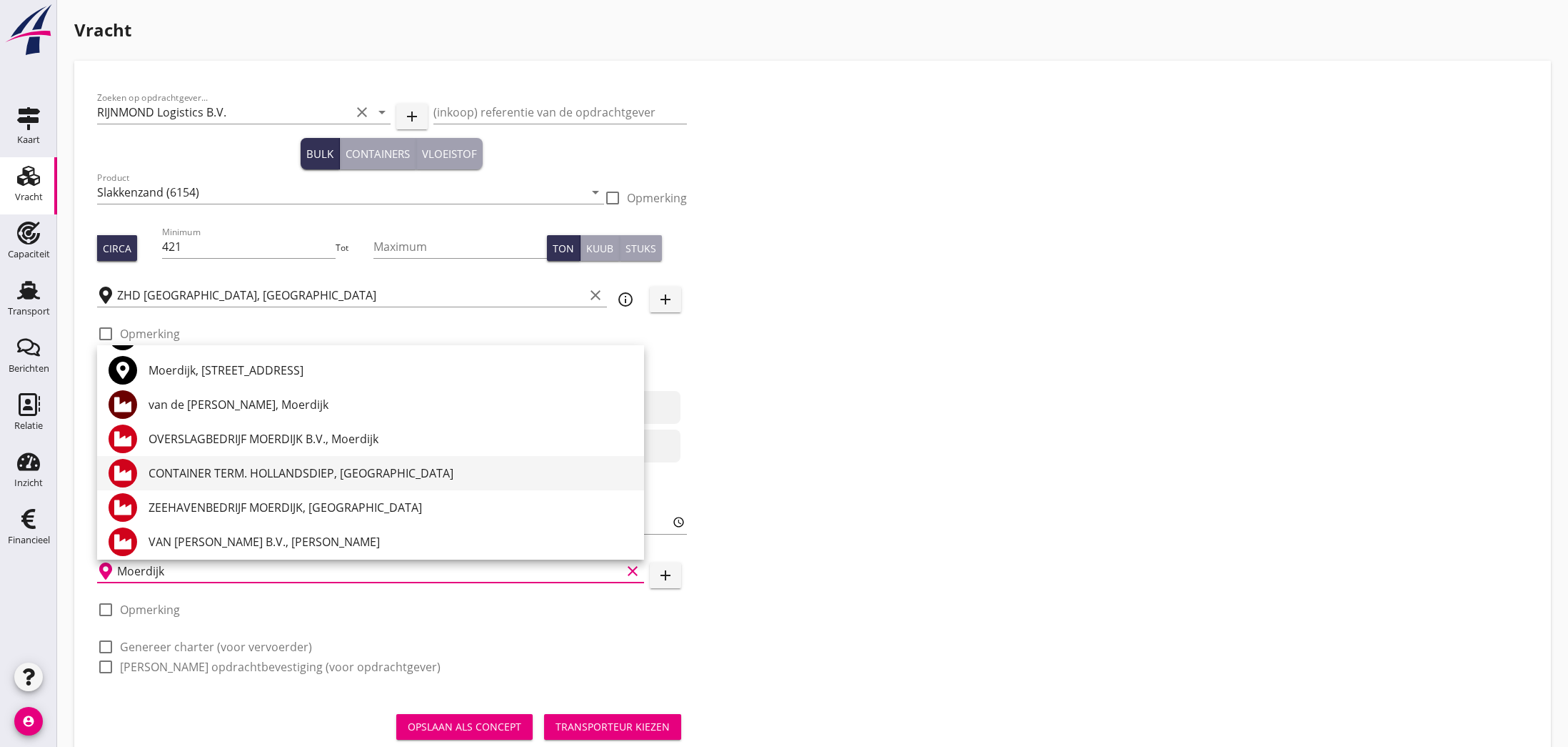
scroll to position [69, 0]
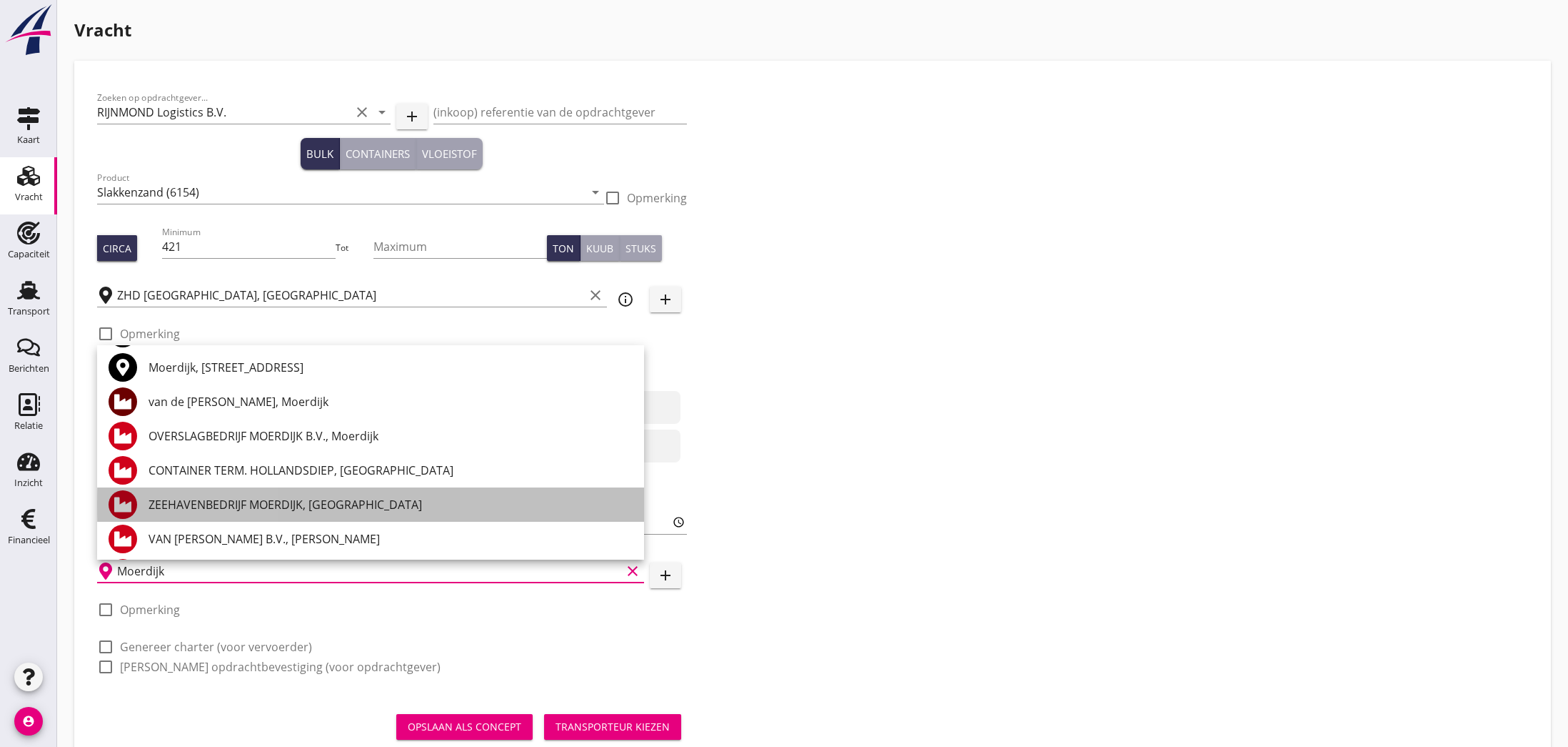
click at [332, 505] on div "ZEEHAVENBEDRIJF MOERDIJK, [GEOGRAPHIC_DATA]" at bounding box center [391, 504] width 484 height 17
type input "ZEEHAVENBEDRIJF MOERDIJK, [GEOGRAPHIC_DATA]"
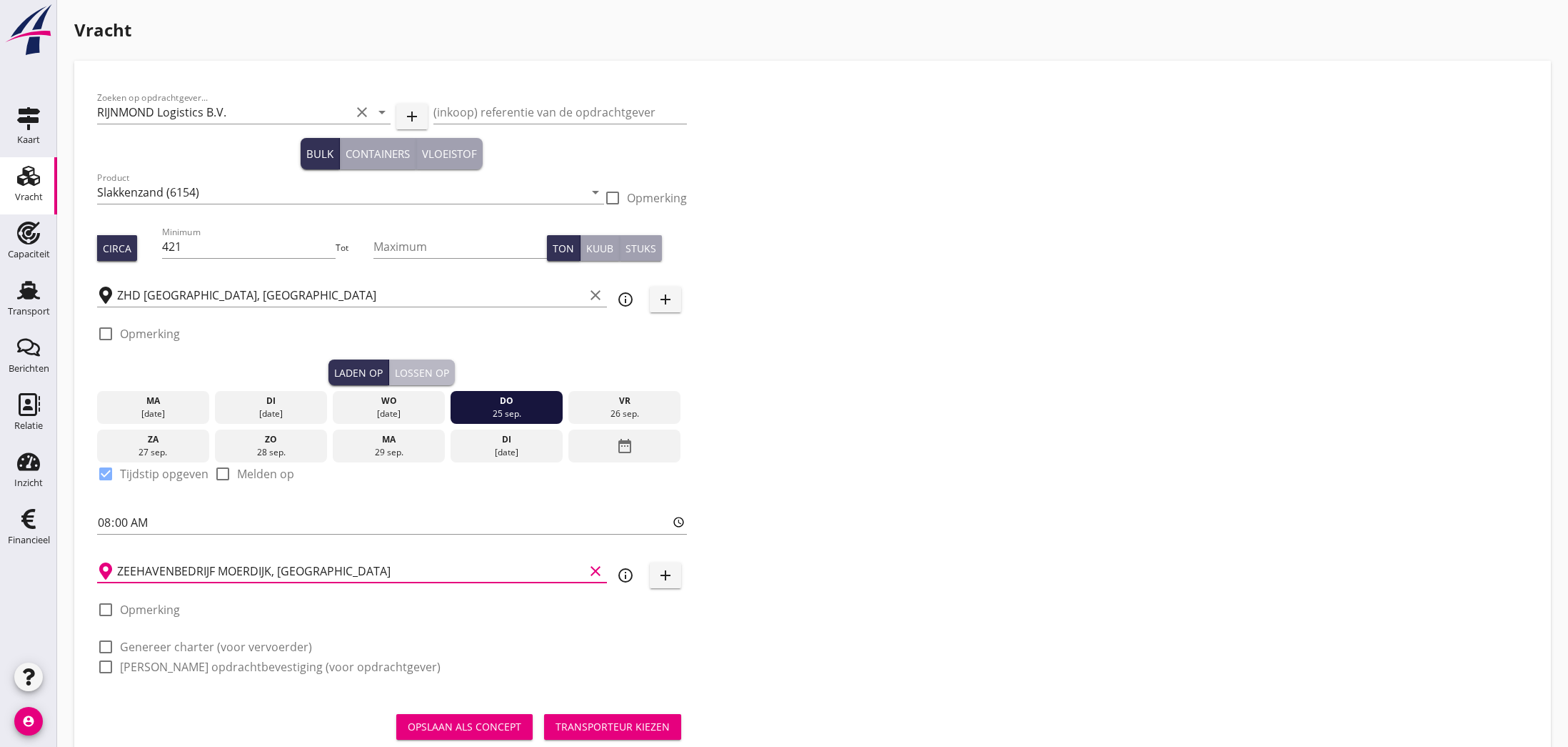
click at [421, 375] on div "Lossen op" at bounding box center [422, 373] width 54 height 15
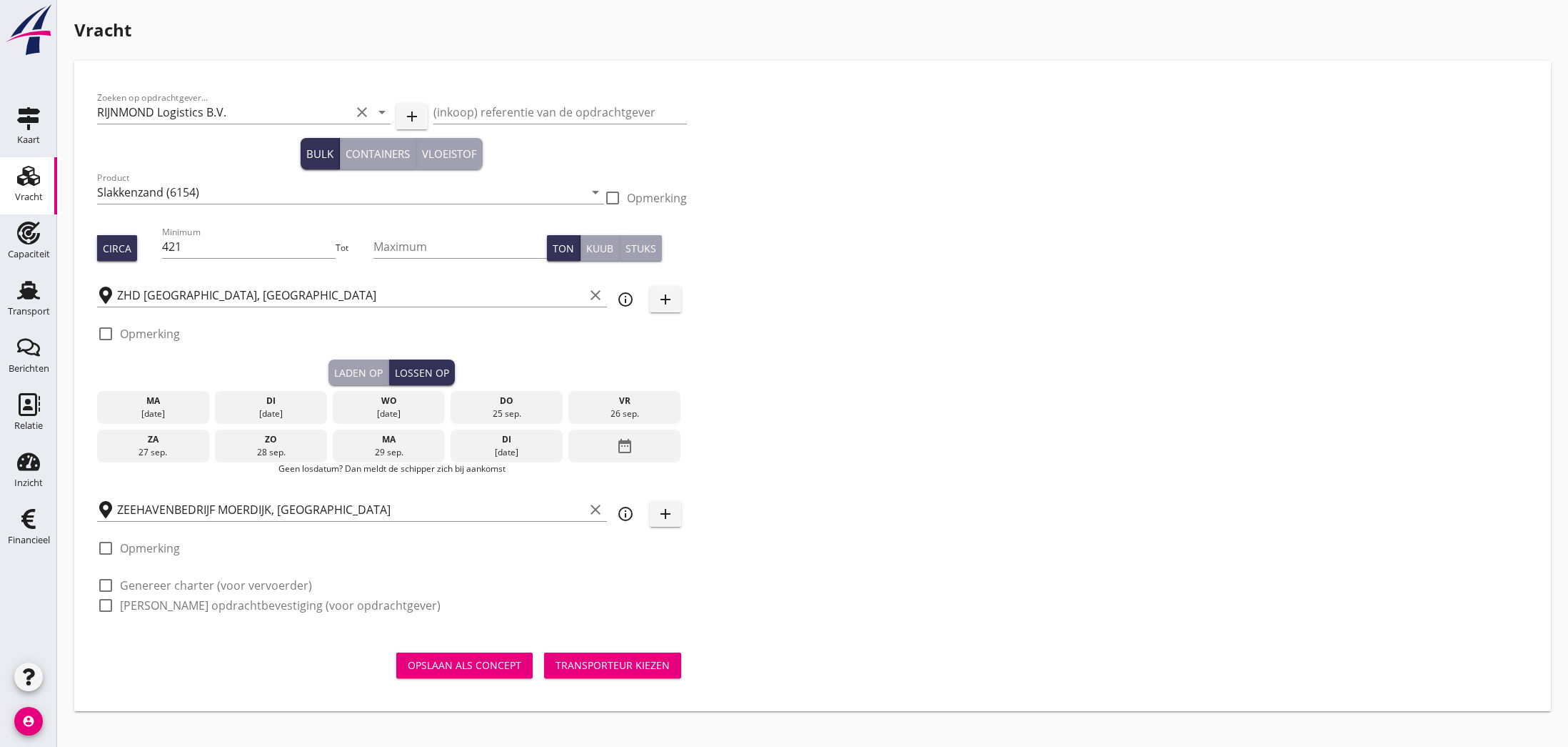
click at [513, 405] on div "do" at bounding box center [506, 401] width 105 height 13
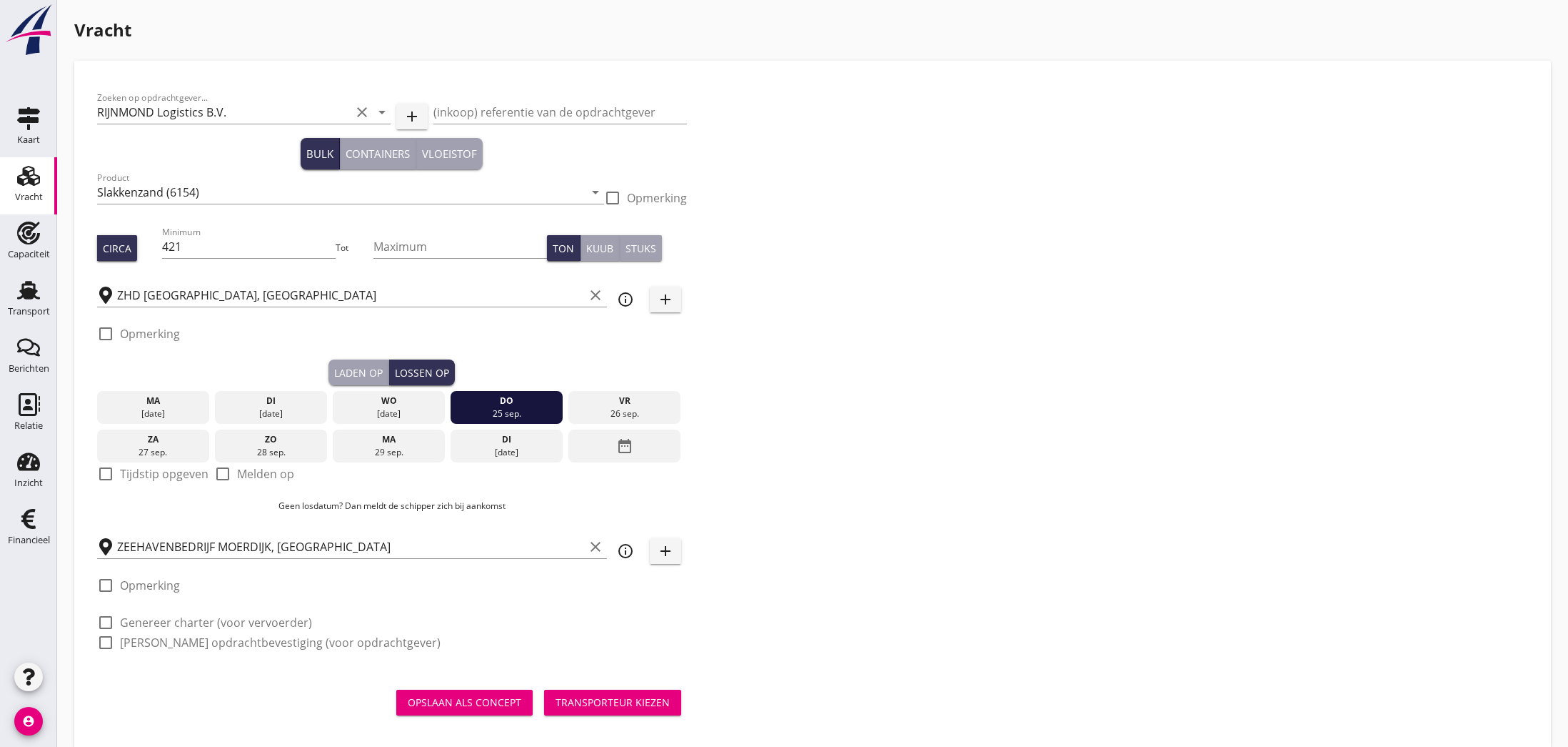
click at [103, 474] on div at bounding box center [106, 474] width 25 height 25
checkbox input "true"
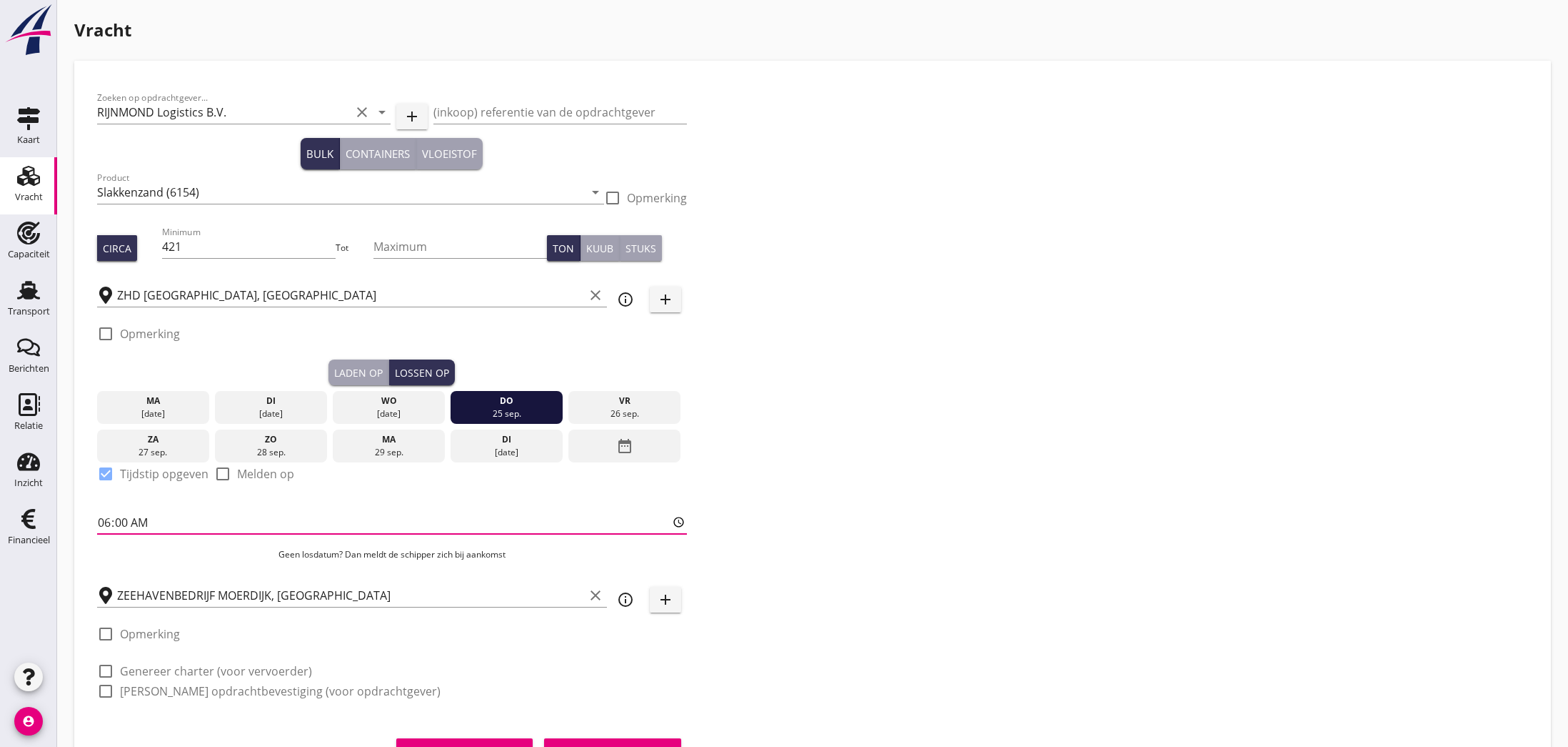
click at [110, 526] on input "06:00" at bounding box center [391, 522] width 590 height 23
type input "14:00"
click at [118, 550] on p "Geen losdatum? Dan meldt de schipper zich bij aankomst" at bounding box center [391, 554] width 590 height 13
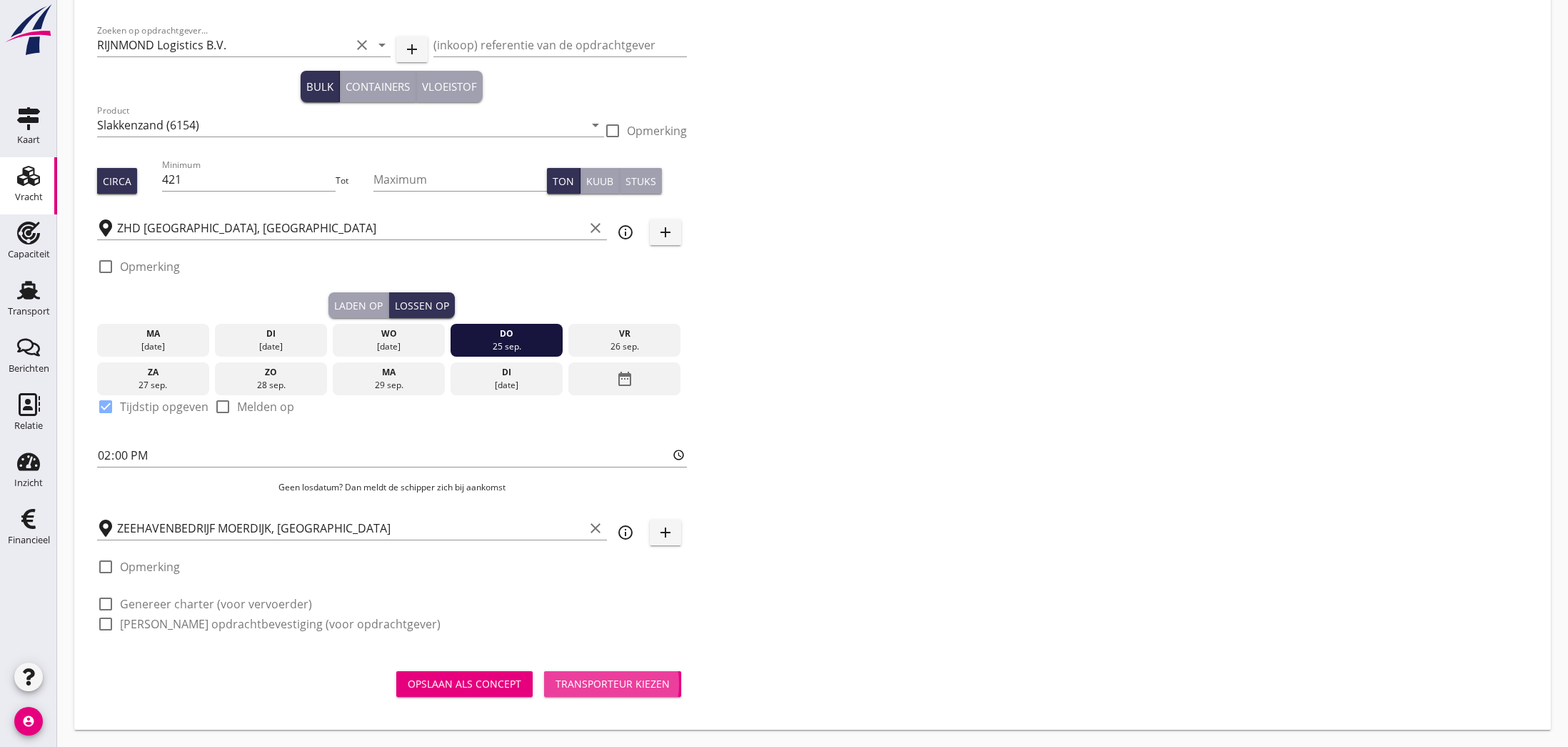
click at [627, 683] on div "Transporteur kiezen" at bounding box center [613, 684] width 114 height 15
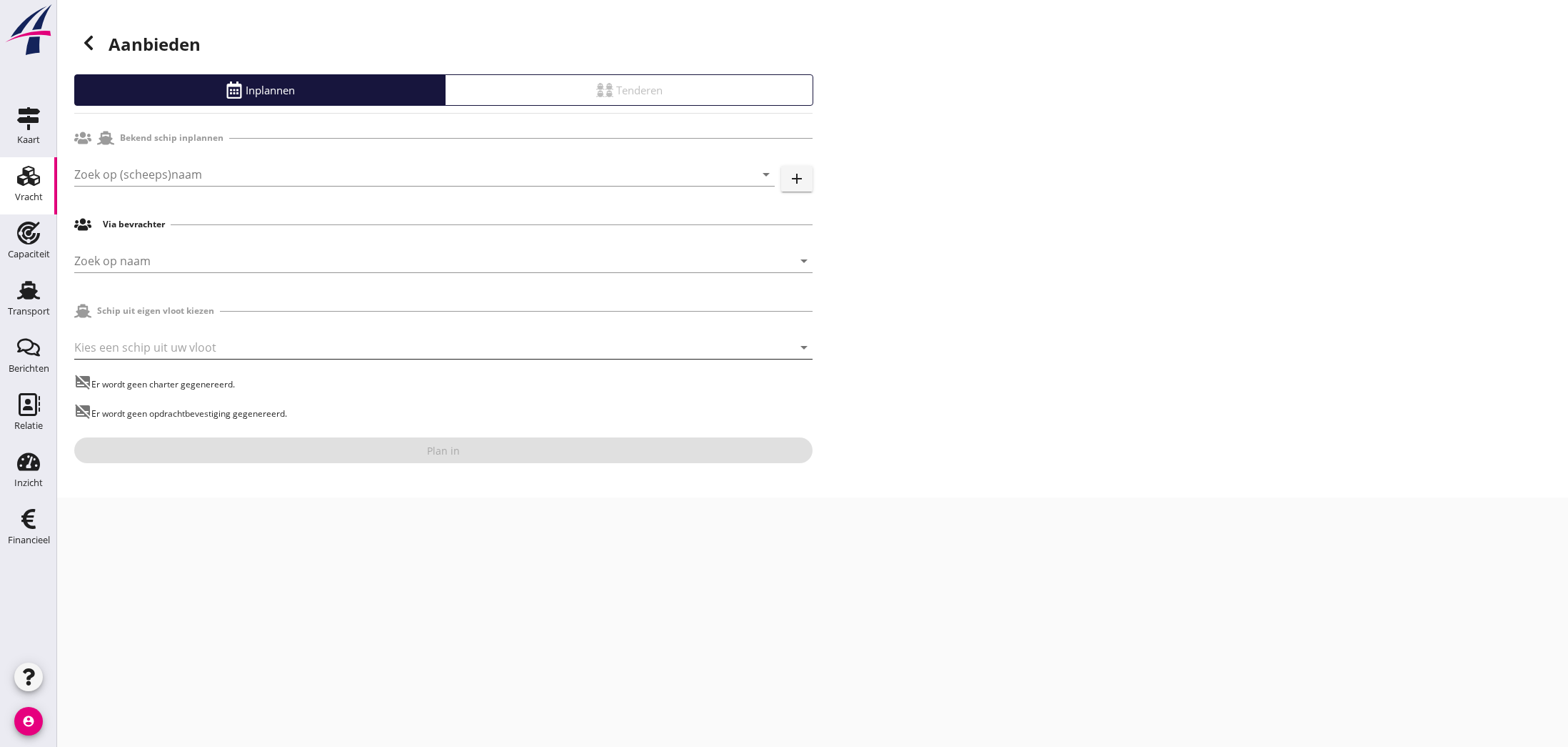
click at [166, 345] on div at bounding box center [423, 347] width 698 height 23
click at [171, 421] on div "ROOS" at bounding box center [443, 427] width 715 height 17
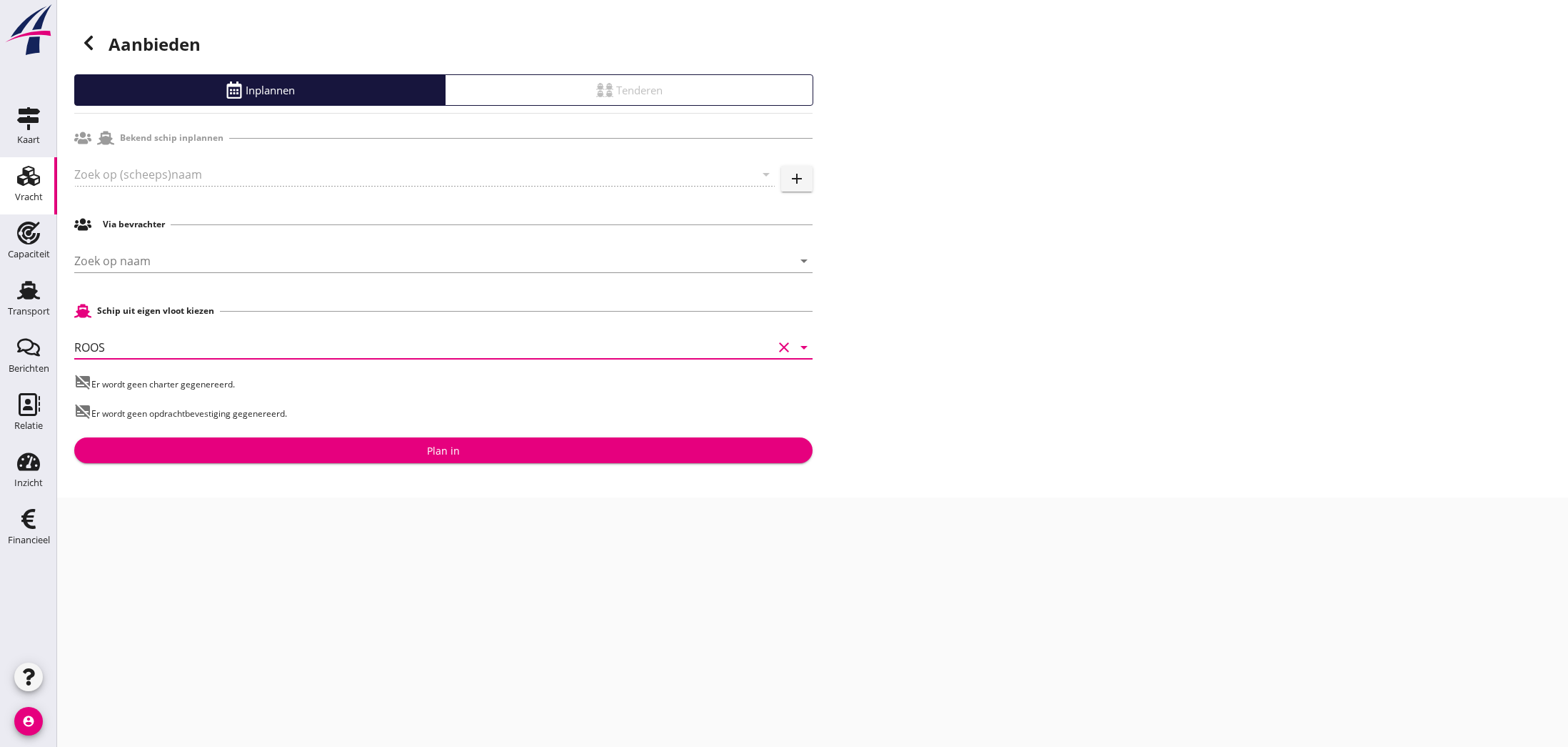
click at [447, 453] on div "Plan in" at bounding box center [443, 450] width 33 height 15
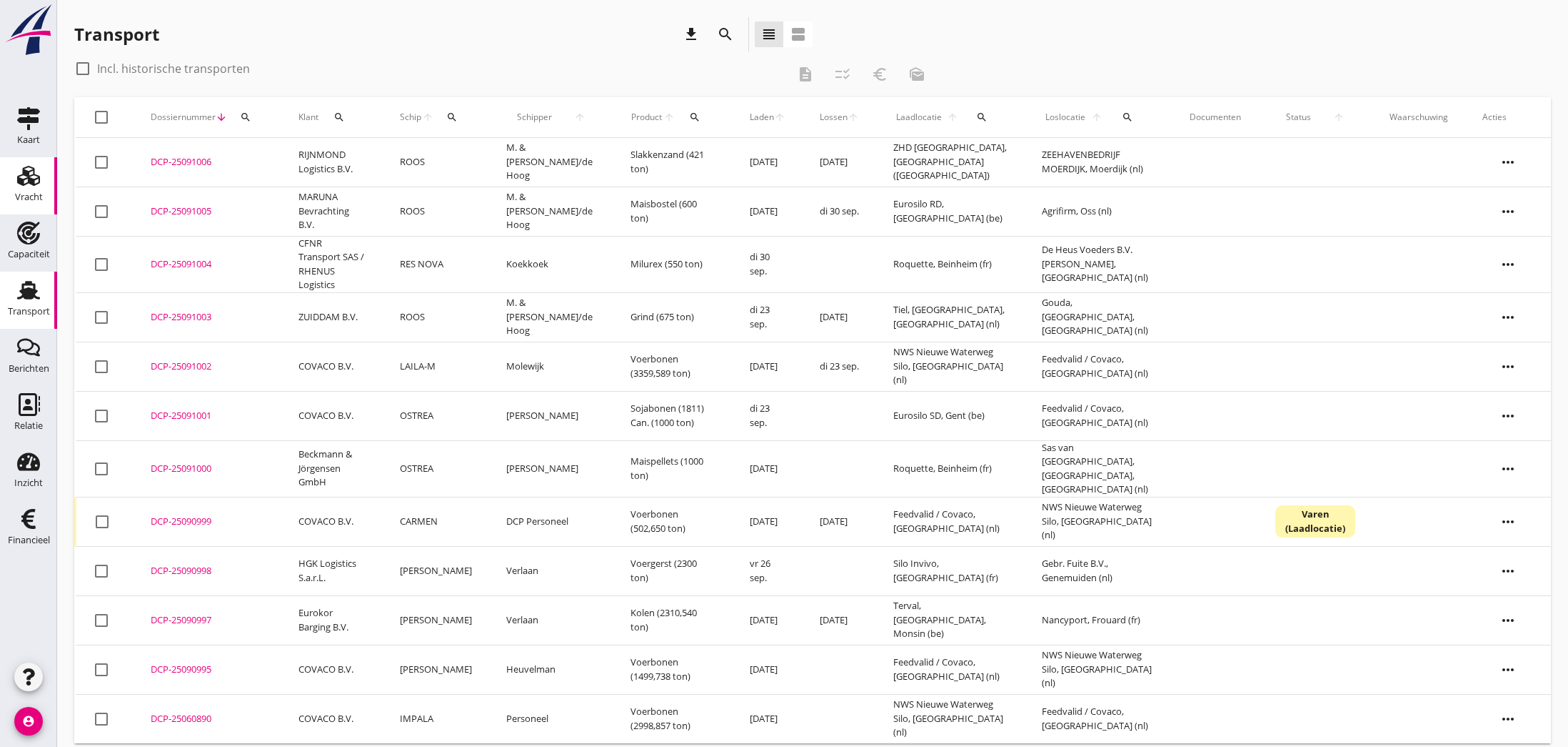
click at [30, 179] on use at bounding box center [29, 175] width 23 height 20
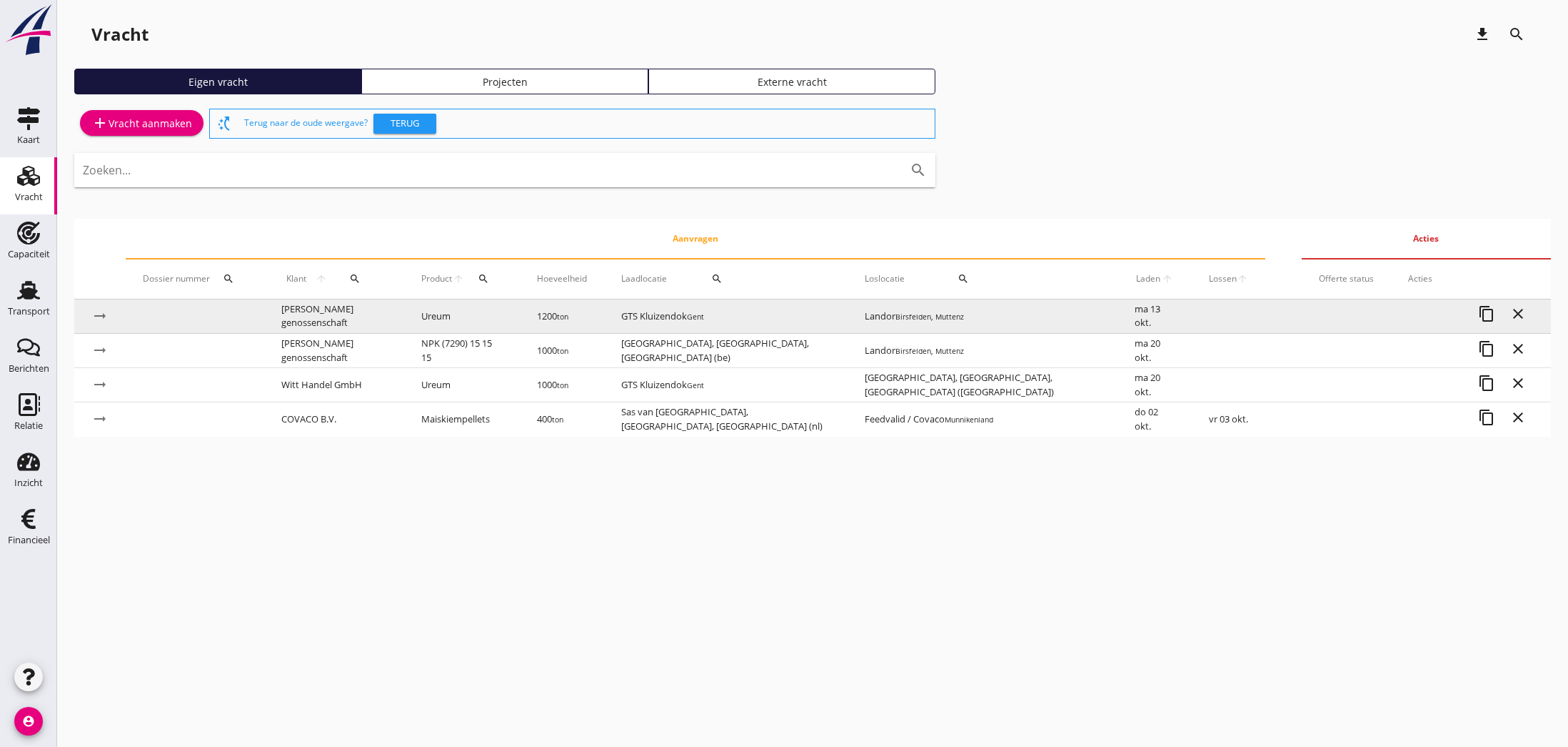
click at [747, 320] on td "GTS Kluizendok Gent" at bounding box center [726, 317] width 244 height 35
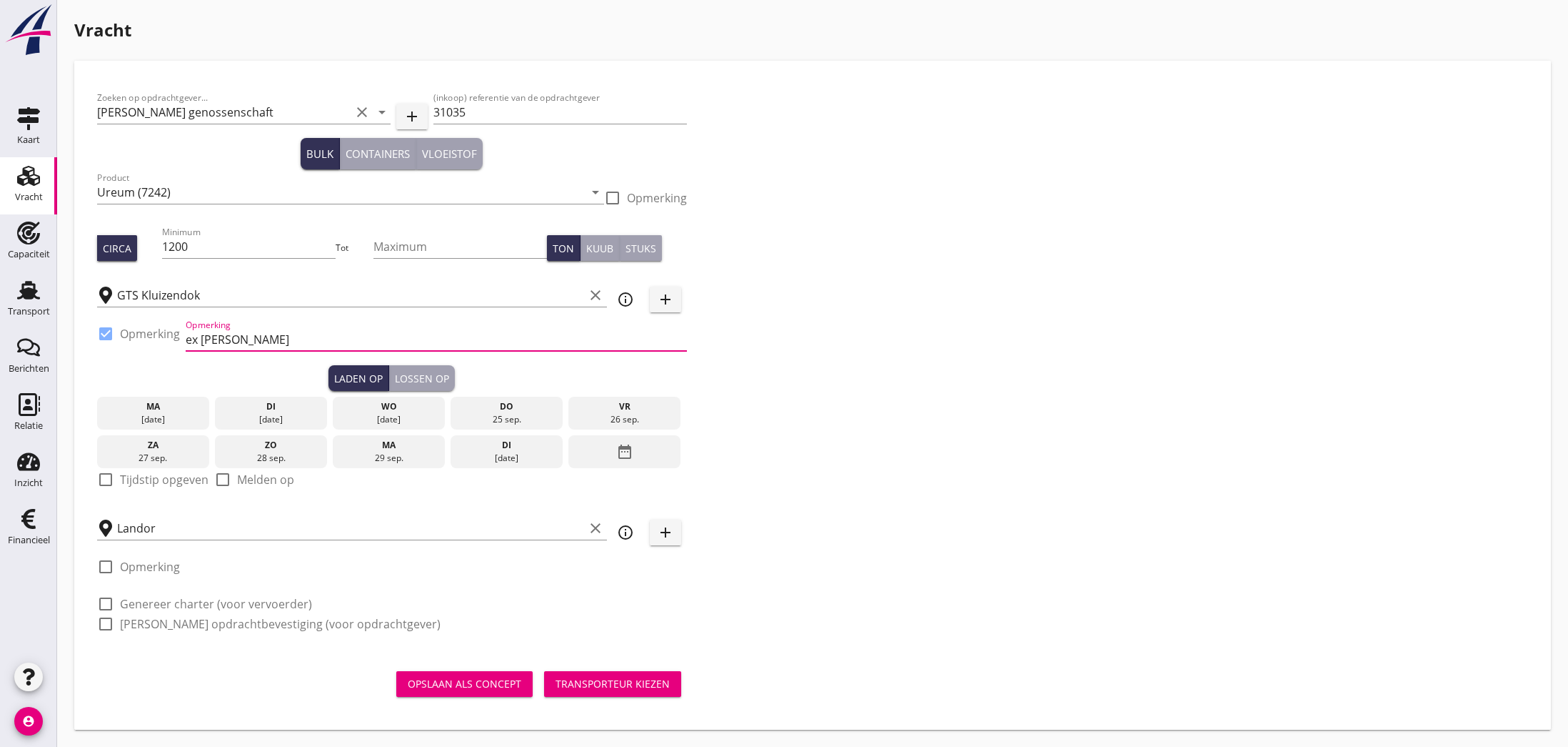
click at [293, 341] on input "ex [PERSON_NAME]" at bounding box center [437, 340] width 502 height 23
type input "Witt ex mv GURNET BAY"
click at [459, 688] on div "Opslaan als concept" at bounding box center [465, 684] width 113 height 15
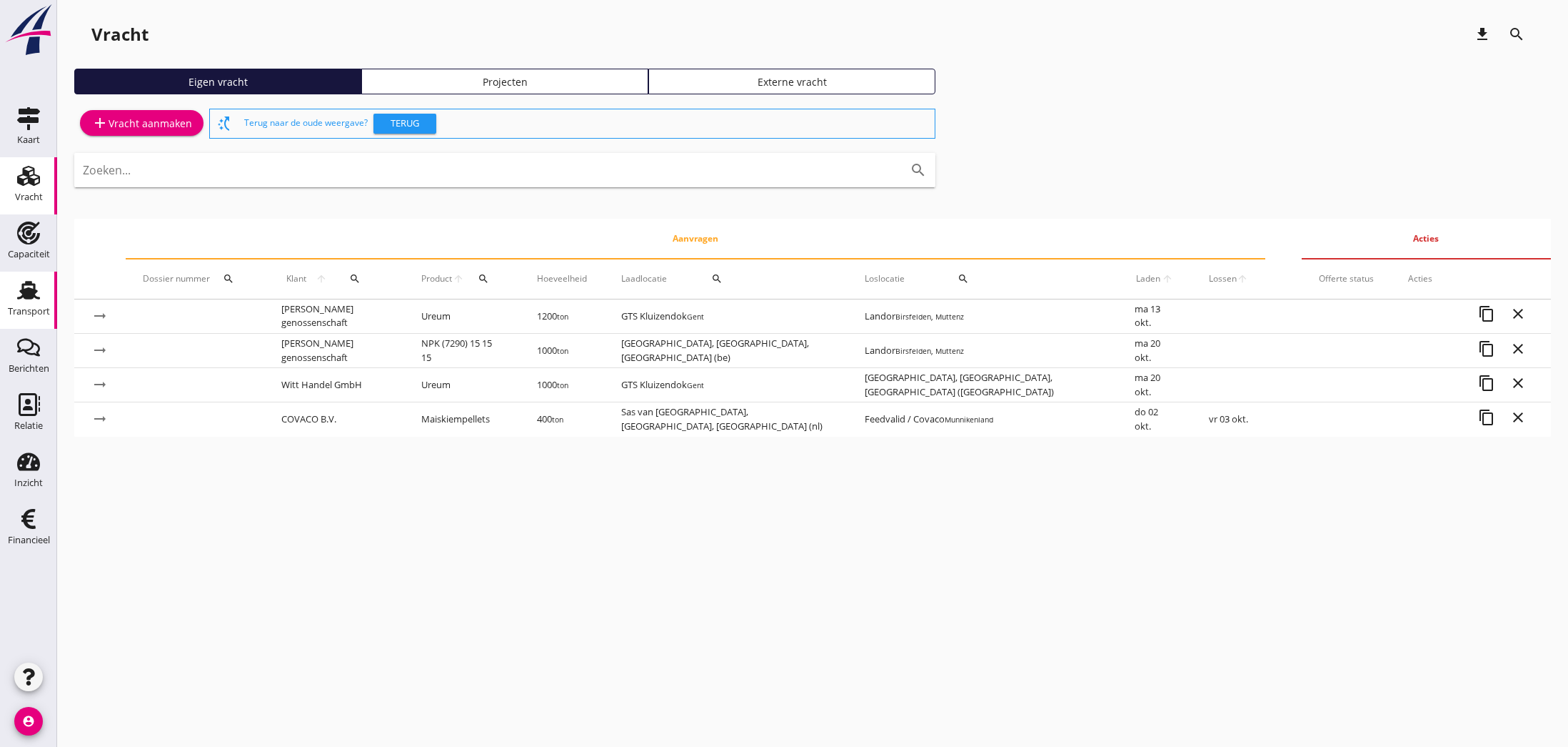
click at [29, 297] on use at bounding box center [29, 290] width 23 height 19
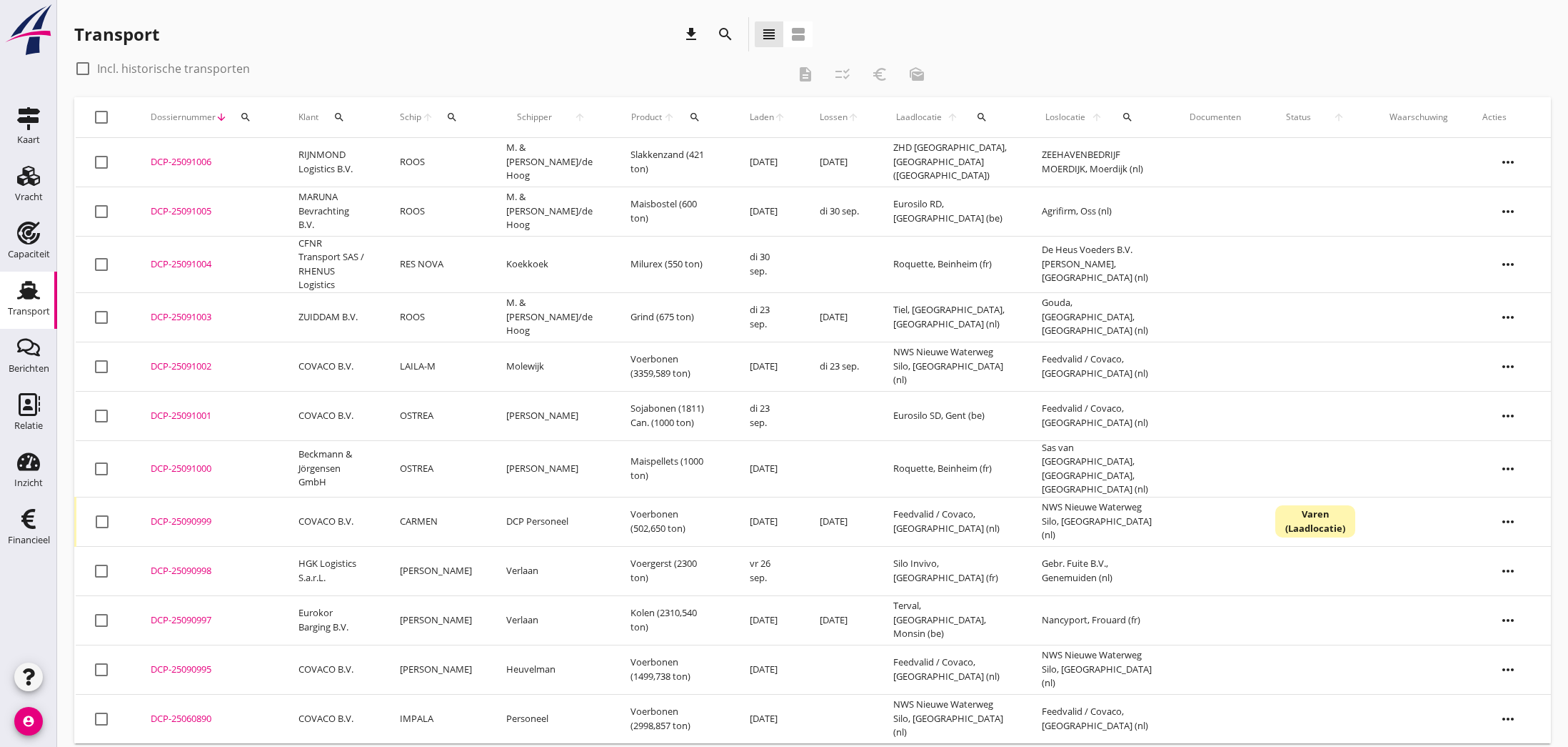
click at [187, 364] on div "DCP-25091002" at bounding box center [207, 366] width 113 height 14
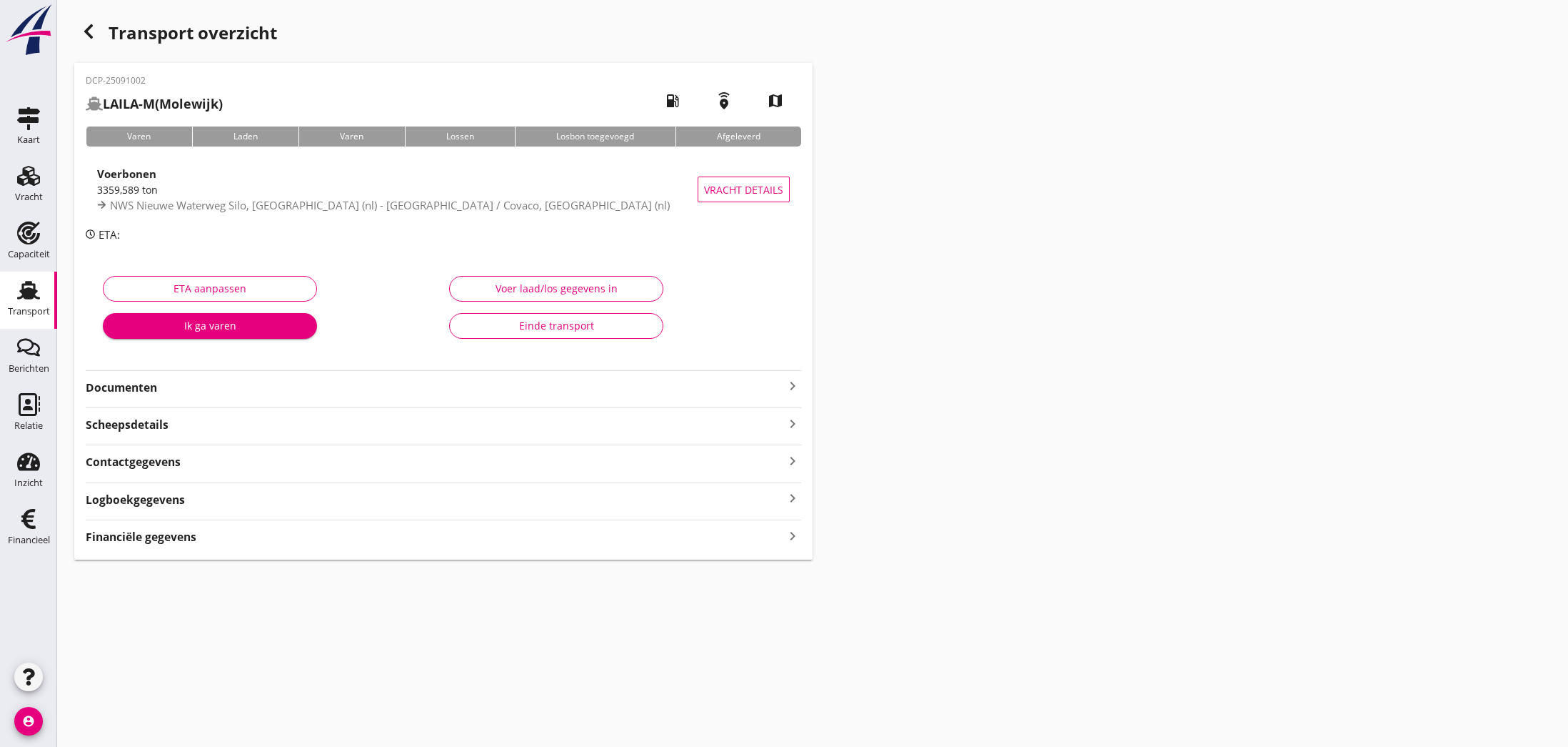
click at [790, 384] on icon "keyboard_arrow_right" at bounding box center [793, 386] width 17 height 17
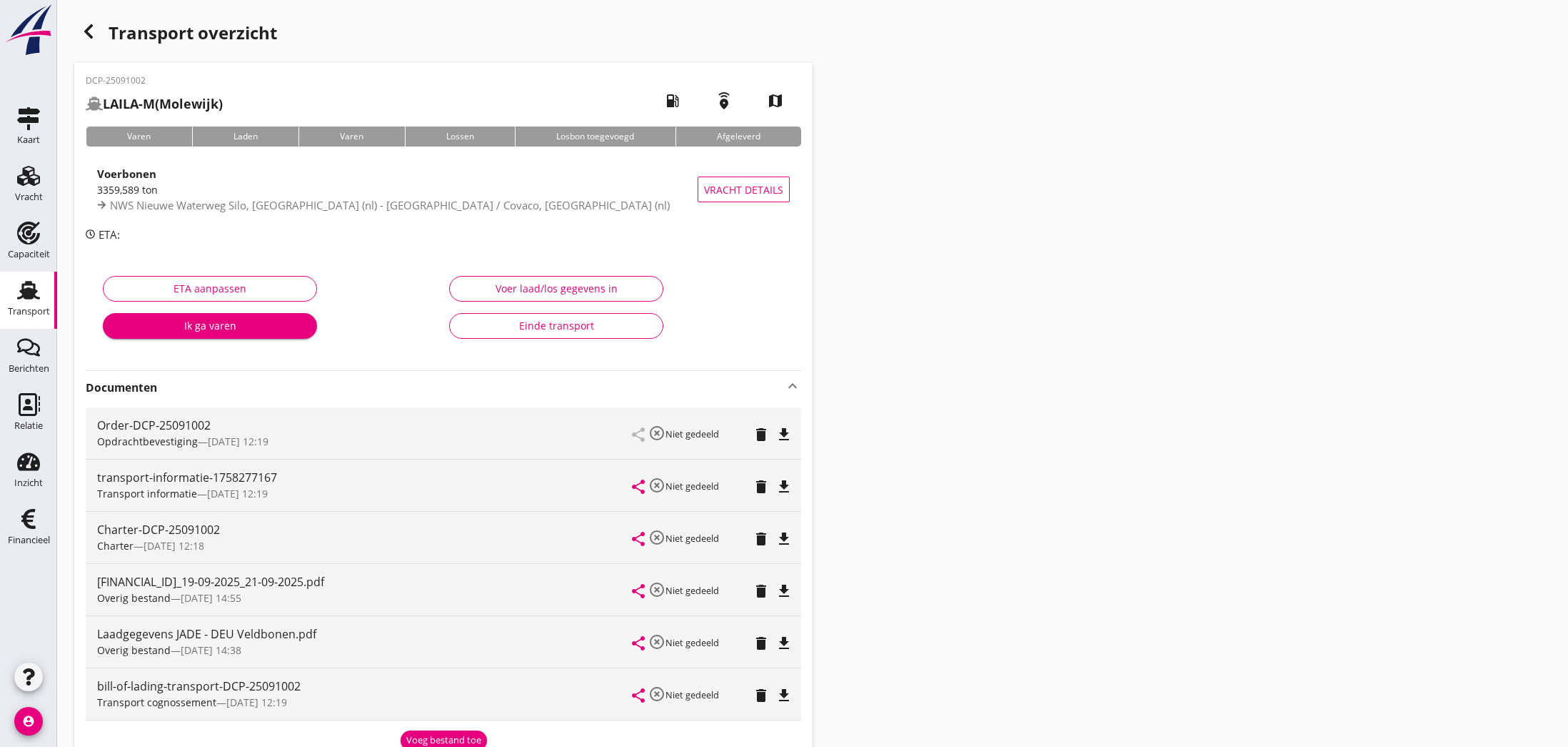
click at [781, 537] on icon "file_download" at bounding box center [784, 538] width 17 height 17
click at [784, 541] on icon "open_in_browser" at bounding box center [784, 538] width 17 height 17
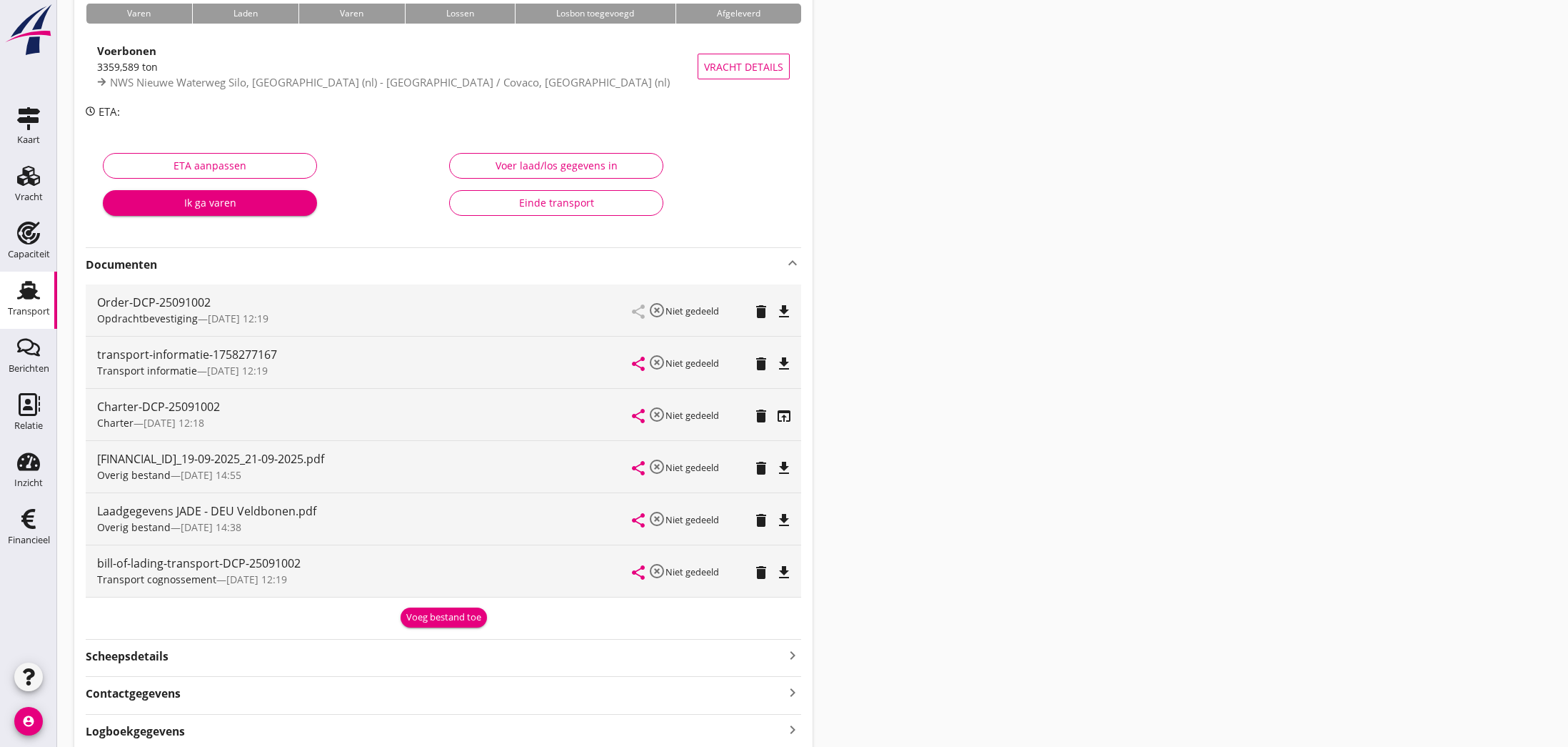
scroll to position [125, 0]
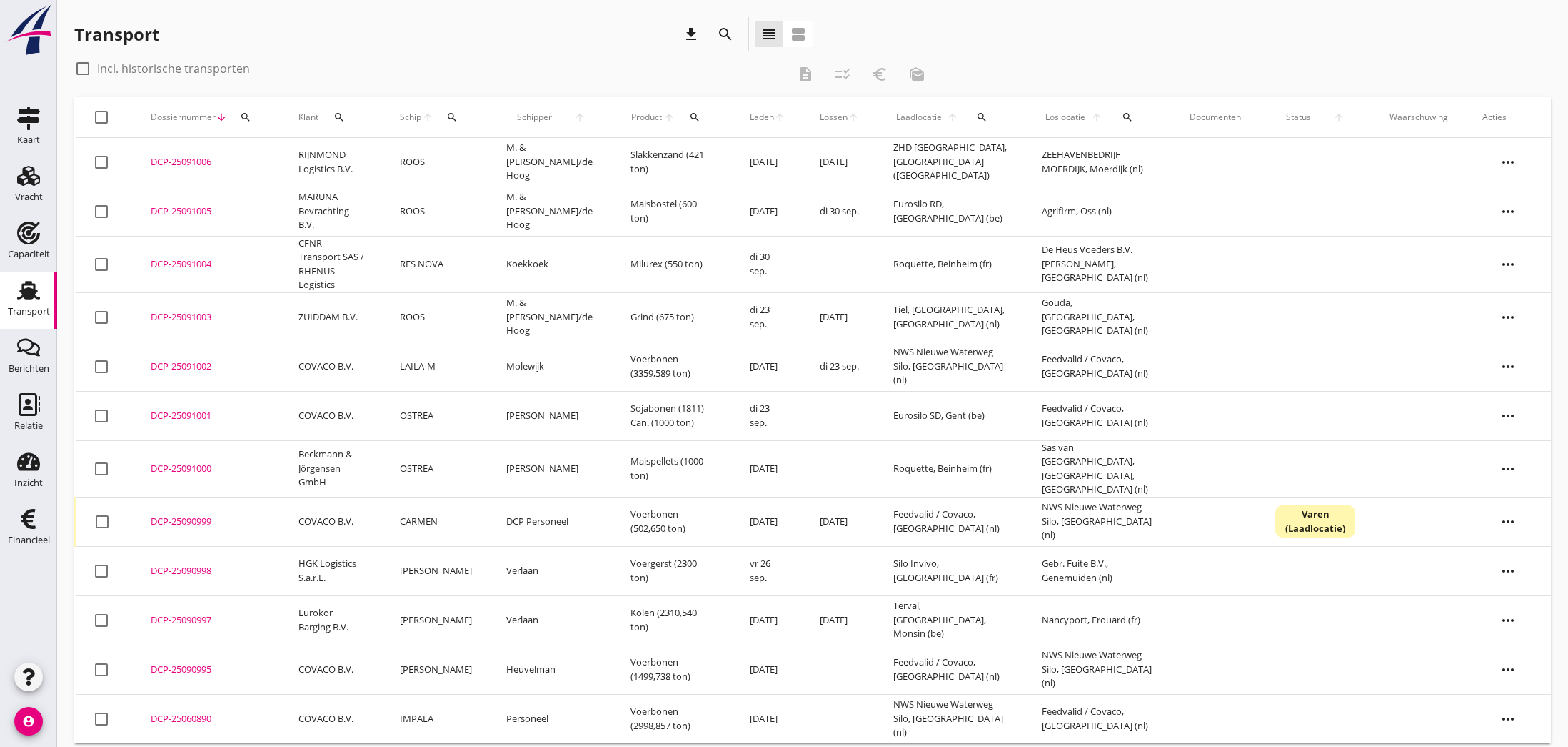
click at [197, 260] on div "DCP-25091004" at bounding box center [207, 264] width 113 height 14
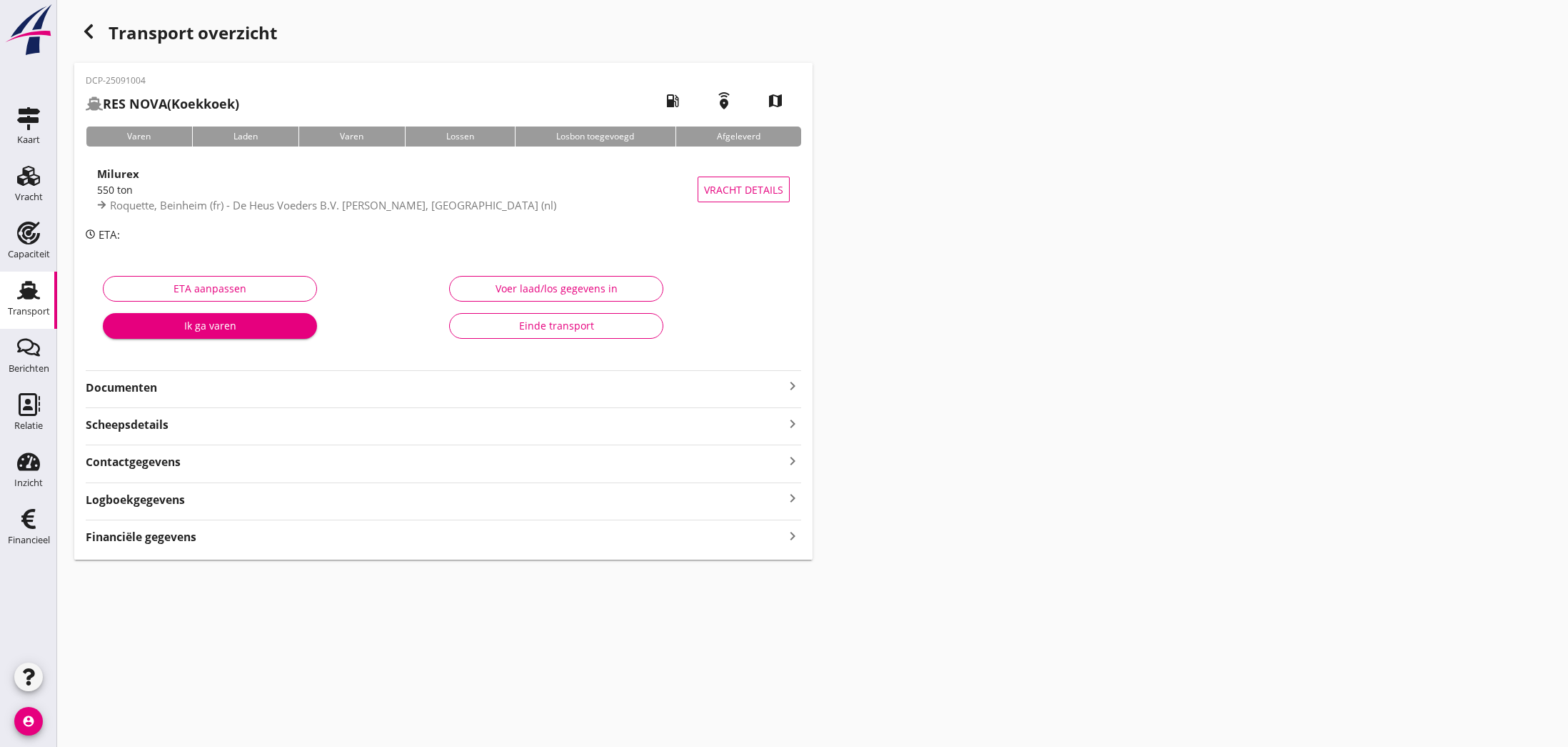
click at [795, 384] on icon "keyboard_arrow_right" at bounding box center [793, 386] width 17 height 17
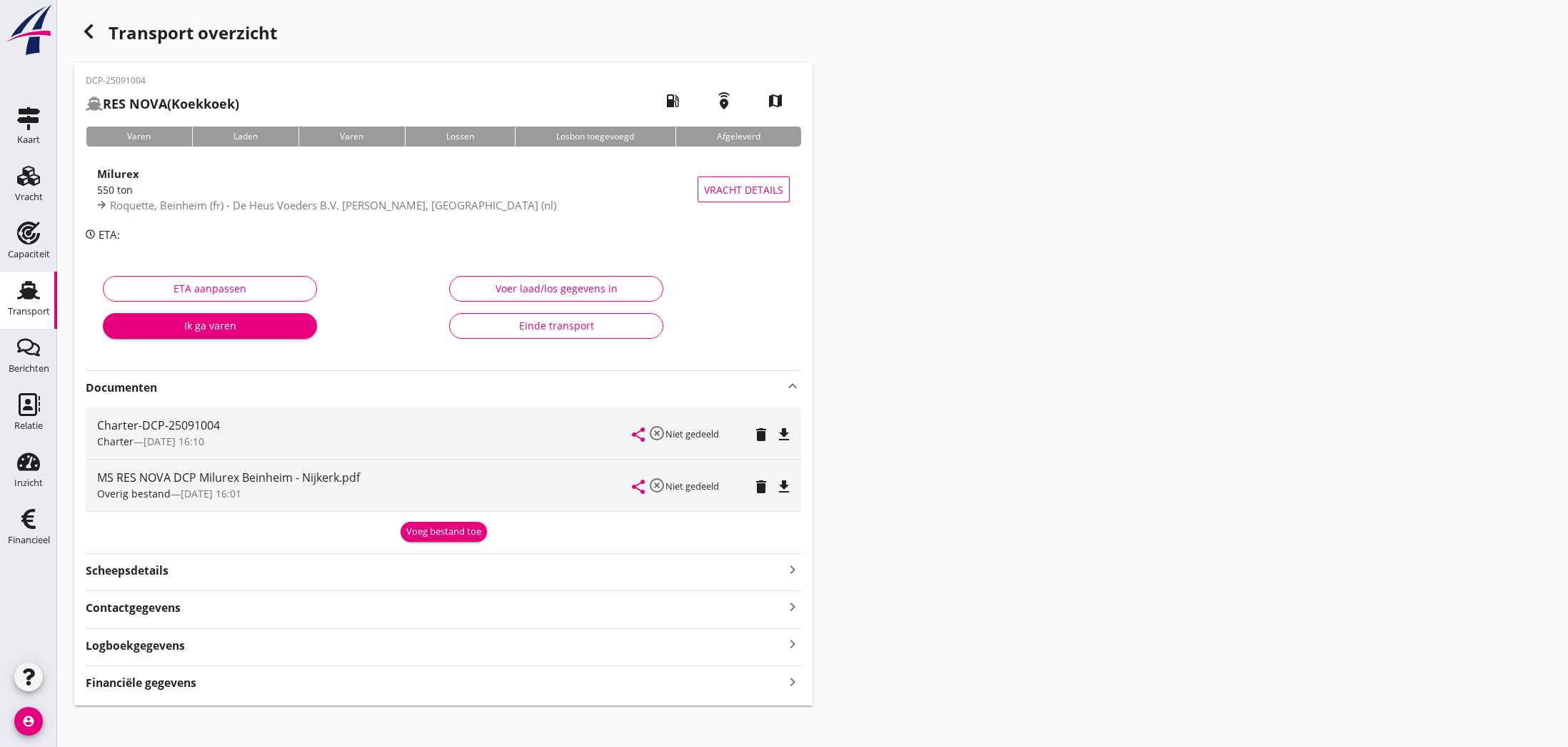
click at [785, 435] on icon "file_download" at bounding box center [784, 434] width 17 height 17
click at [785, 435] on icon "open_in_browser" at bounding box center [784, 434] width 17 height 17
click at [783, 486] on icon "file_download" at bounding box center [784, 486] width 17 height 17
click at [783, 486] on icon "open_in_browser" at bounding box center [784, 486] width 17 height 17
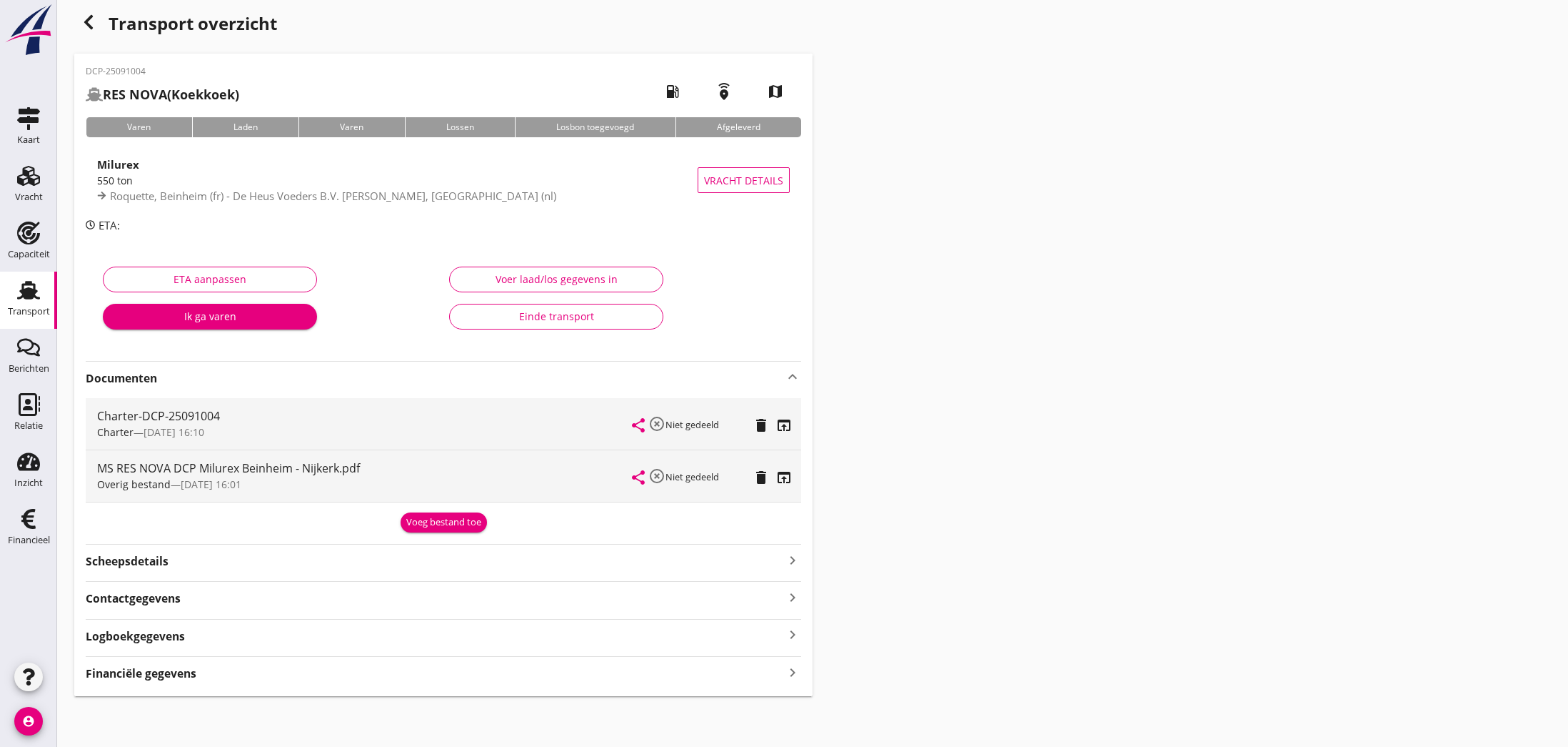
scroll to position [8, 0]
click at [90, 21] on icon "button" at bounding box center [88, 22] width 17 height 17
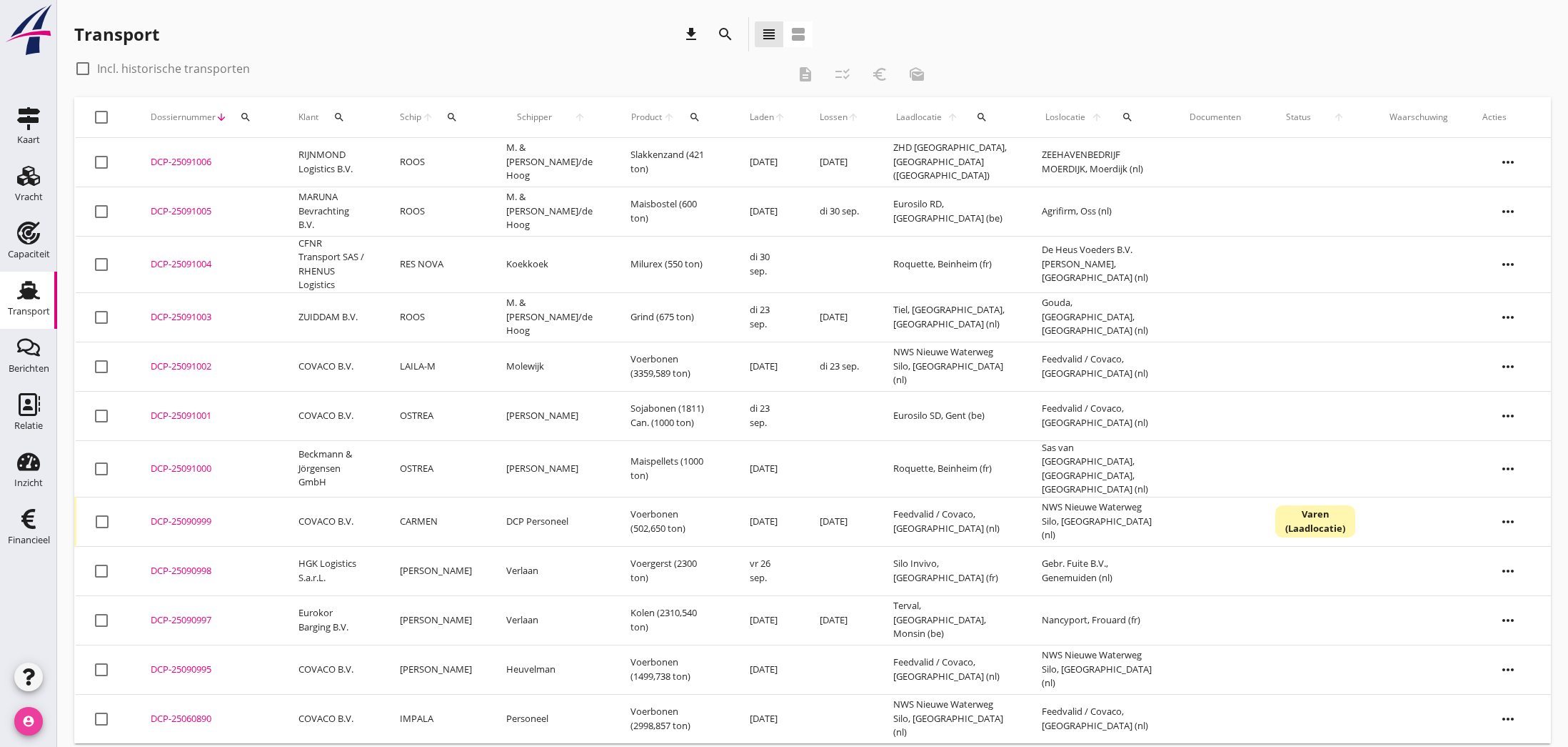
click at [19, 731] on icon "account_circle" at bounding box center [28, 721] width 29 height 29
click at [101, 714] on div "Uitloggen" at bounding box center [108, 715] width 61 height 17
